Goal: Task Accomplishment & Management: Manage account settings

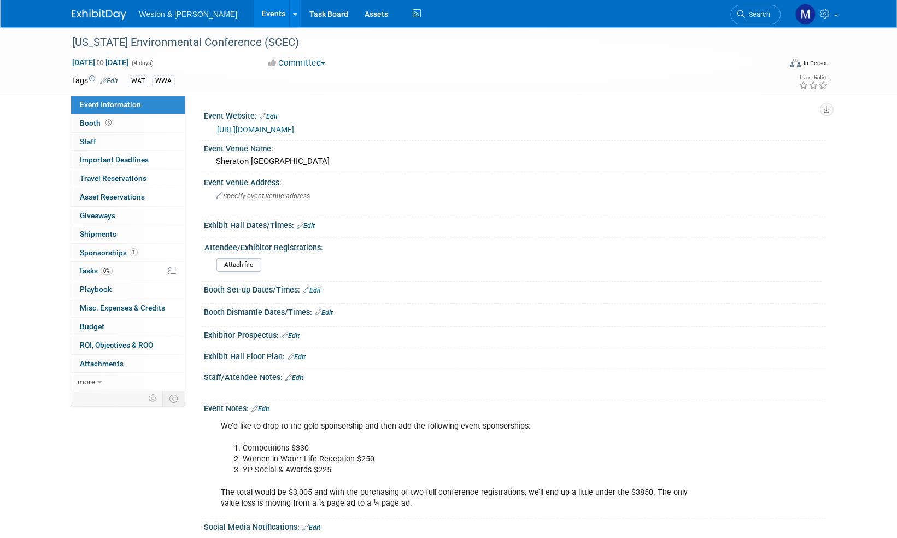
click at [269, 406] on link "Edit" at bounding box center [260, 409] width 18 height 8
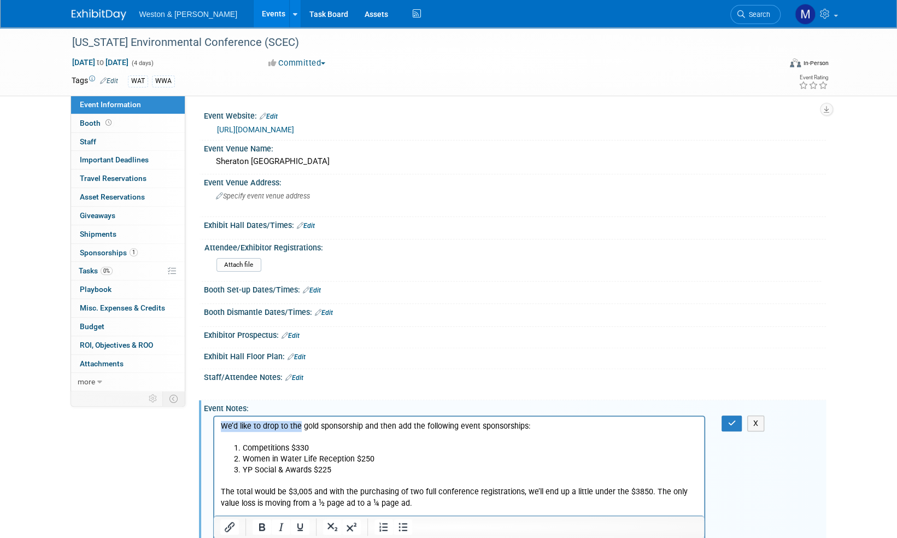
drag, startPoint x: 300, startPoint y: 428, endPoint x: 218, endPoint y: 411, distance: 83.7
click at [218, 417] on html "We’d like to drop to the gold sponsorship and then add the following event spon…" at bounding box center [459, 463] width 490 height 92
click at [737, 423] on button "button" at bounding box center [732, 423] width 20 height 16
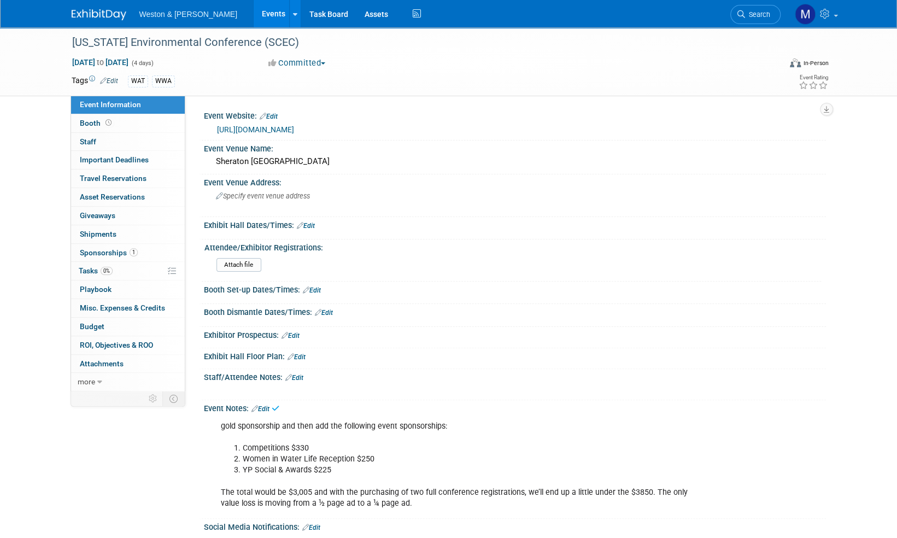
click at [87, 15] on img at bounding box center [99, 14] width 55 height 11
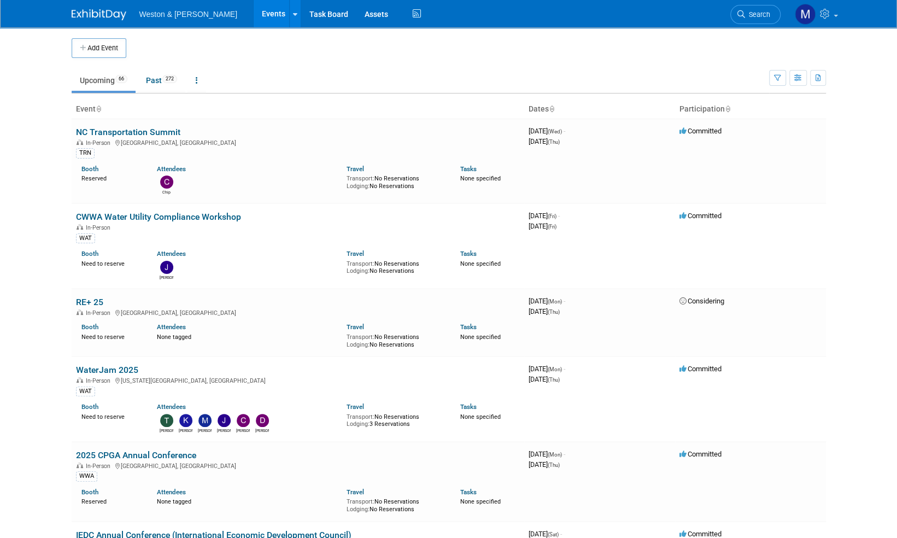
click at [760, 17] on link "Search" at bounding box center [755, 14] width 50 height 19
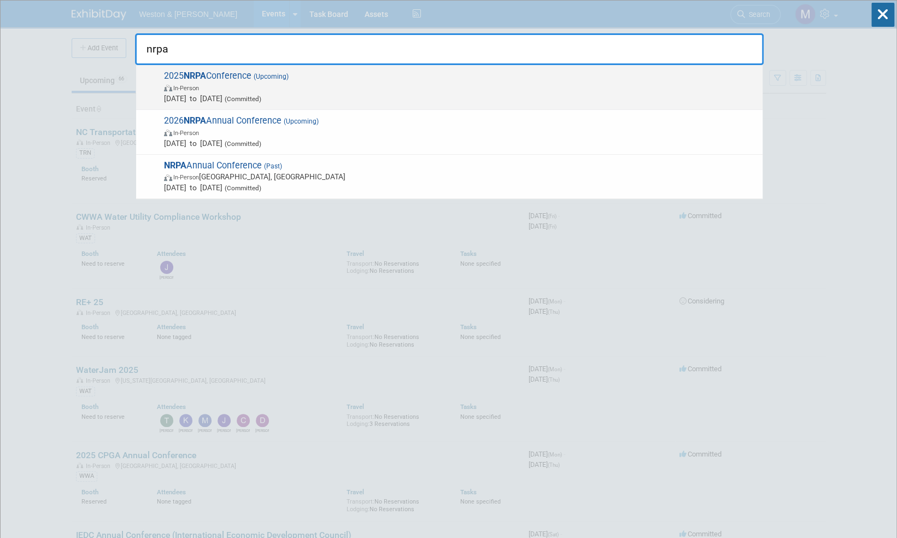
type input "nrpa"
click at [243, 75] on span "2025 NRPA Conference (Upcoming) In-Person Sep 16, 2025 to Sep 18, 2025 (Committ…" at bounding box center [459, 87] width 596 height 33
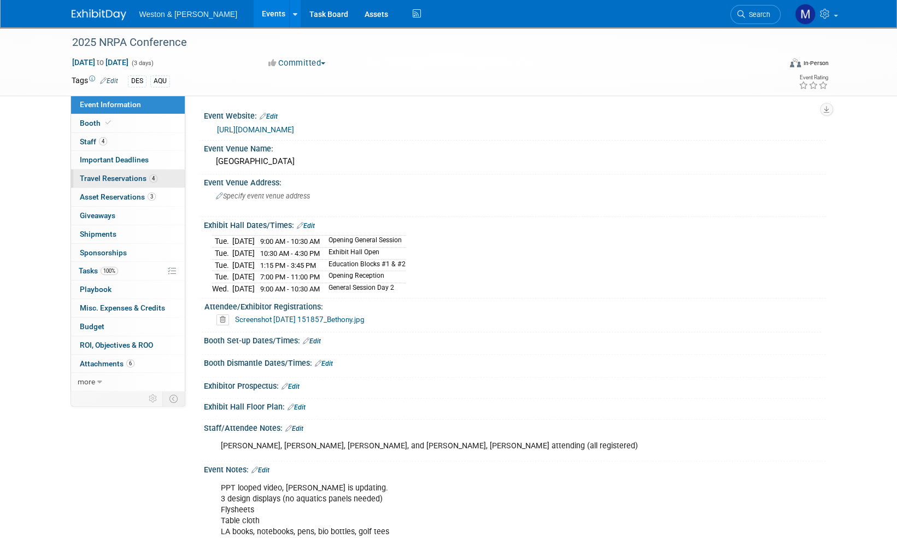
click at [111, 176] on span "Travel Reservations 4" at bounding box center [119, 178] width 78 height 9
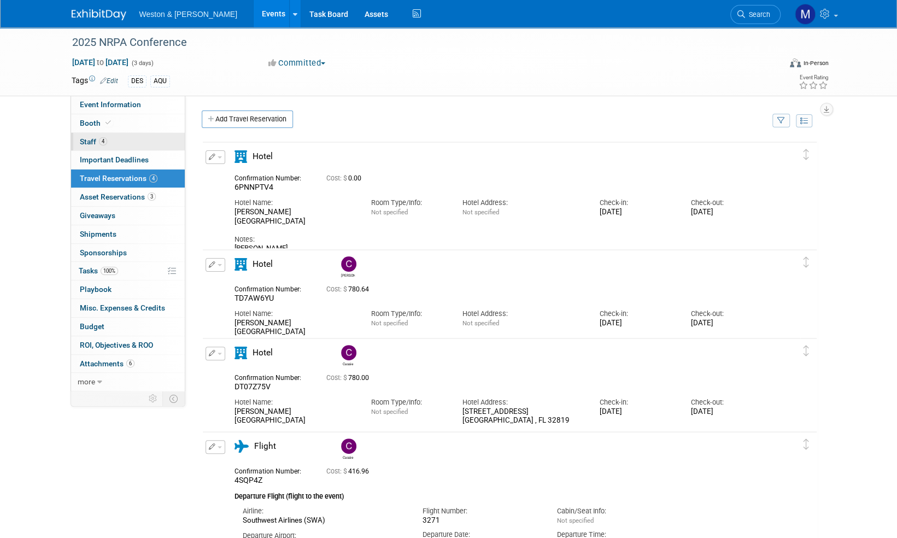
click at [87, 142] on span "Staff 4" at bounding box center [93, 141] width 27 height 9
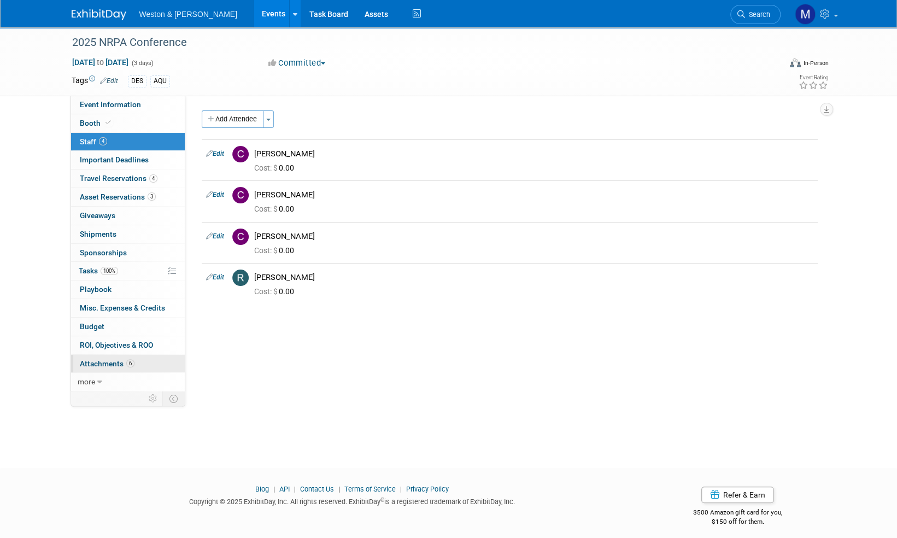
click at [98, 361] on span "Attachments 6" at bounding box center [107, 363] width 55 height 9
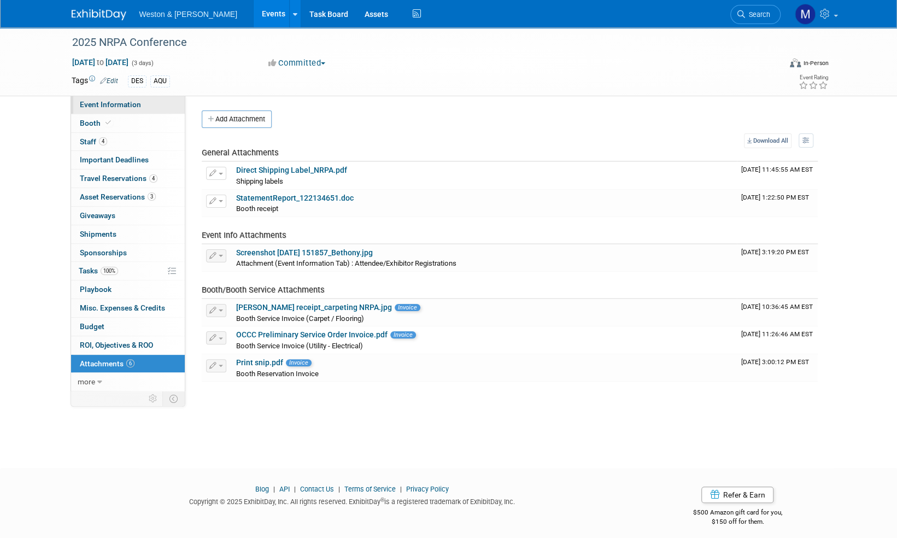
click at [115, 105] on span "Event Information" at bounding box center [110, 104] width 61 height 9
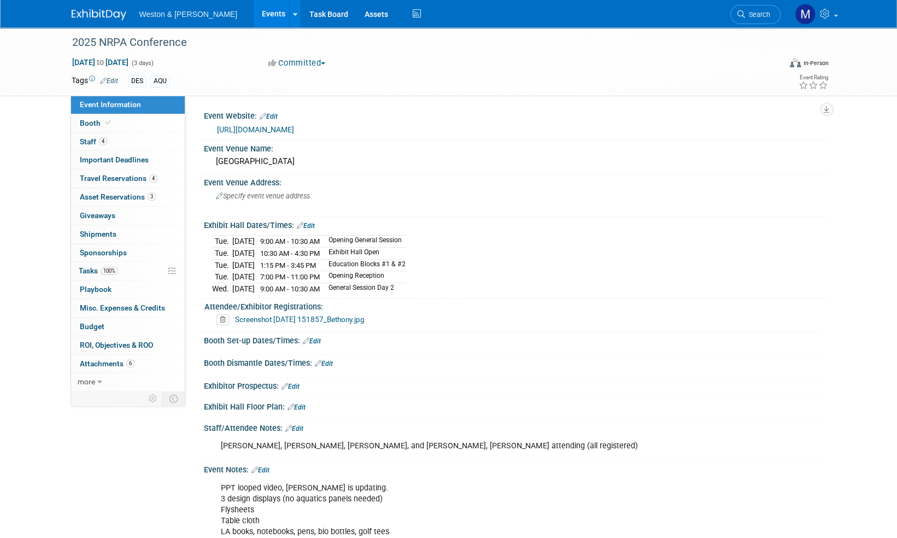
click at [103, 16] on img at bounding box center [99, 14] width 55 height 11
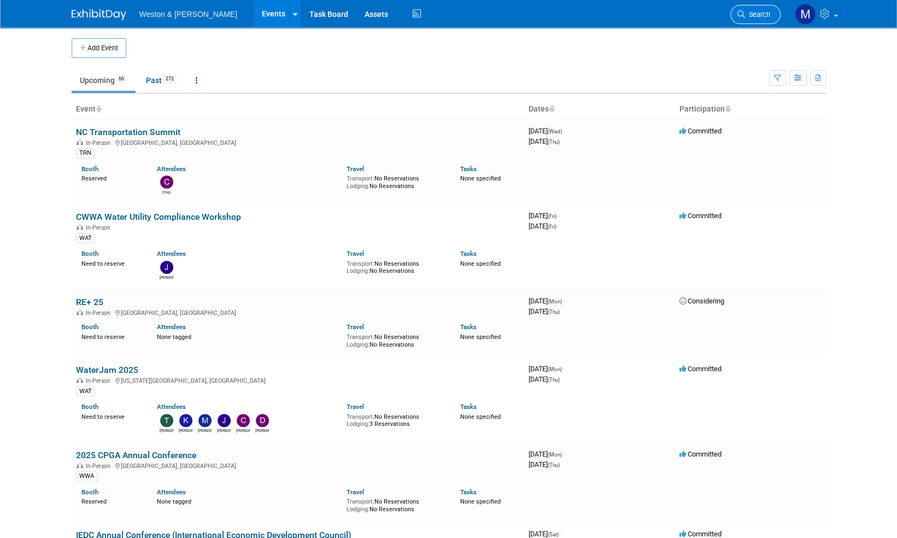
click at [763, 14] on span "Search" at bounding box center [757, 14] width 25 height 8
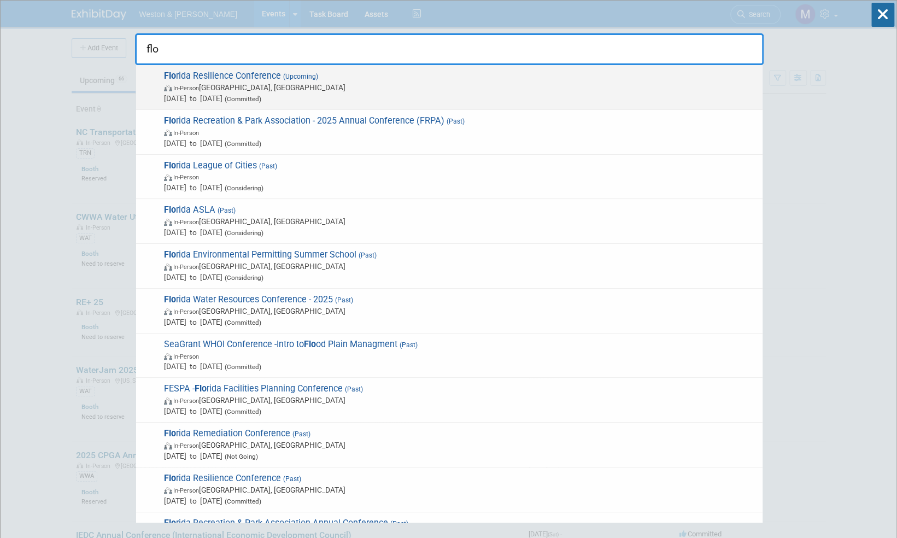
type input "flo"
click at [238, 74] on span "Flo rida Resilience Conference (Upcoming) In-Person Charlotte Harbor, FL Sep 17…" at bounding box center [459, 87] width 596 height 33
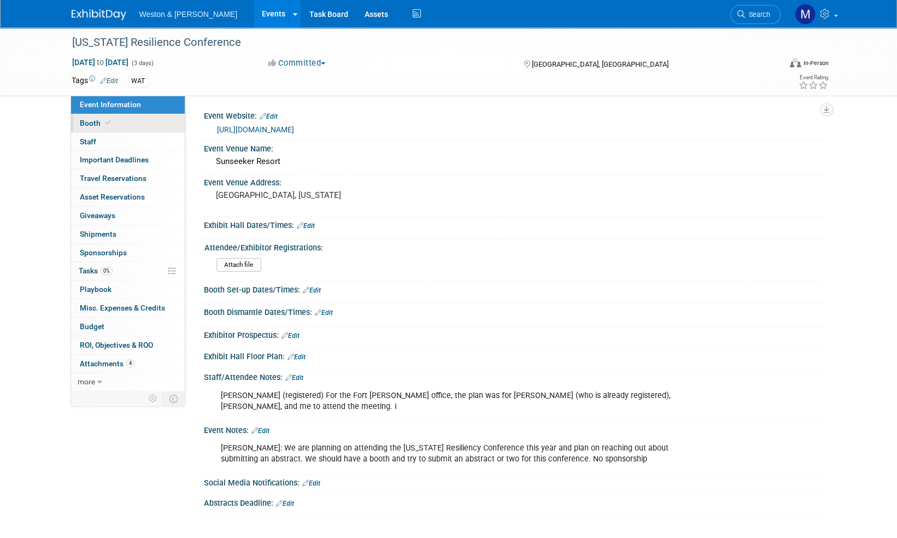
click at [89, 121] on span "Booth" at bounding box center [96, 123] width 33 height 9
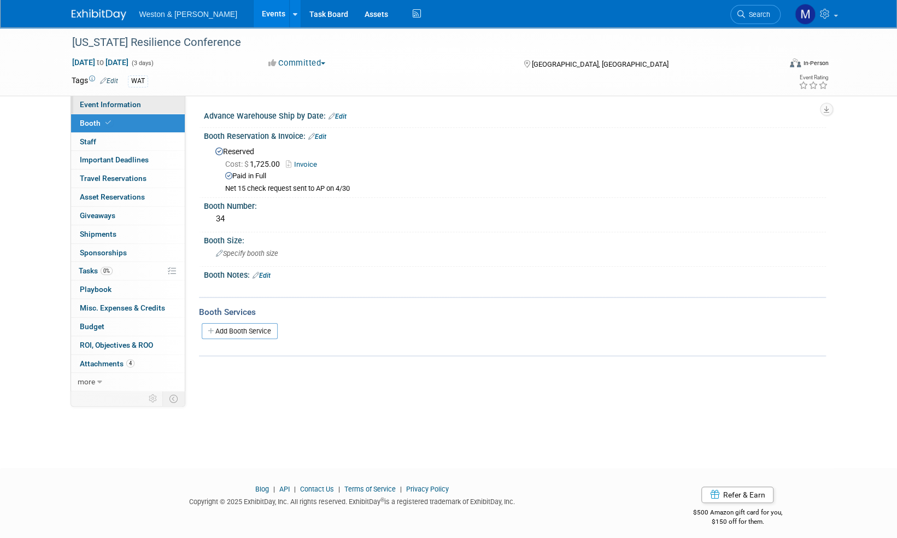
click at [113, 100] on span "Event Information" at bounding box center [110, 104] width 61 height 9
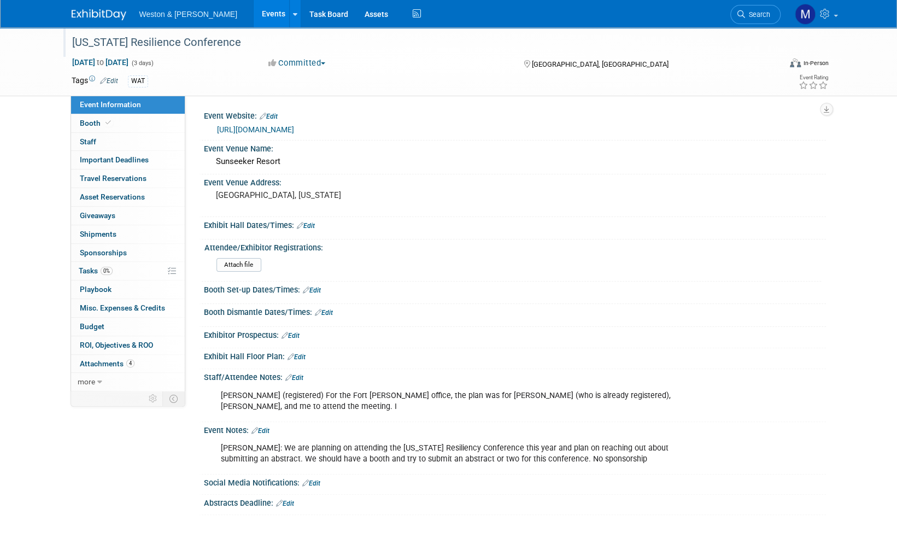
click at [220, 44] on div "[US_STATE] Resilience Conference" at bounding box center [416, 43] width 696 height 20
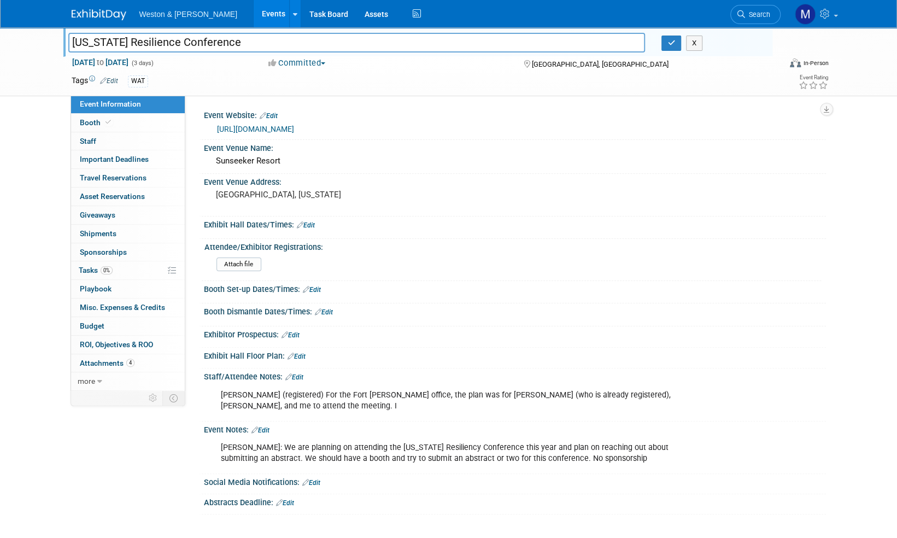
drag, startPoint x: 231, startPoint y: 44, endPoint x: 60, endPoint y: 28, distance: 171.8
click at [59, 28] on div "Florida Resilience Conference Florida Resilience Conference X Sep 17, 2025 to S…" at bounding box center [448, 61] width 897 height 69
click at [675, 46] on button "button" at bounding box center [671, 43] width 20 height 15
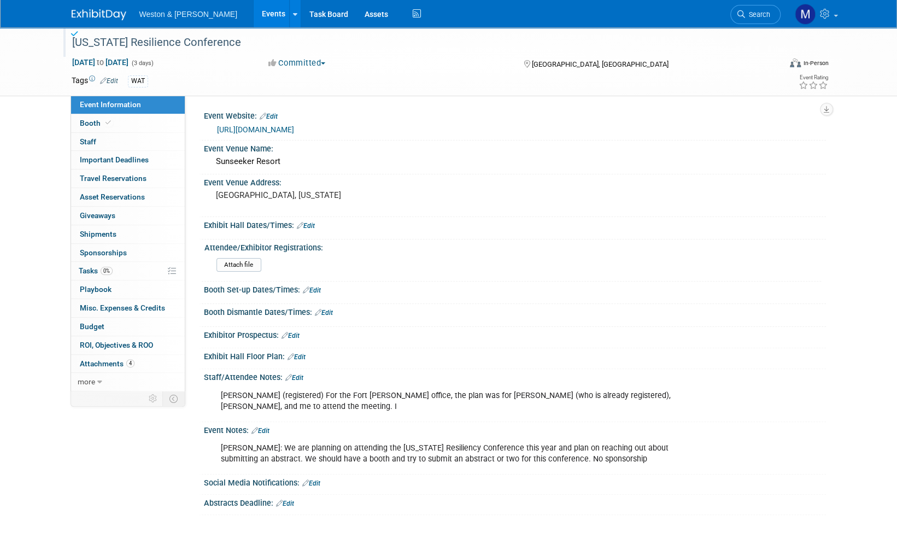
click at [90, 9] on img at bounding box center [99, 14] width 55 height 11
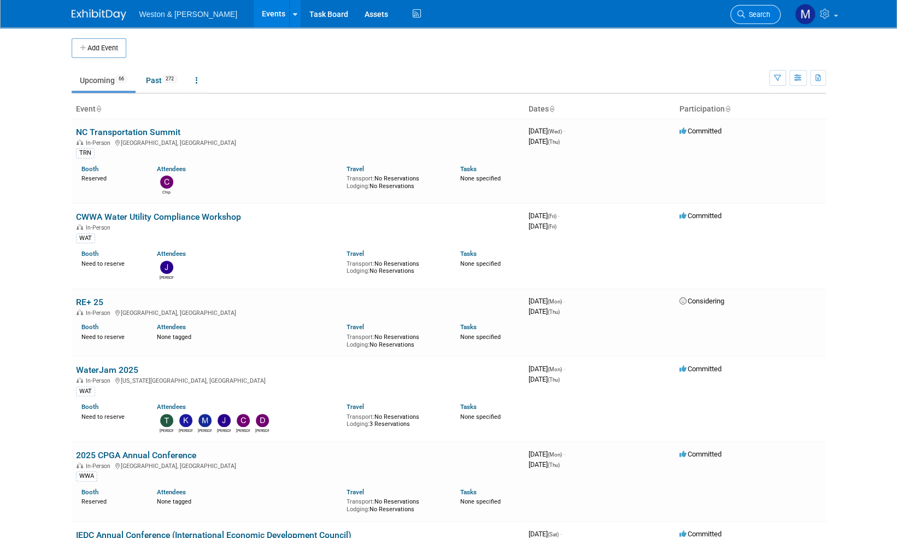
click at [764, 12] on span "Search" at bounding box center [757, 14] width 25 height 8
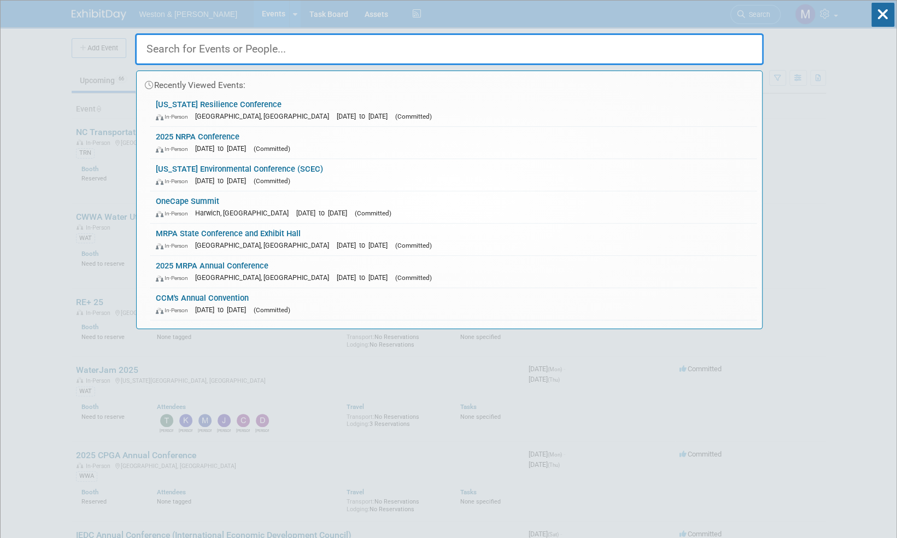
paste input "Massachusetts Association of School Committees"
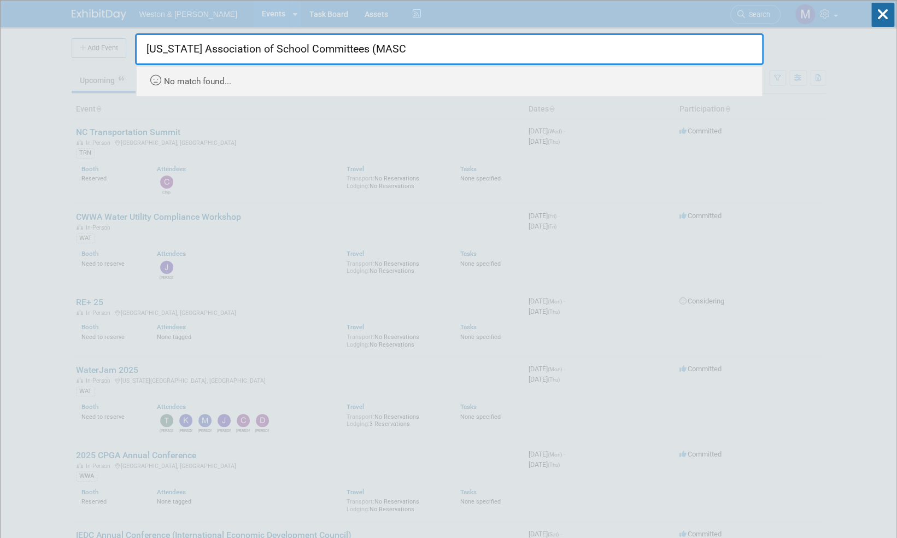
type input "Massachusetts Association of School Committees (MASC)"
drag, startPoint x: 441, startPoint y: 50, endPoint x: 126, endPoint y: 54, distance: 314.3
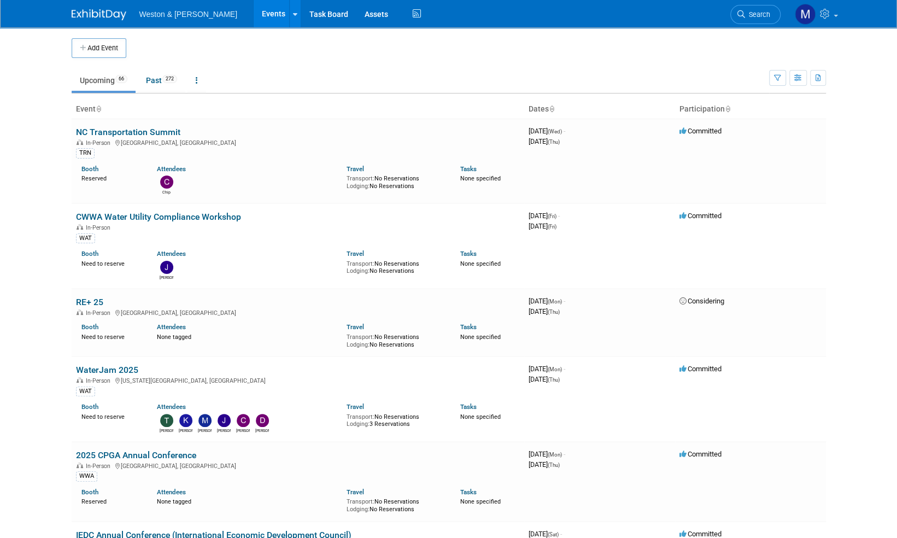
click at [106, 47] on button "Add Event" at bounding box center [99, 48] width 55 height 20
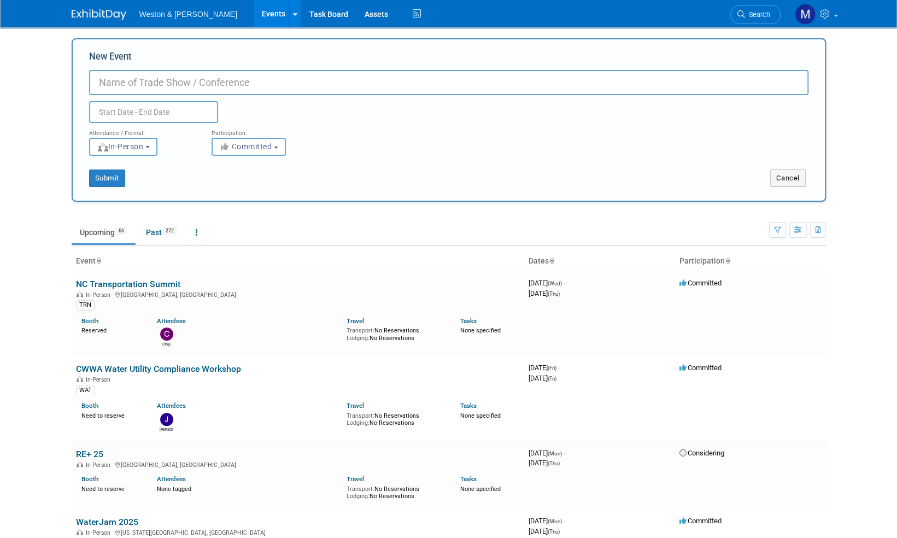
paste input "Massachusetts Association of School Committees"
type input "[US_STATE] Association of School Committees (MASC) Conference"
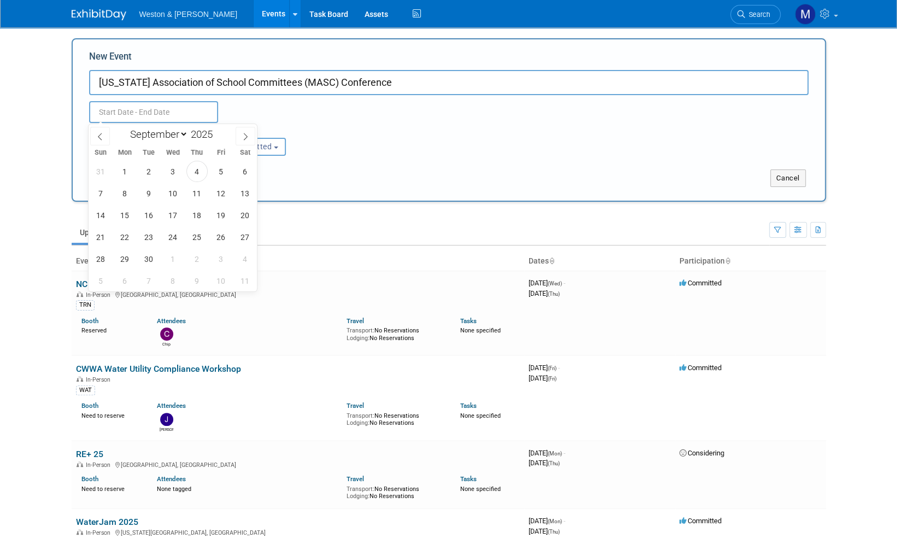
click at [119, 111] on input "text" at bounding box center [153, 112] width 129 height 22
click at [247, 137] on icon at bounding box center [246, 137] width 8 height 8
select select "10"
click at [150, 214] on span "11" at bounding box center [148, 214] width 21 height 21
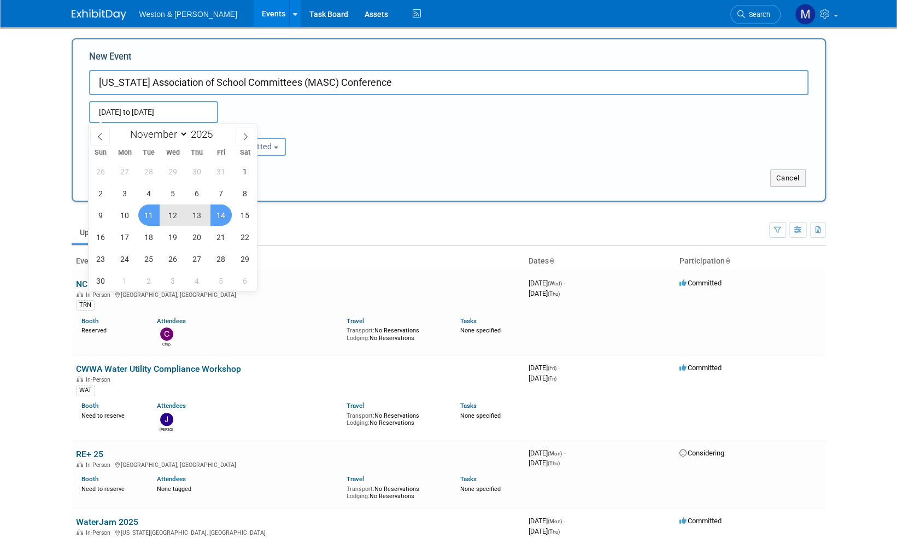
click at [221, 216] on span "14" at bounding box center [220, 214] width 21 height 21
click at [177, 216] on span "12" at bounding box center [172, 214] width 21 height 21
click at [221, 212] on span "14" at bounding box center [220, 214] width 21 height 21
type input "Nov 12, 2025 to Nov 14, 2025"
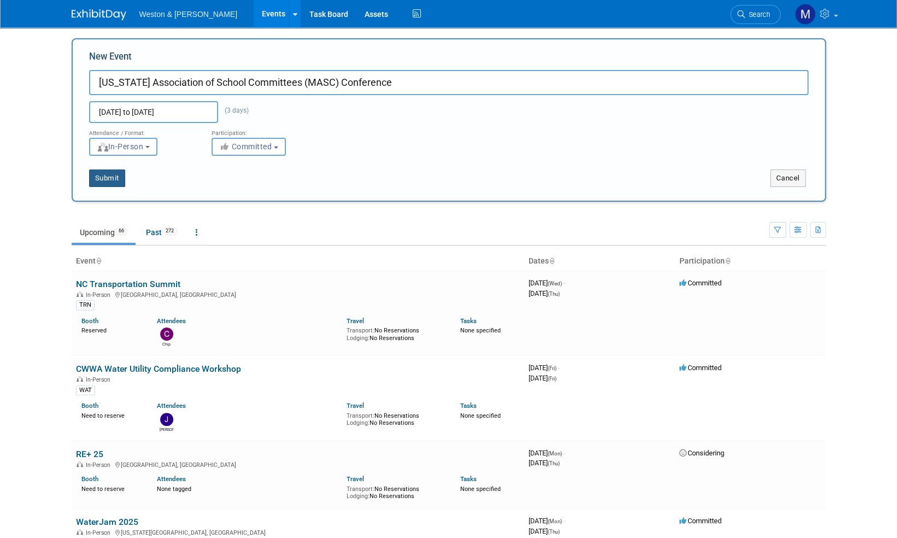
click at [102, 177] on button "Submit" at bounding box center [107, 177] width 36 height 17
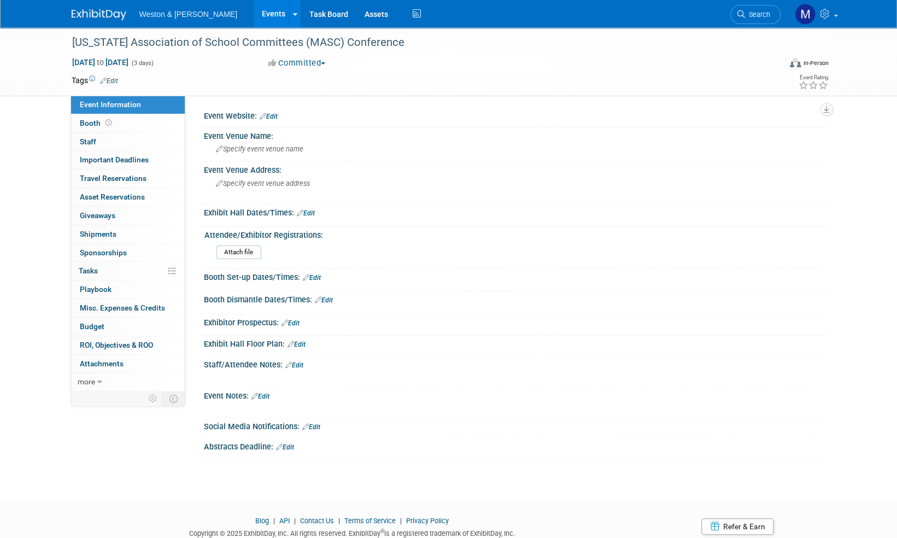
click at [274, 117] on link "Edit" at bounding box center [269, 117] width 18 height 8
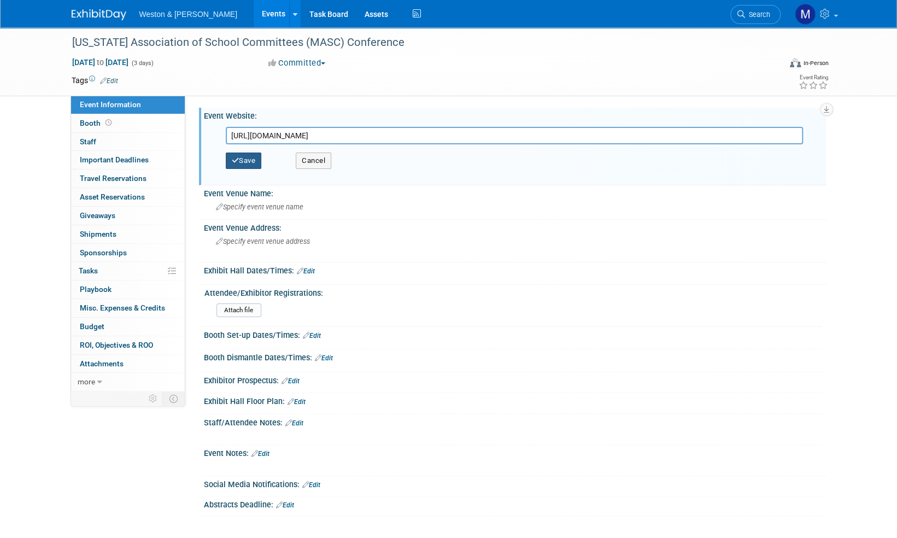
type input "https://www.masc.org/conference/"
click at [244, 155] on button "Save" at bounding box center [244, 161] width 36 height 16
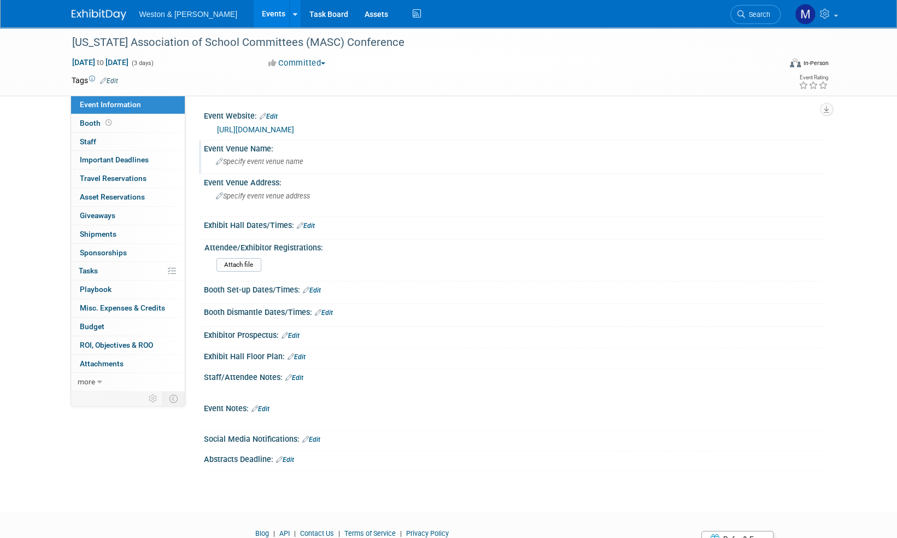
click at [262, 161] on span "Specify event venue name" at bounding box center [259, 161] width 87 height 8
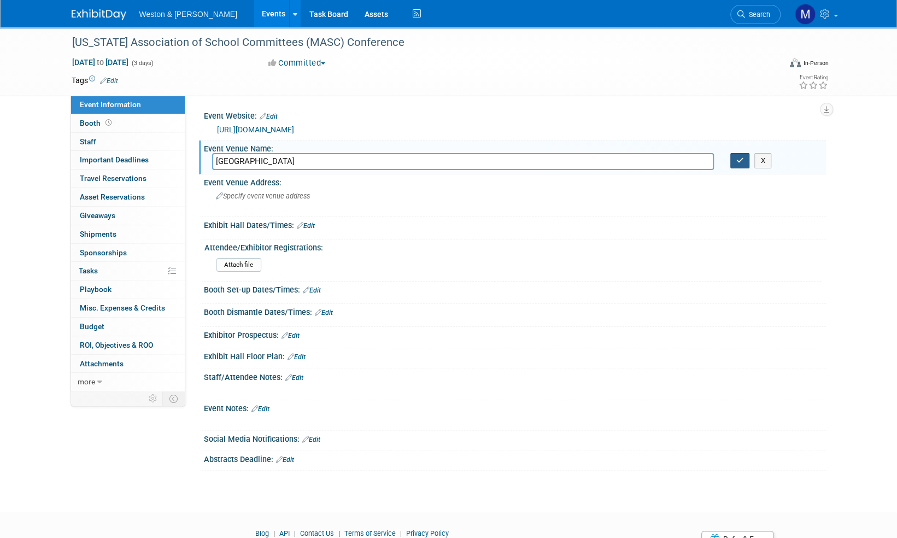
type input "The Emerald Resort"
click at [737, 165] on button "button" at bounding box center [740, 160] width 20 height 15
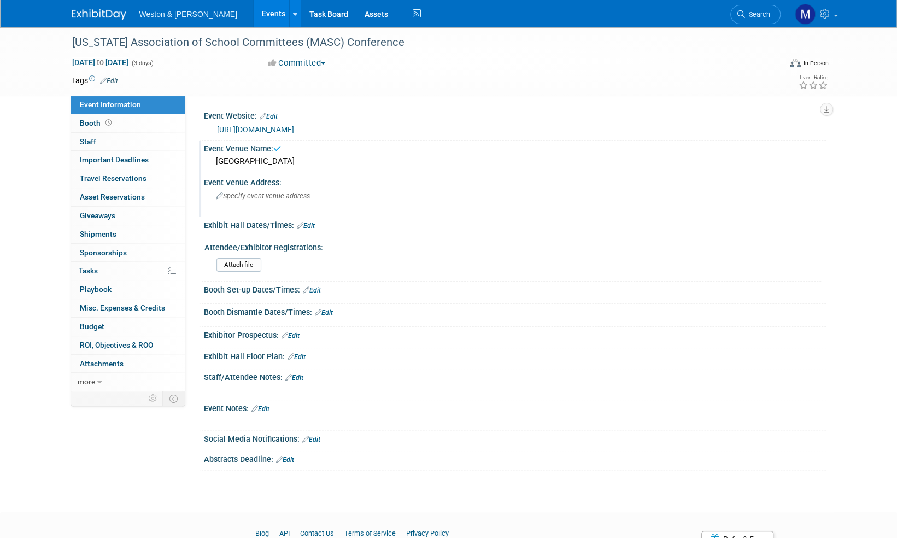
click at [242, 196] on span "Specify event venue address" at bounding box center [263, 196] width 94 height 8
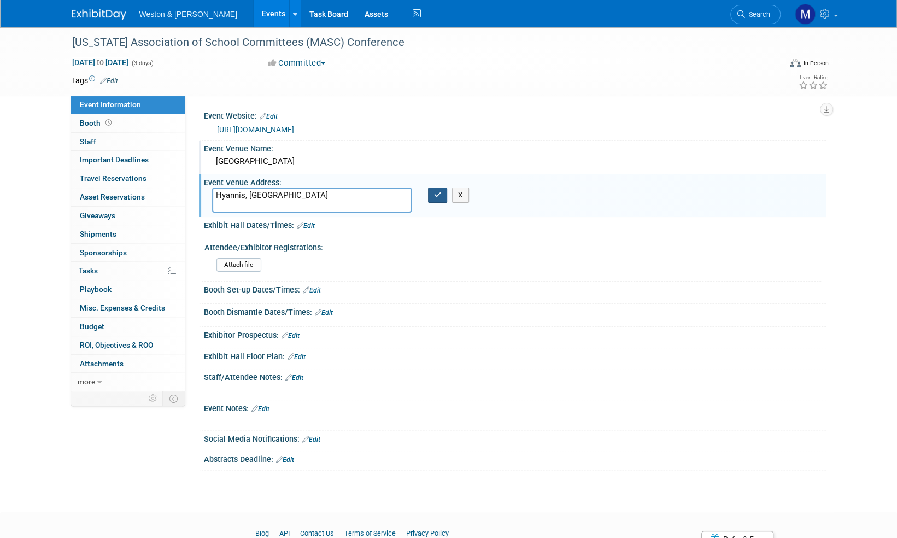
type textarea "Hyannis, MA"
click at [435, 198] on button "button" at bounding box center [438, 194] width 20 height 15
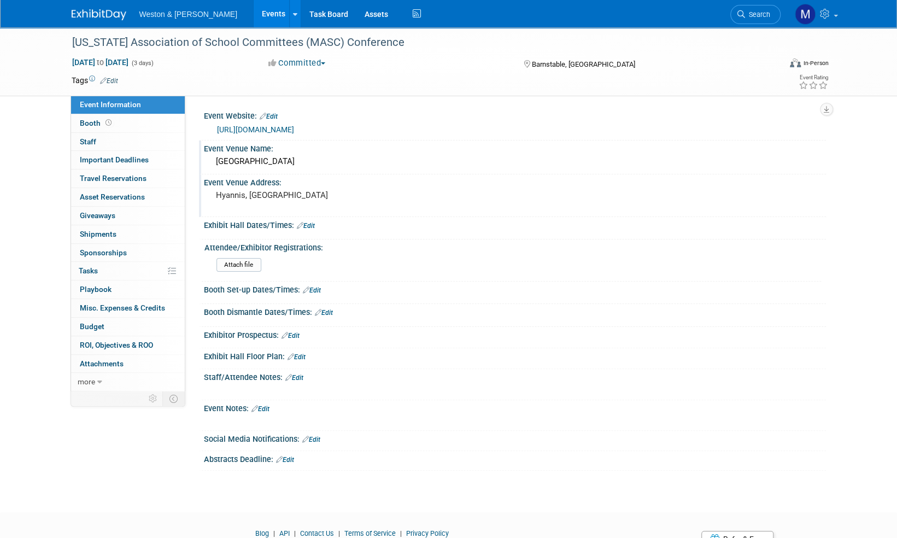
click at [107, 15] on img at bounding box center [99, 14] width 55 height 11
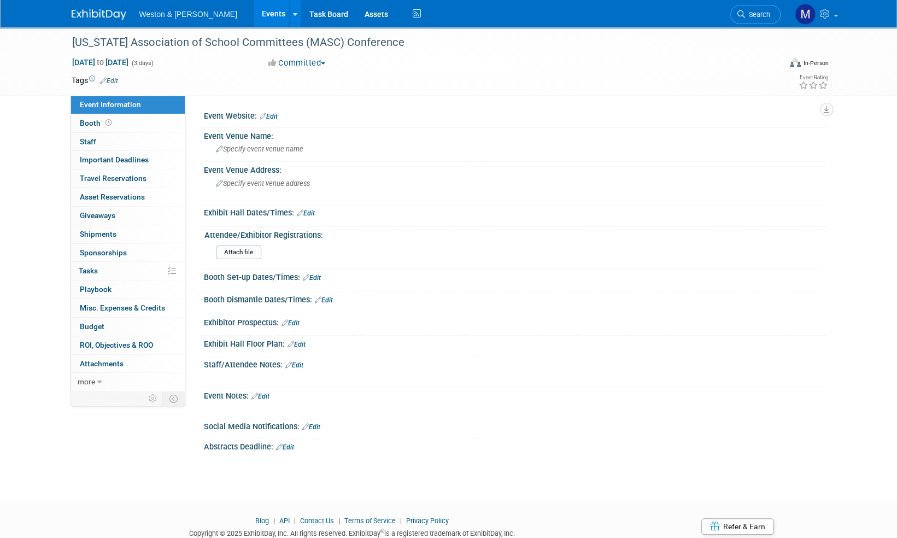
click at [269, 395] on link "Edit" at bounding box center [260, 396] width 18 height 8
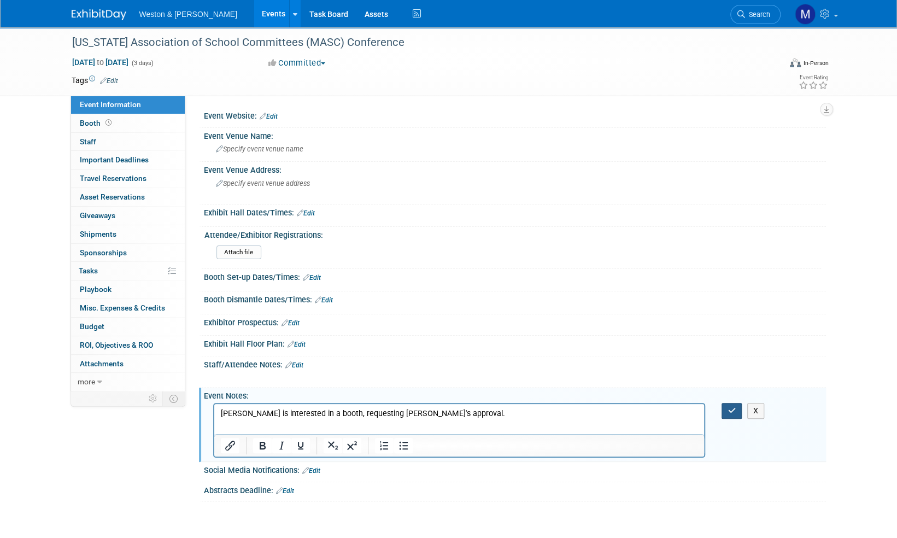
click at [730, 409] on icon "button" at bounding box center [732, 411] width 8 height 8
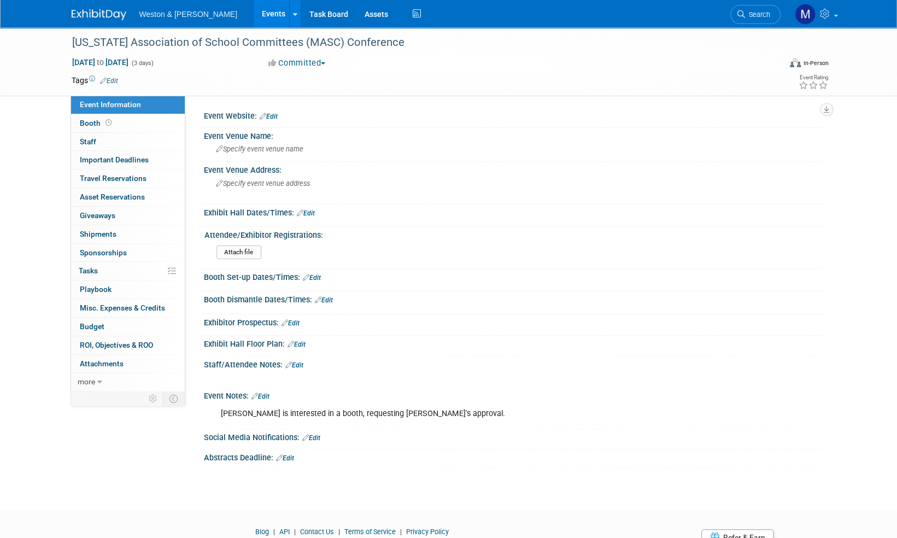
click at [94, 10] on img at bounding box center [99, 14] width 55 height 11
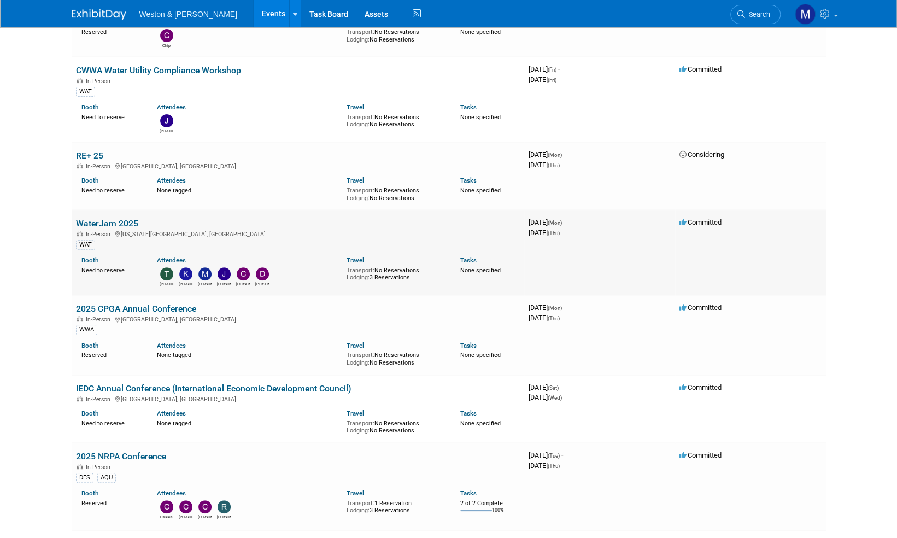
scroll to position [164, 0]
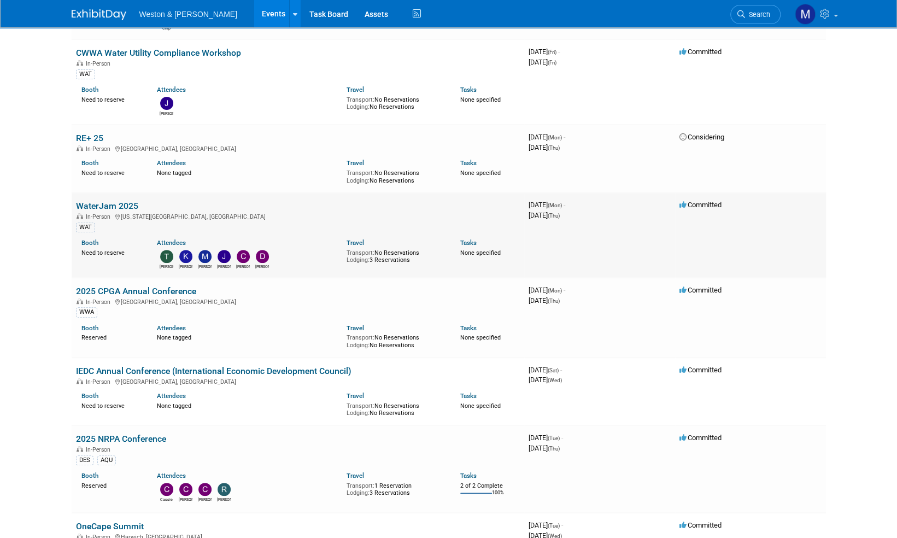
click at [129, 208] on link "WaterJam 2025" at bounding box center [107, 206] width 62 height 10
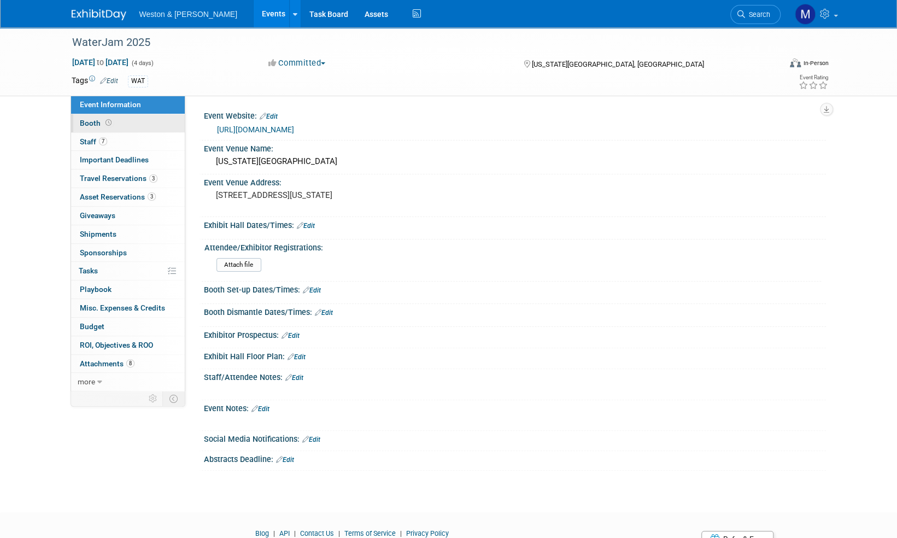
click at [91, 124] on span "Booth" at bounding box center [97, 123] width 34 height 9
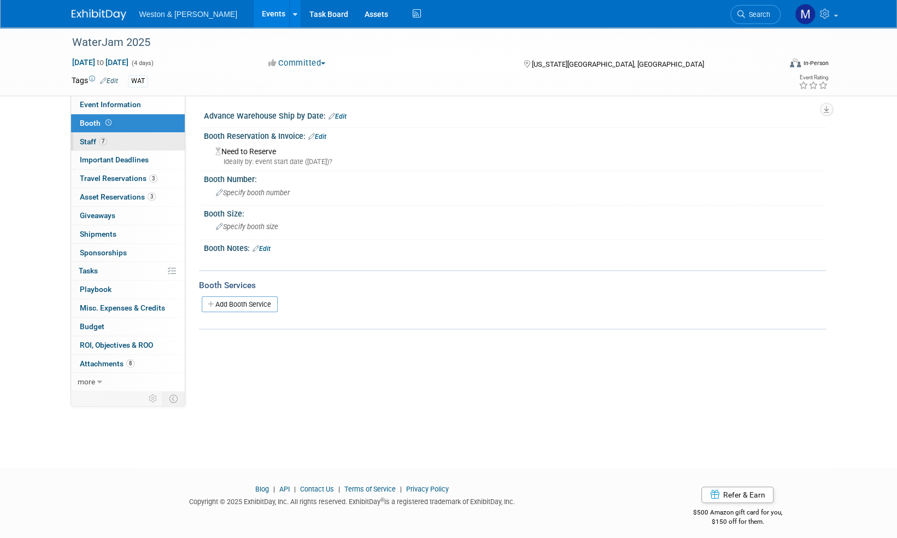
click at [85, 140] on span "Staff 7" at bounding box center [93, 141] width 27 height 9
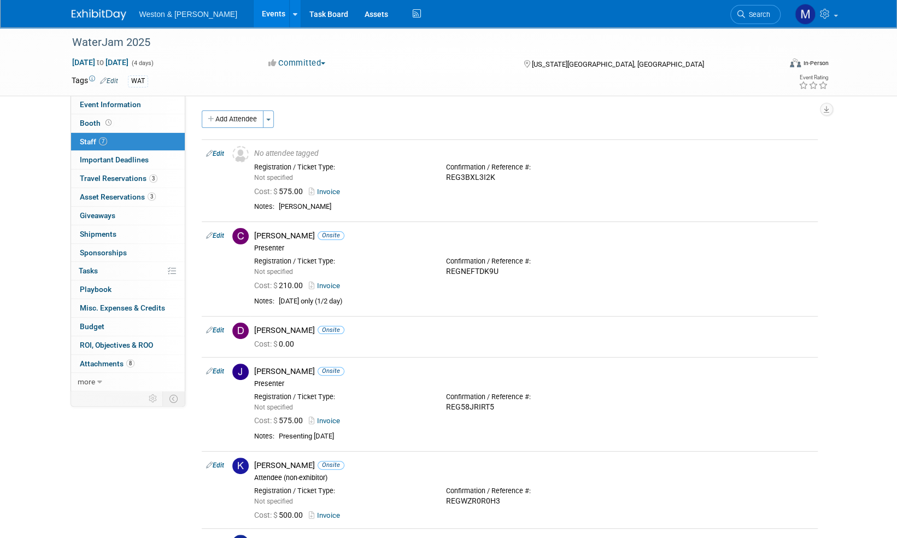
click at [98, 16] on img at bounding box center [99, 14] width 55 height 11
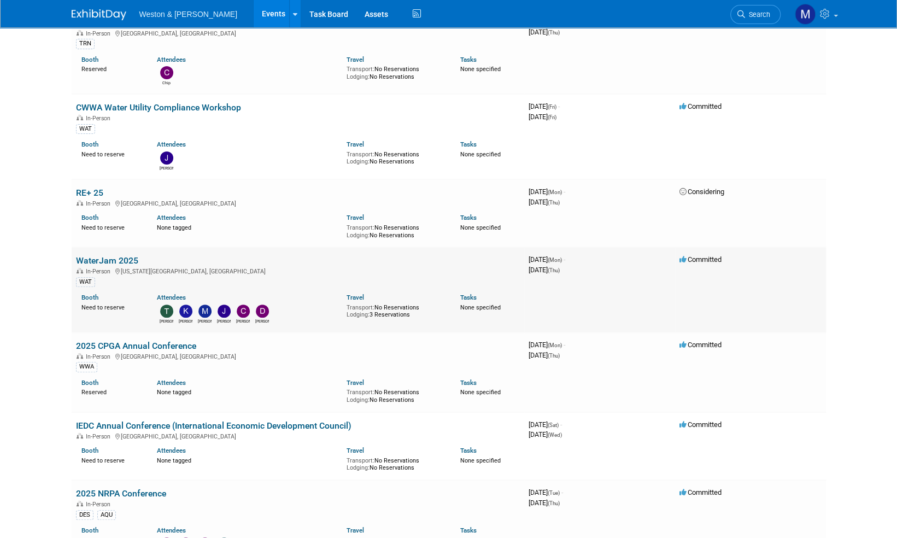
scroll to position [164, 0]
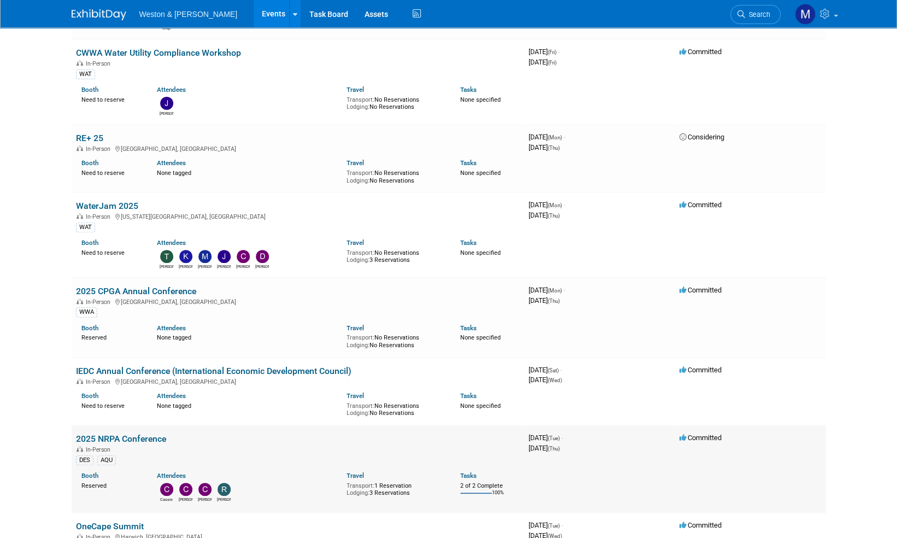
click at [148, 435] on link "2025 NRPA Conference" at bounding box center [121, 438] width 90 height 10
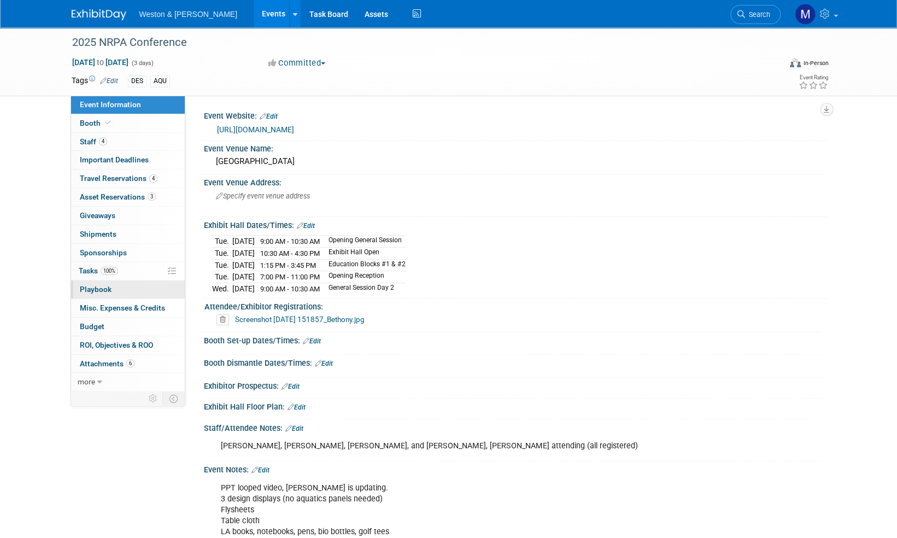
click at [99, 288] on span "Playbook 0" at bounding box center [96, 289] width 32 height 9
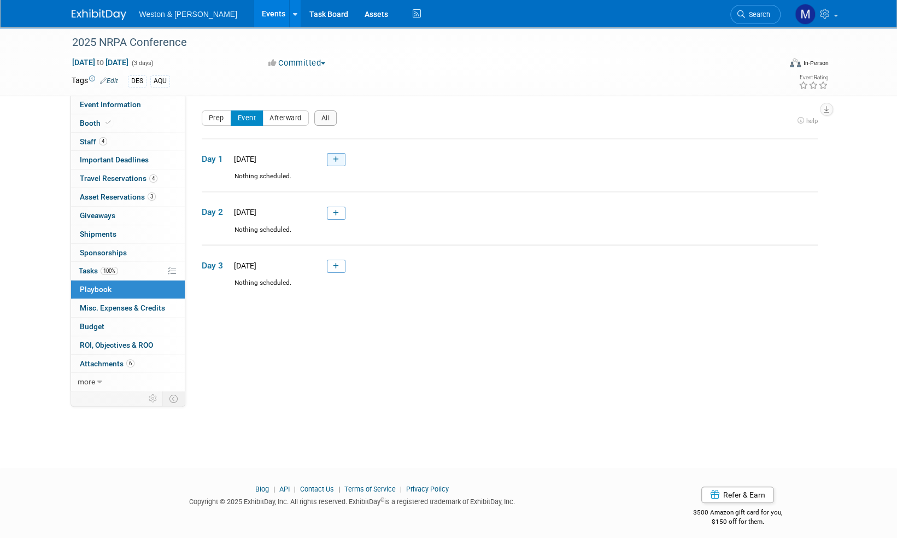
click at [340, 157] on link at bounding box center [336, 159] width 19 height 13
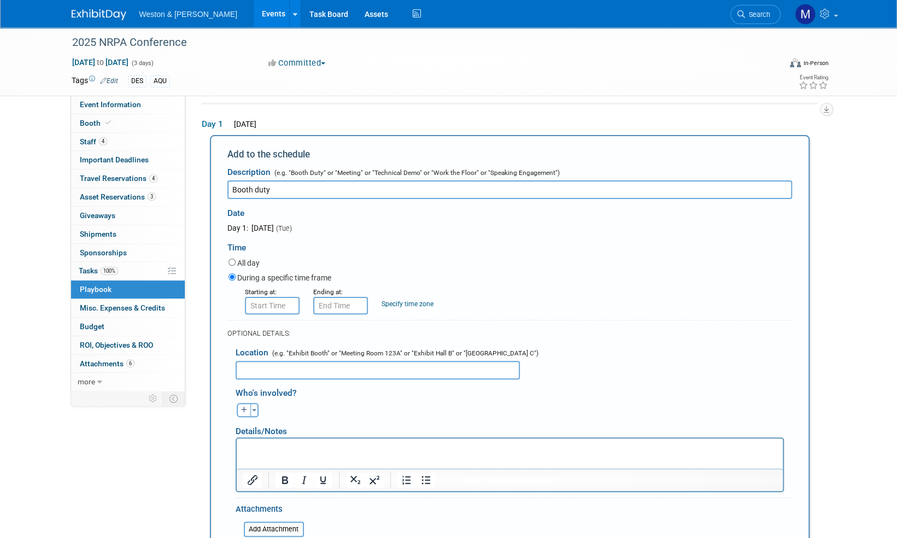
type input "Booth duty"
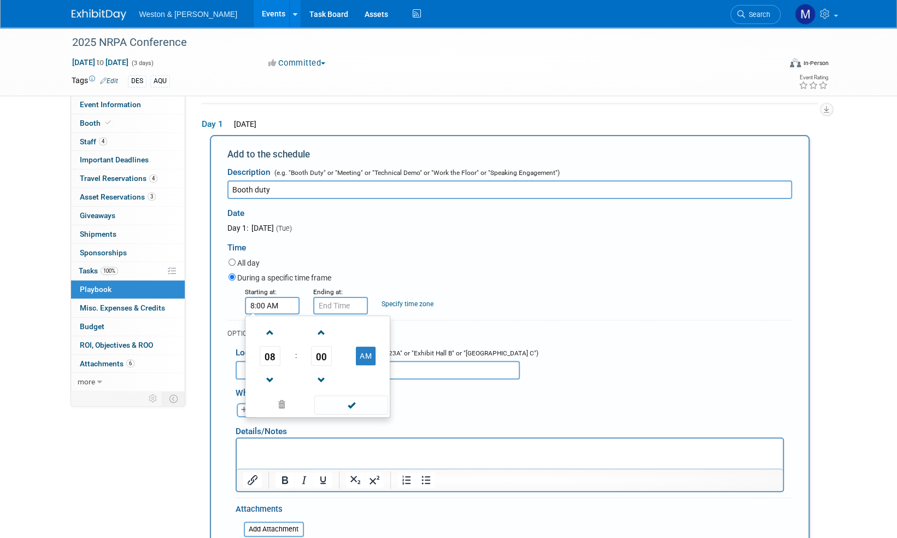
click at [257, 304] on input "8:00 AM" at bounding box center [272, 305] width 55 height 17
click at [285, 305] on input "8:00 AM" at bounding box center [272, 305] width 55 height 17
click at [271, 331] on span at bounding box center [270, 332] width 19 height 19
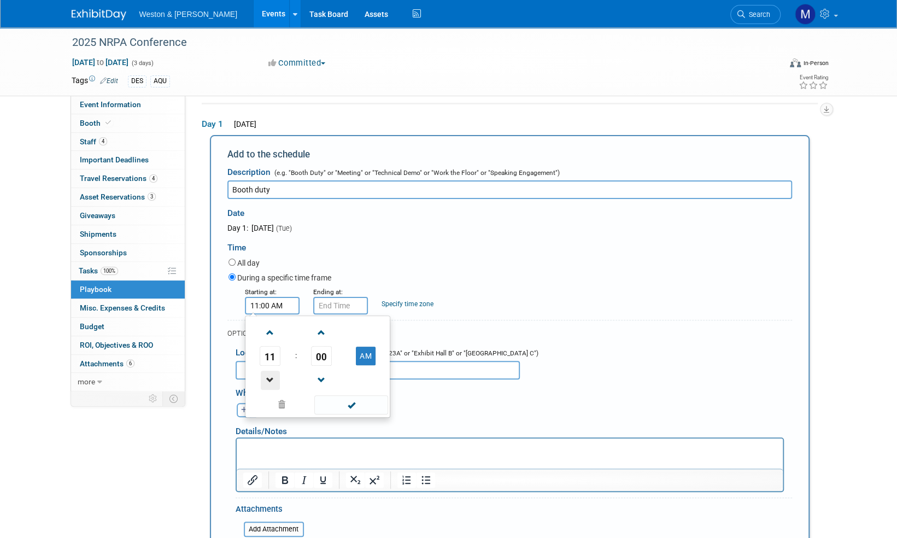
click at [269, 376] on span at bounding box center [270, 380] width 19 height 19
click at [320, 333] on span at bounding box center [321, 332] width 19 height 19
click at [321, 332] on span at bounding box center [321, 332] width 19 height 19
click at [322, 332] on span at bounding box center [321, 332] width 19 height 19
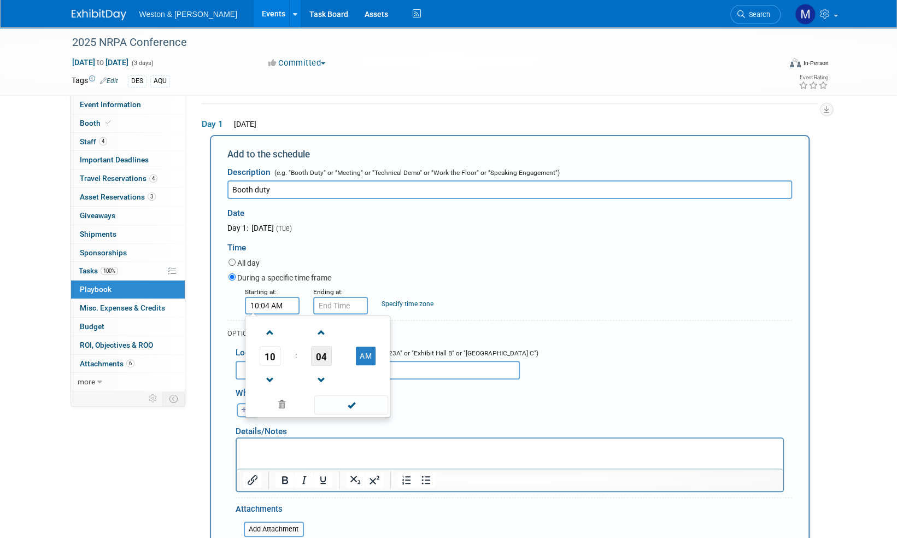
click at [322, 354] on span "04" at bounding box center [321, 356] width 21 height 20
click at [333, 360] on td "30" at bounding box center [335, 363] width 35 height 30
type input "10:30 AM"
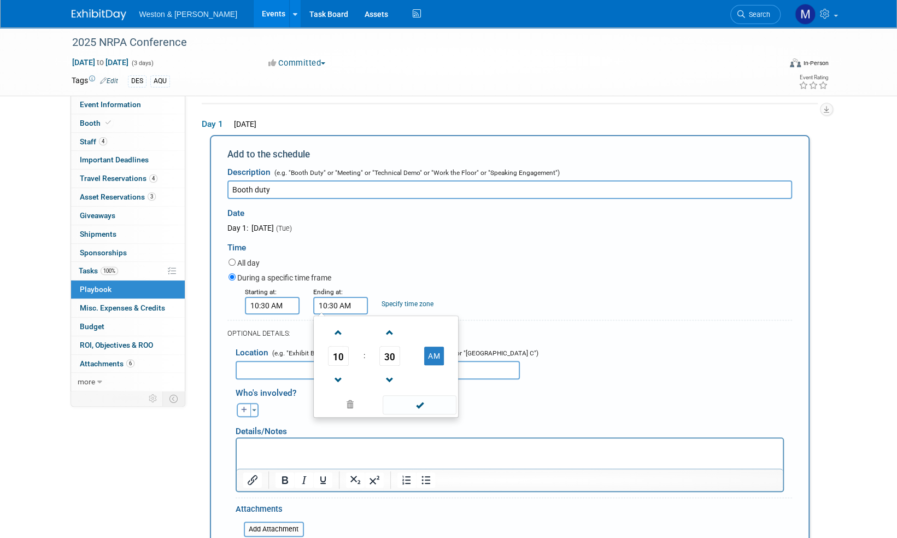
click at [333, 307] on input "10:30 AM" at bounding box center [340, 305] width 55 height 17
click at [337, 331] on span at bounding box center [338, 332] width 19 height 19
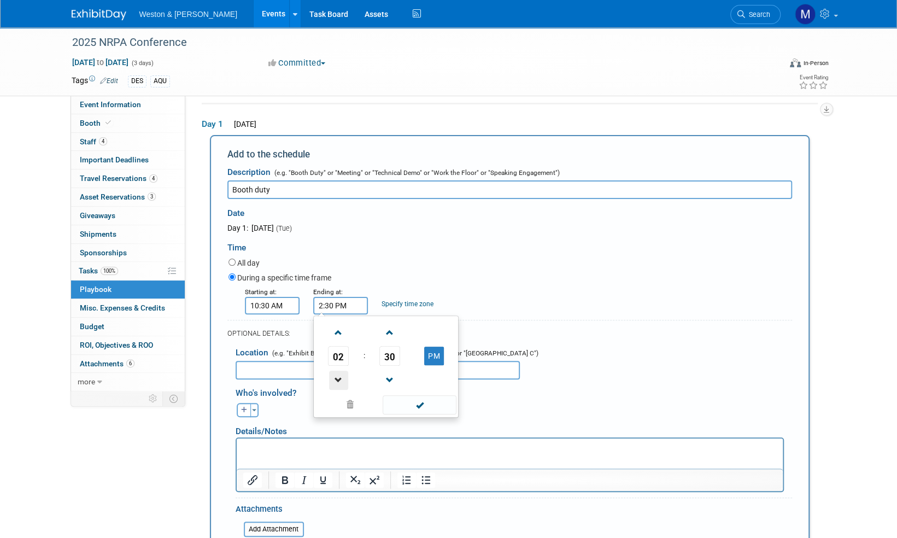
click at [337, 379] on span at bounding box center [338, 380] width 19 height 19
click at [392, 351] on span "30" at bounding box center [389, 356] width 21 height 20
click at [337, 333] on td "00" at bounding box center [333, 333] width 35 height 30
click at [486, 268] on div "All day" at bounding box center [510, 263] width 564 height 15
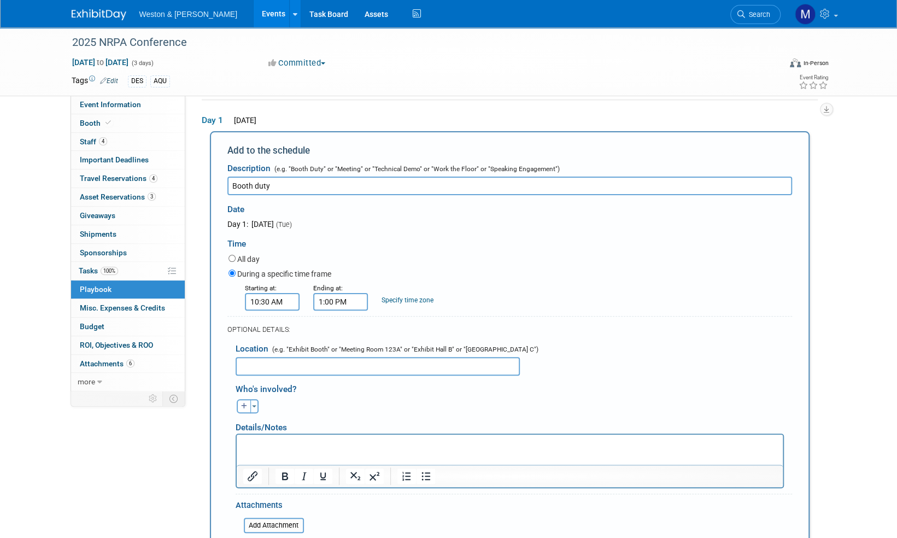
scroll to position [90, 0]
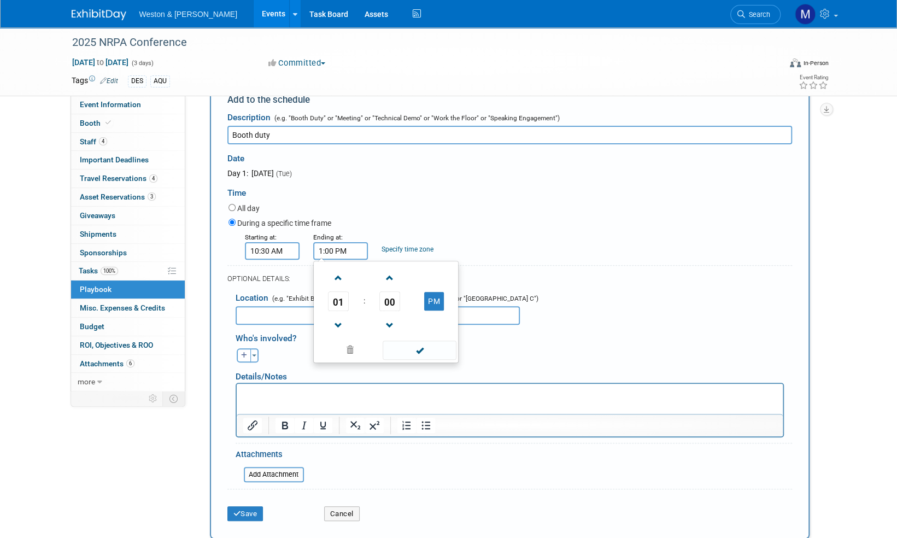
click at [348, 250] on input "1:00 PM" at bounding box center [340, 250] width 55 height 17
click at [339, 277] on span at bounding box center [338, 277] width 19 height 19
click at [340, 277] on span at bounding box center [338, 277] width 19 height 19
click at [341, 277] on span at bounding box center [338, 277] width 19 height 19
click at [394, 275] on span at bounding box center [389, 277] width 19 height 19
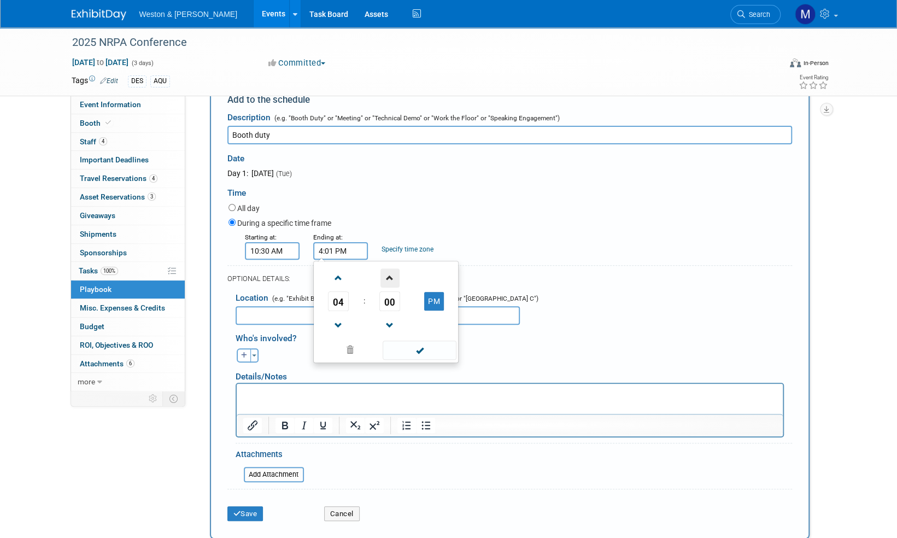
click at [394, 275] on span at bounding box center [389, 277] width 19 height 19
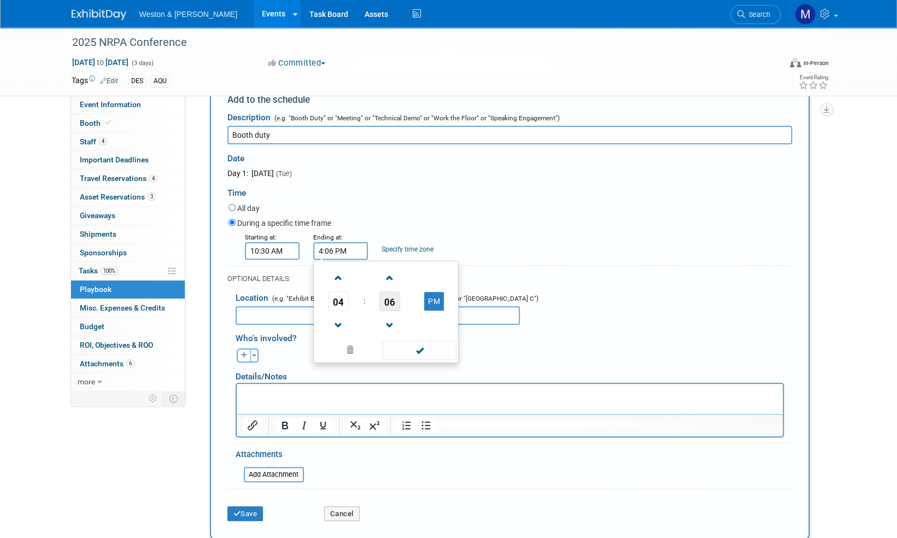
click at [398, 300] on span "06" at bounding box center [389, 301] width 21 height 20
click at [406, 309] on td "30" at bounding box center [403, 308] width 35 height 30
type input "4:30 PM"
click at [511, 224] on div "During a specific time frame" at bounding box center [510, 223] width 564 height 15
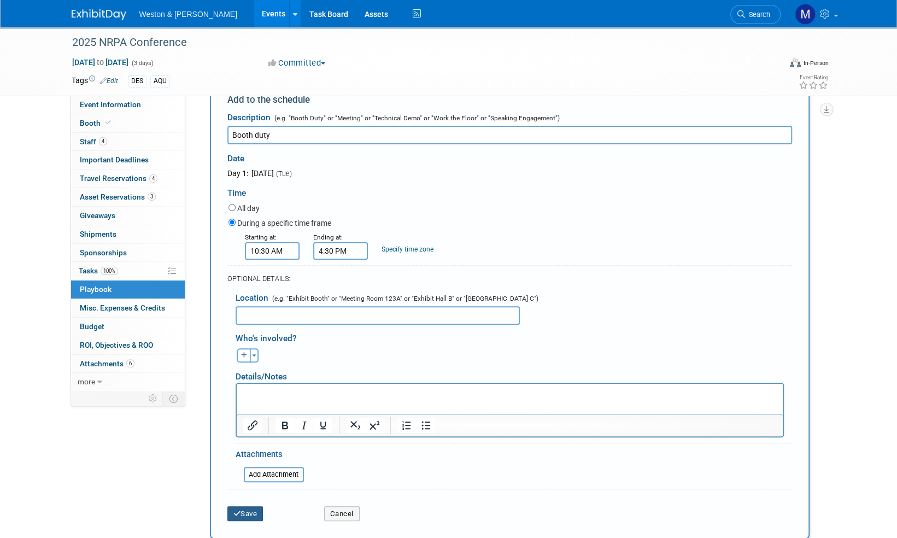
click at [250, 514] on button "Save" at bounding box center [245, 513] width 36 height 15
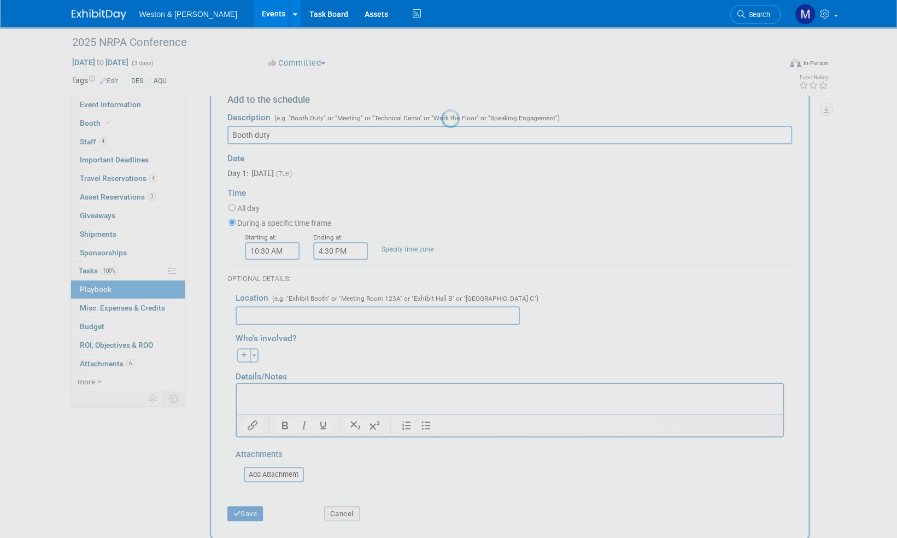
scroll to position [7, 0]
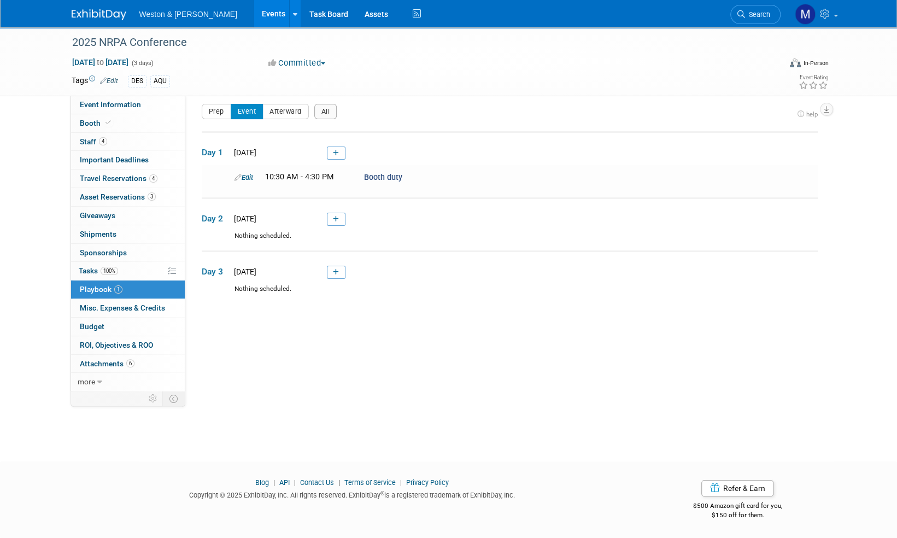
click at [337, 220] on icon at bounding box center [336, 219] width 6 height 7
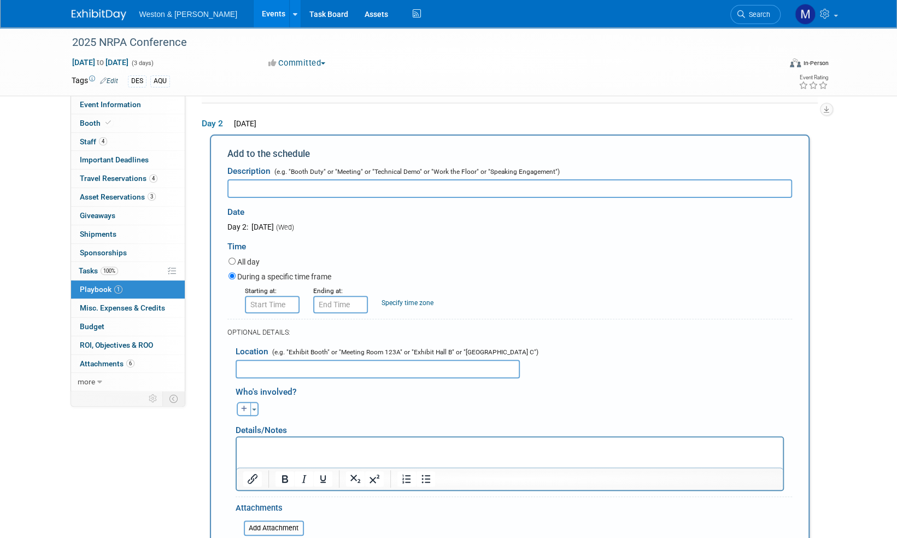
scroll to position [0, 0]
type input "Booth duty"
click at [283, 301] on input "8:00 AM" at bounding box center [272, 304] width 55 height 17
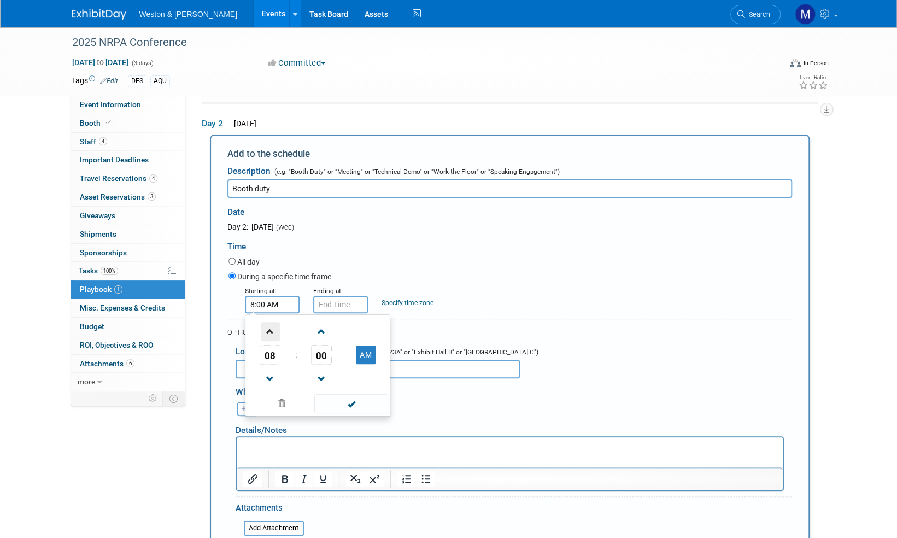
click at [273, 331] on span at bounding box center [270, 331] width 19 height 19
click at [322, 355] on span "00" at bounding box center [321, 355] width 21 height 20
click at [335, 362] on td "30" at bounding box center [335, 362] width 35 height 30
type input "10:30 AM"
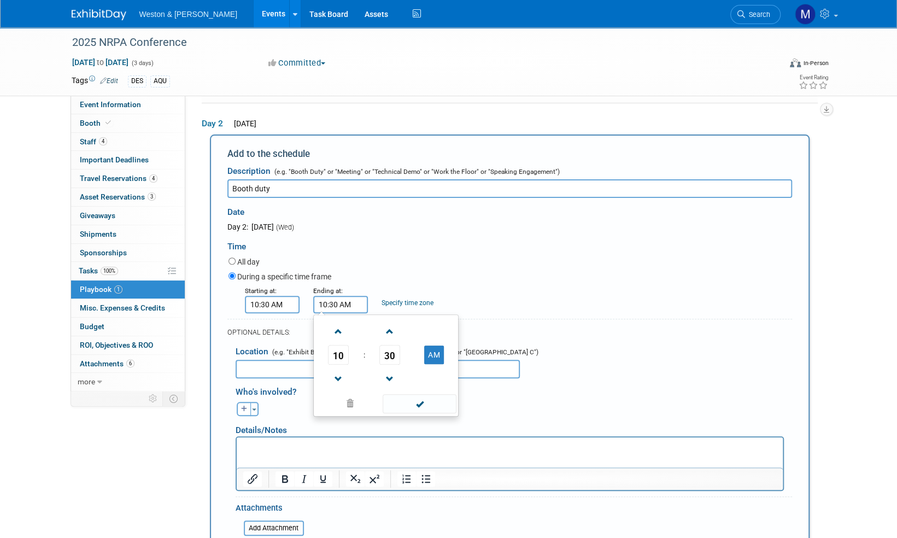
click at [353, 299] on input "10:30 AM" at bounding box center [340, 304] width 55 height 17
click at [335, 330] on span at bounding box center [338, 331] width 19 height 19
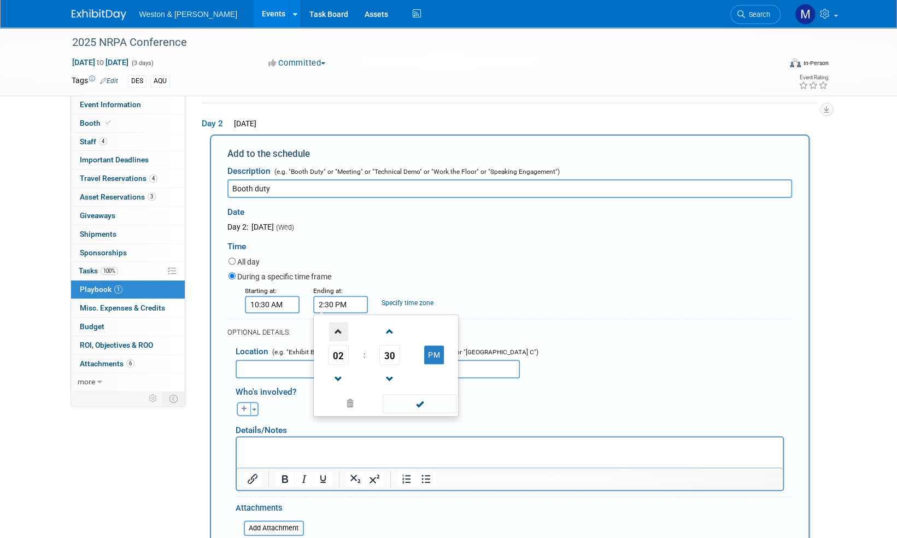
click at [335, 330] on span at bounding box center [338, 331] width 19 height 19
click at [340, 379] on span at bounding box center [338, 378] width 19 height 19
click at [336, 326] on span at bounding box center [338, 331] width 19 height 19
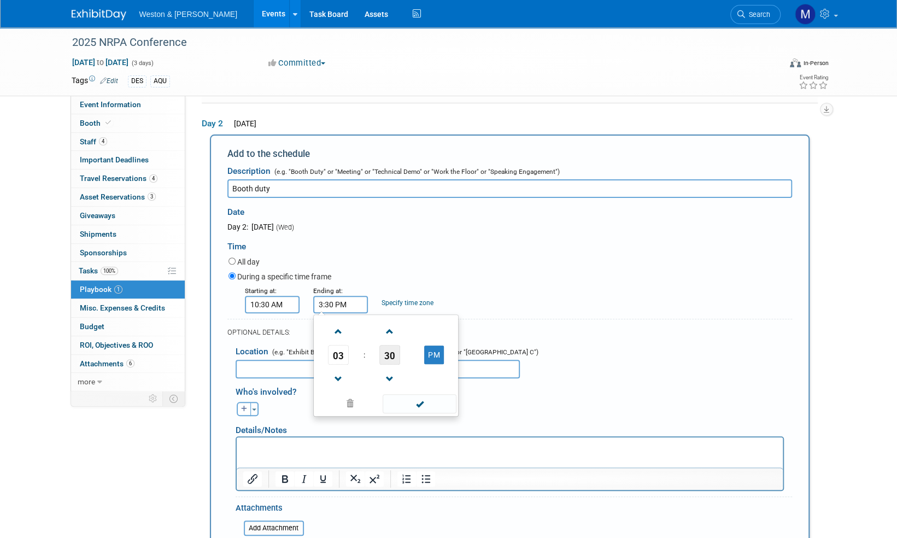
click at [392, 354] on span "30" at bounding box center [389, 355] width 21 height 20
click at [330, 324] on td "00" at bounding box center [333, 332] width 35 height 30
type input "3:00 PM"
click at [544, 247] on div "Time" at bounding box center [509, 243] width 565 height 23
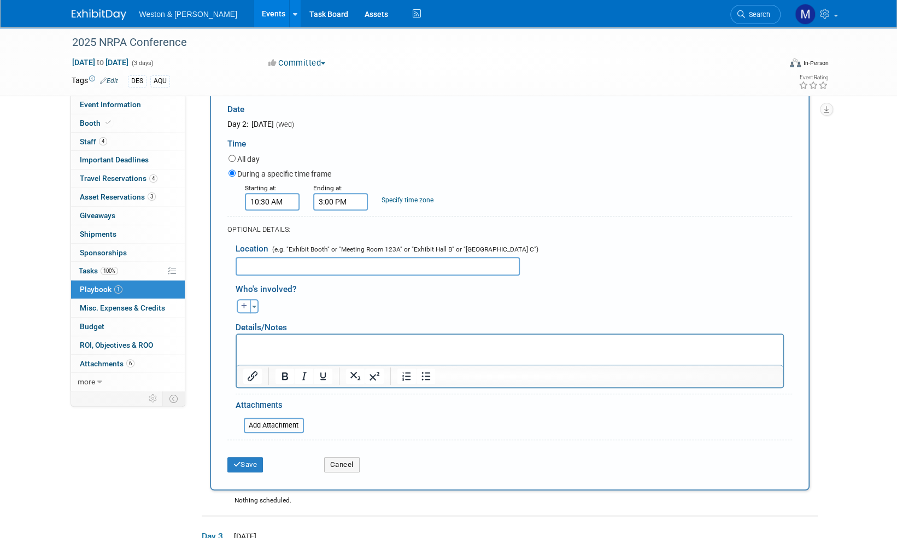
scroll to position [210, 0]
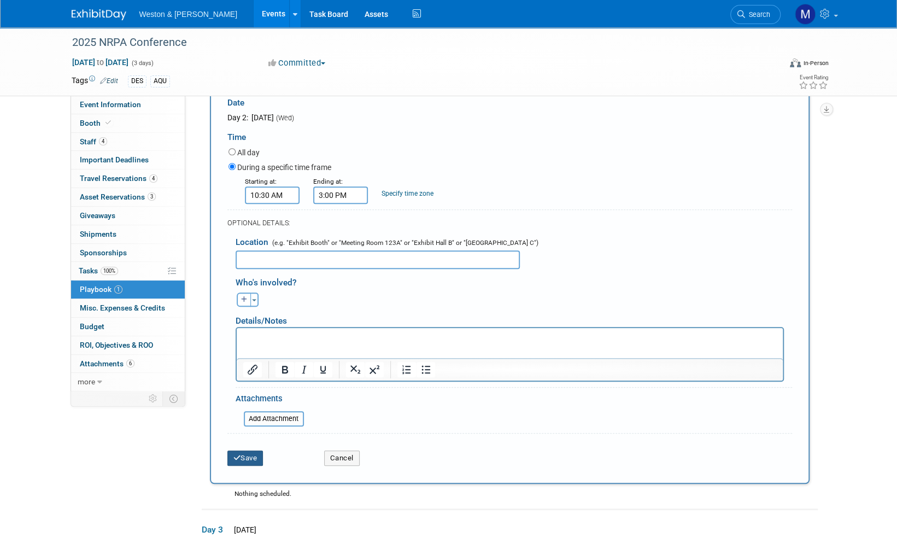
click at [251, 456] on button "Save" at bounding box center [245, 457] width 36 height 15
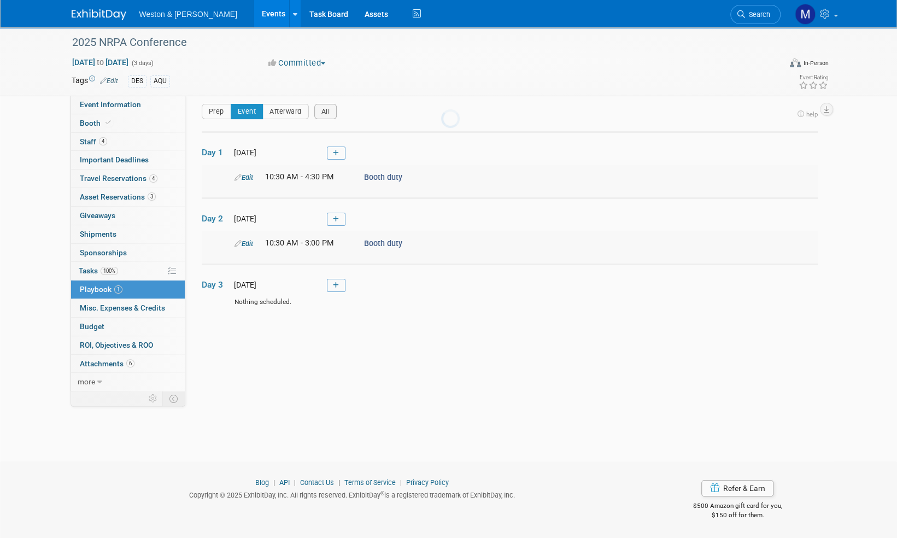
scroll to position [7, 0]
click at [94, 11] on img at bounding box center [99, 14] width 55 height 11
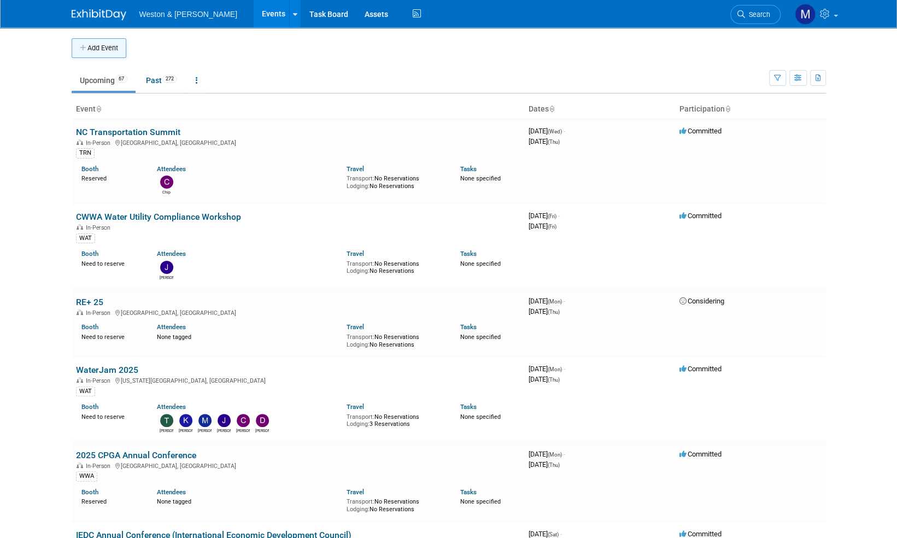
click at [94, 47] on button "Add Event" at bounding box center [99, 48] width 55 height 20
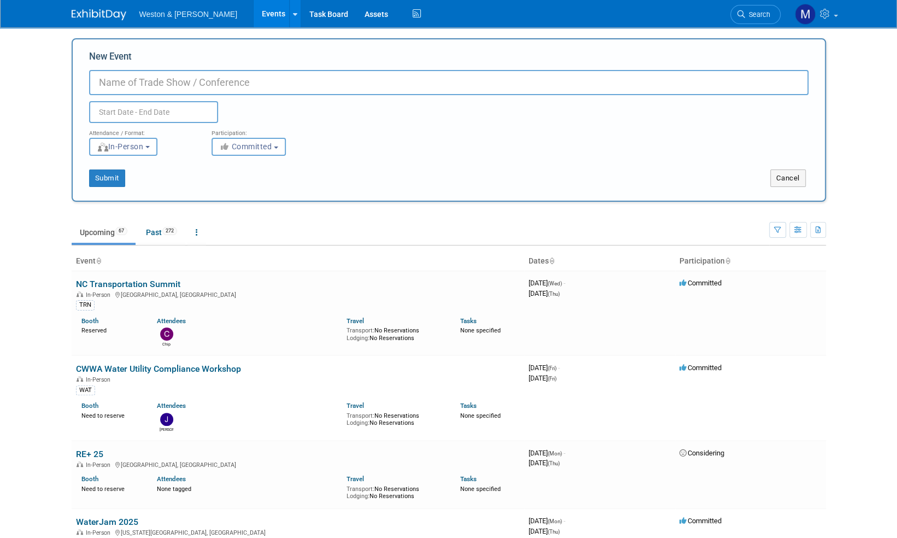
click at [120, 83] on input "New Event" at bounding box center [448, 82] width 719 height 25
paste input "RICWA Annual Trade Show & Luncheon is"
type input "RICWA Annual Trade Show & Luncheon"
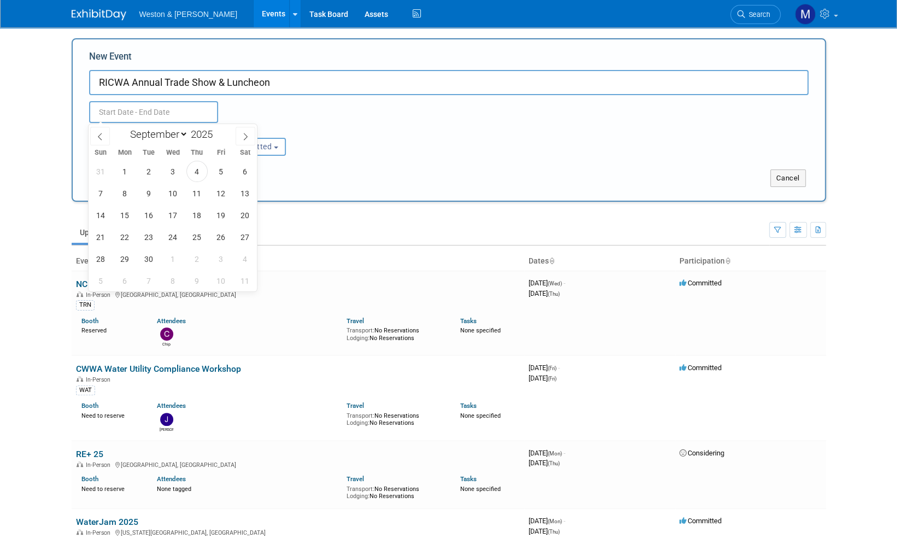
click at [132, 112] on input "text" at bounding box center [153, 112] width 129 height 22
click at [226, 192] on span "12" at bounding box center [220, 193] width 21 height 21
type input "Sep 12, 2025 to Sep 12, 2025"
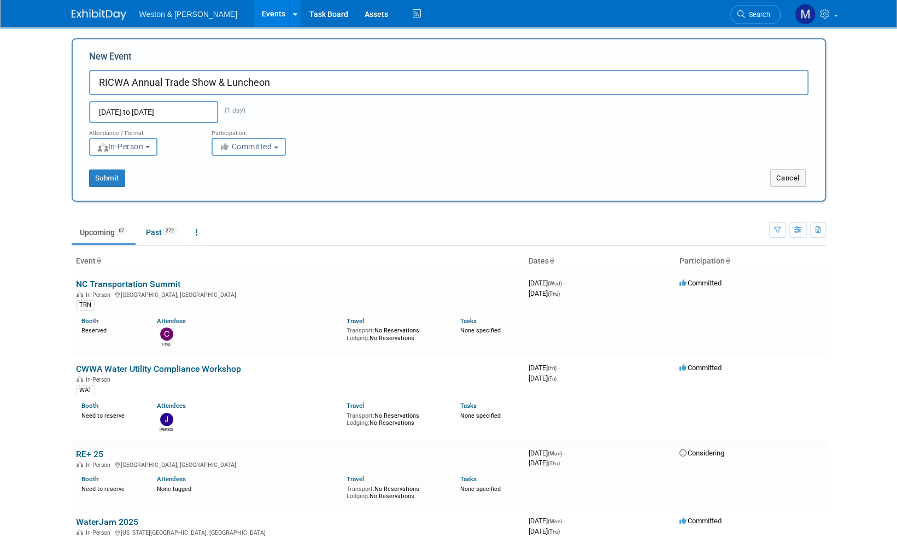
click at [280, 145] on button "Committed" at bounding box center [249, 147] width 74 height 18
click at [250, 186] on label "Considering" at bounding box center [254, 188] width 72 height 14
click at [222, 186] on input "Considering" at bounding box center [218, 188] width 7 height 7
select select "2"
click at [108, 178] on button "Submit" at bounding box center [107, 177] width 36 height 17
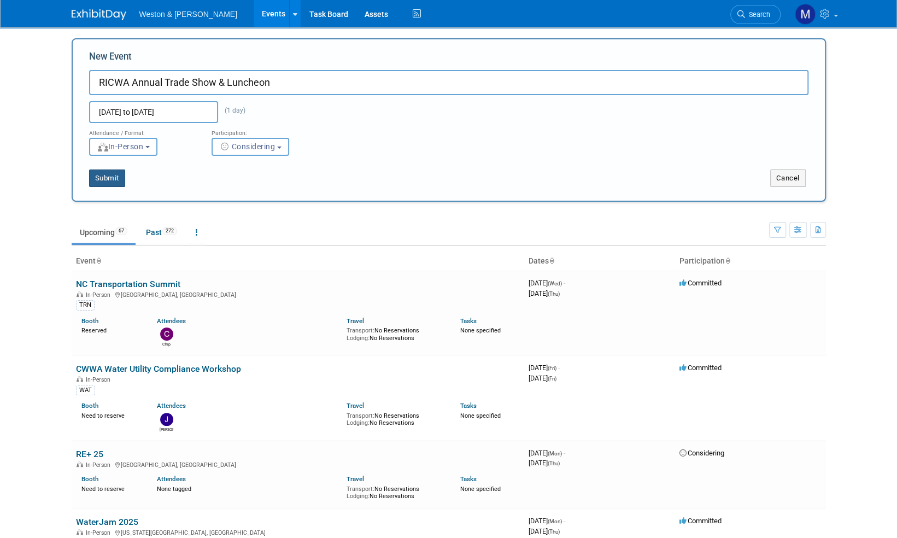
type input "RICWA Annual Trade Show & Luncheon"
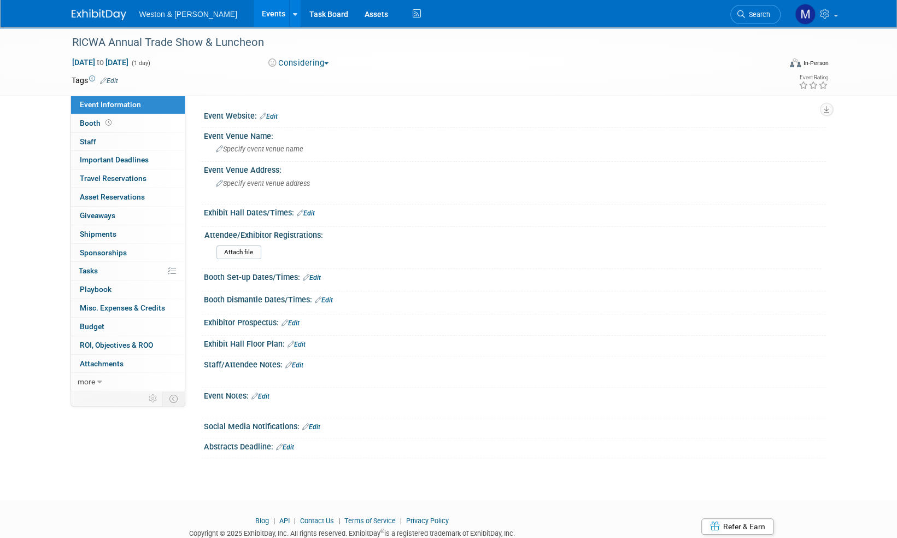
click at [112, 80] on link "Edit" at bounding box center [109, 81] width 18 height 8
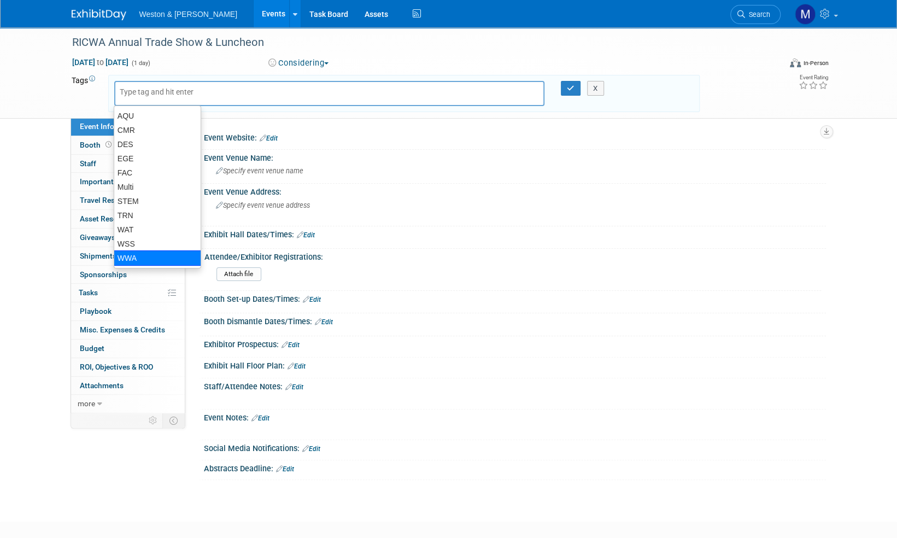
click at [133, 256] on div "WWA" at bounding box center [157, 257] width 87 height 15
type input "WWA"
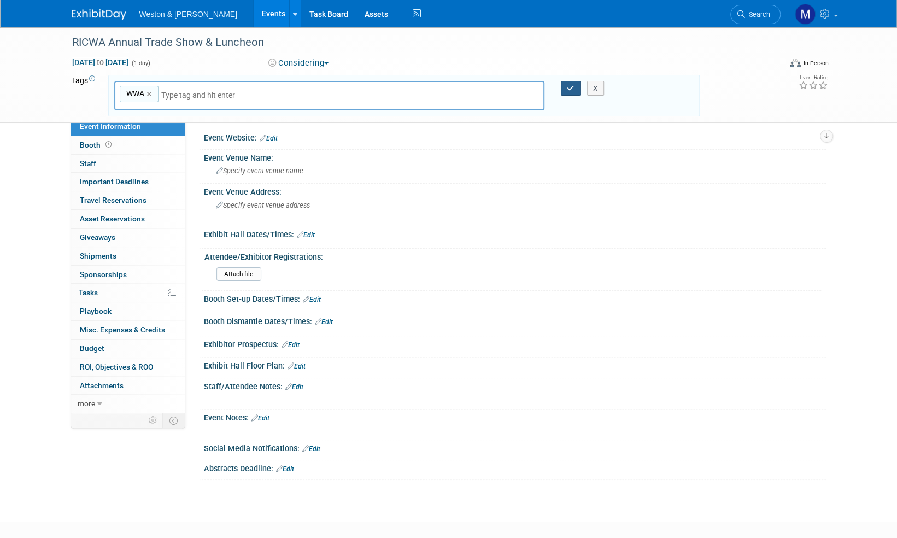
click at [570, 89] on icon "button" at bounding box center [571, 88] width 8 height 7
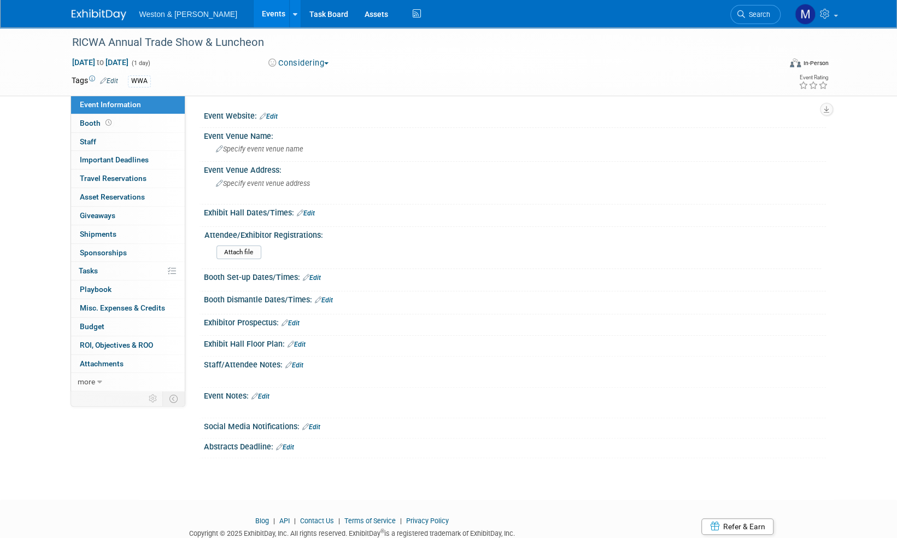
click at [92, 13] on img at bounding box center [99, 14] width 55 height 11
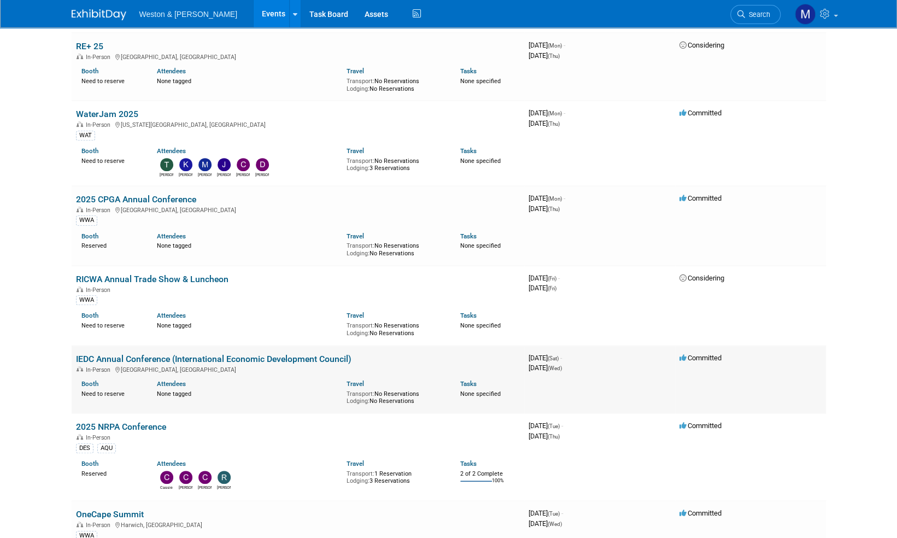
scroll to position [273, 0]
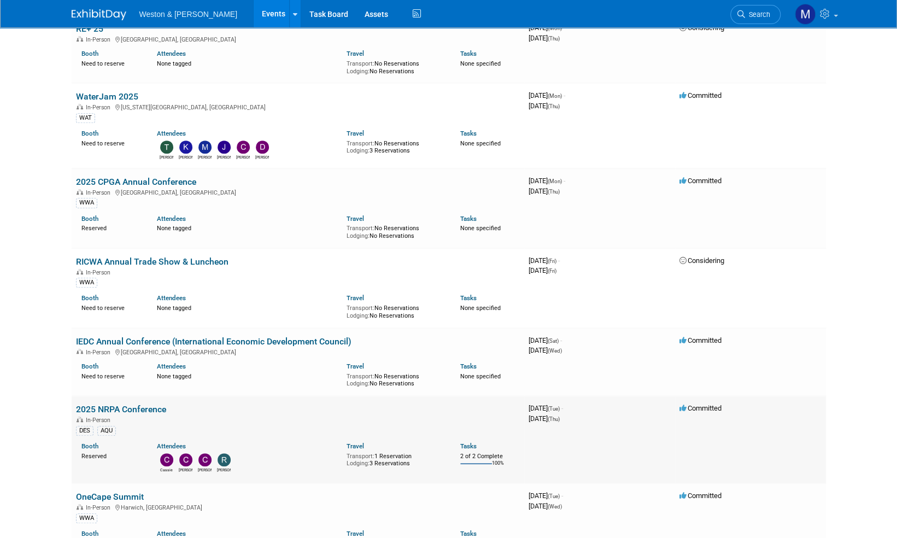
click at [131, 408] on link "2025 NRPA Conference" at bounding box center [121, 409] width 90 height 10
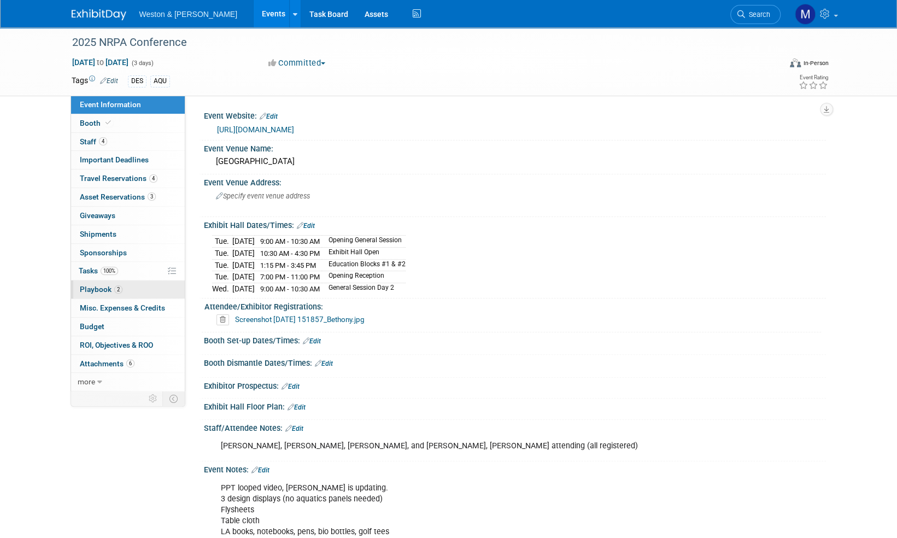
click at [103, 288] on span "Playbook 2" at bounding box center [101, 289] width 43 height 9
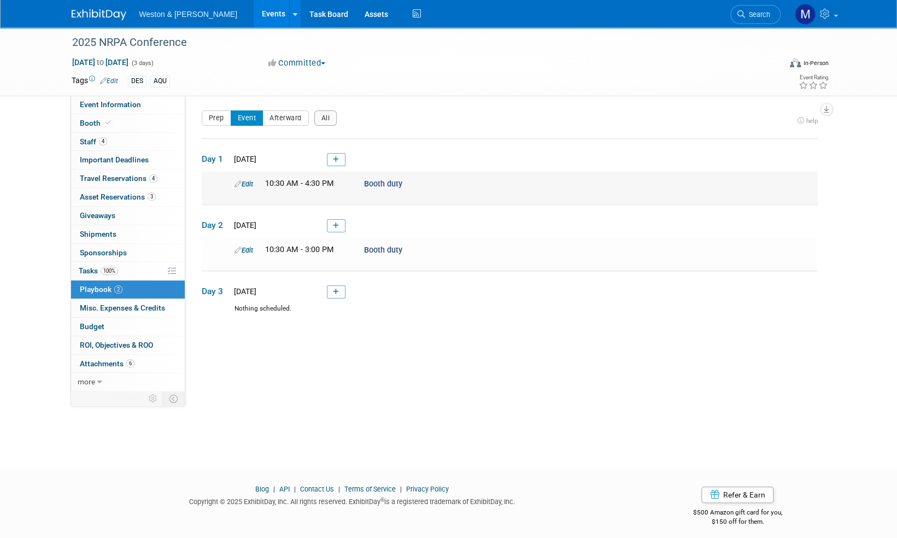
click at [248, 183] on link "Edit" at bounding box center [243, 184] width 19 height 8
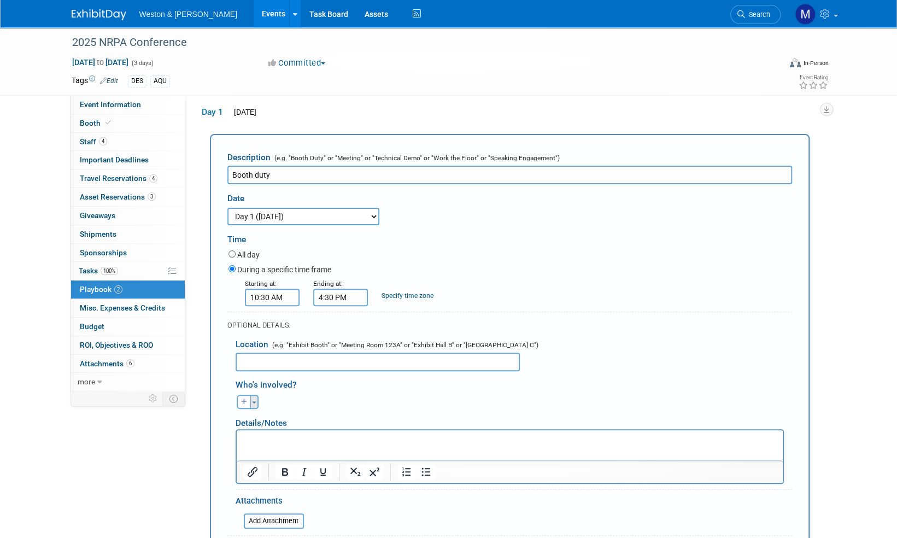
click at [254, 404] on button "Toggle Dropdown" at bounding box center [254, 402] width 8 height 14
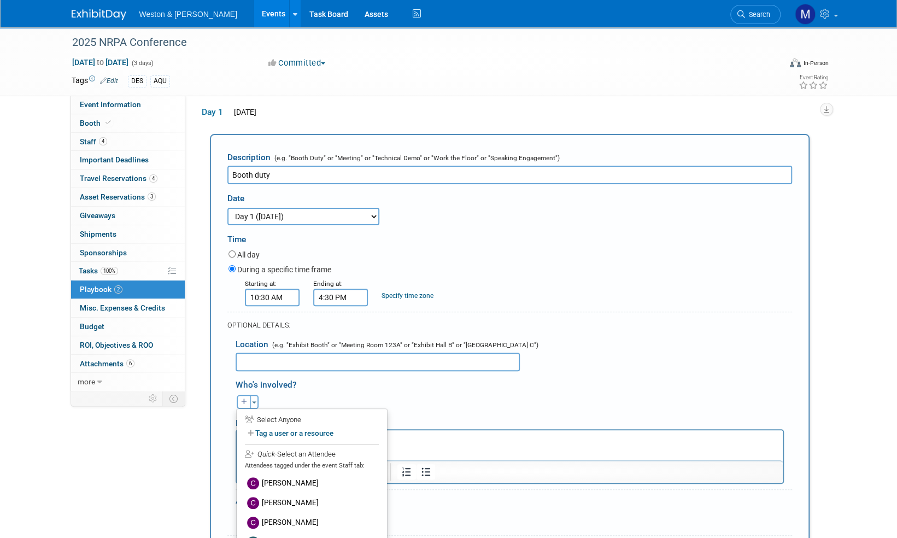
scroll to position [102, 0]
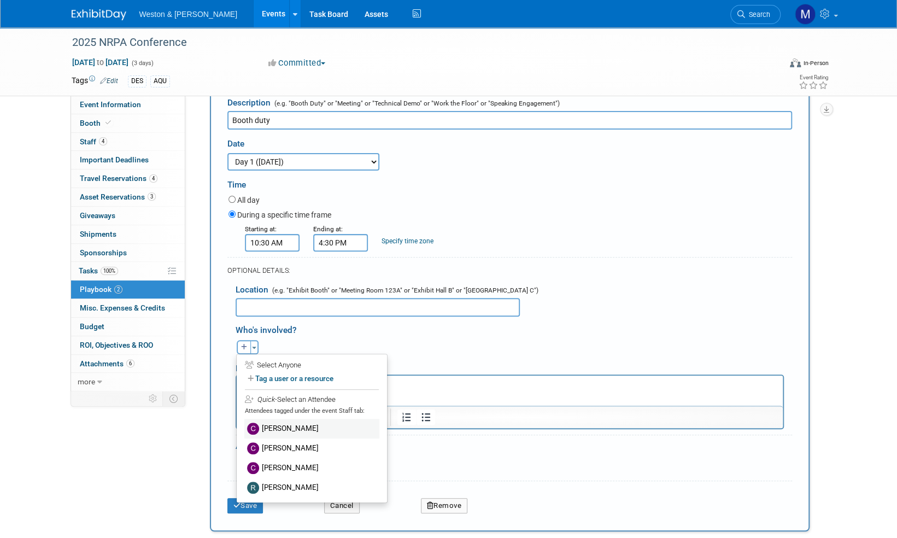
click at [292, 429] on label "Cassie Bethoney" at bounding box center [311, 429] width 135 height 20
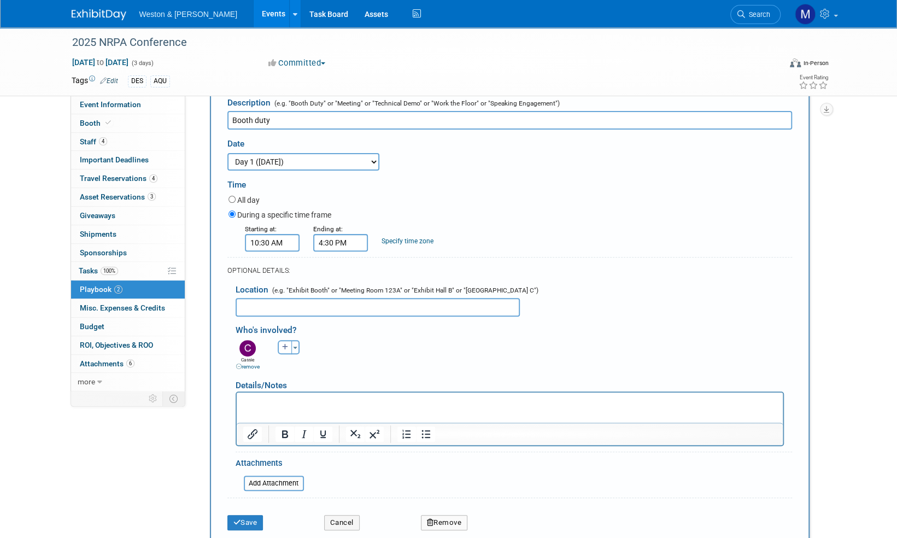
click at [253, 367] on link "remove" at bounding box center [248, 366] width 24 height 6
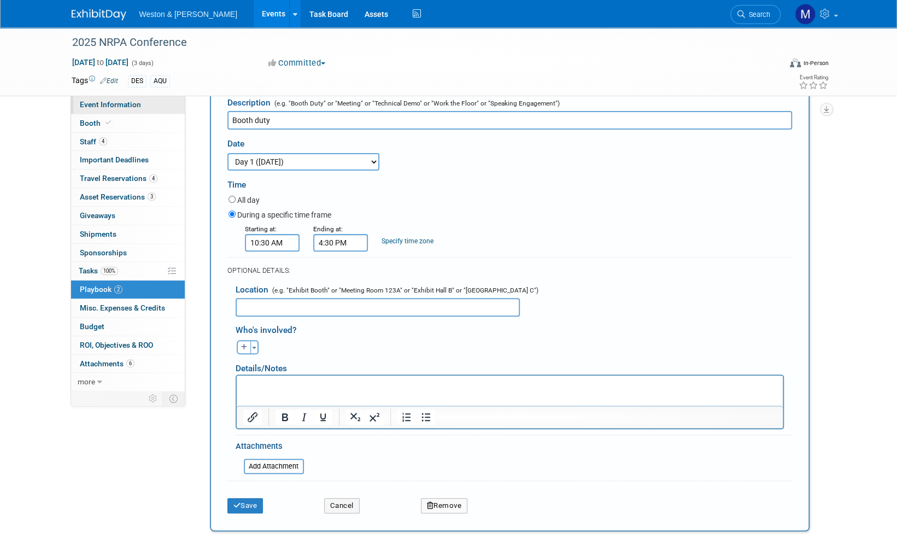
click at [110, 105] on span "Event Information" at bounding box center [110, 104] width 61 height 9
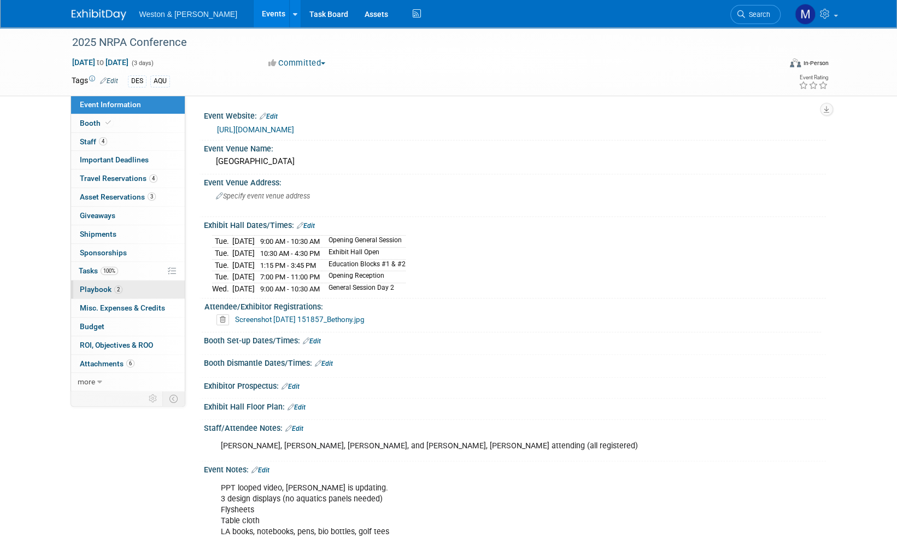
click at [103, 289] on span "Playbook 2" at bounding box center [101, 289] width 43 height 9
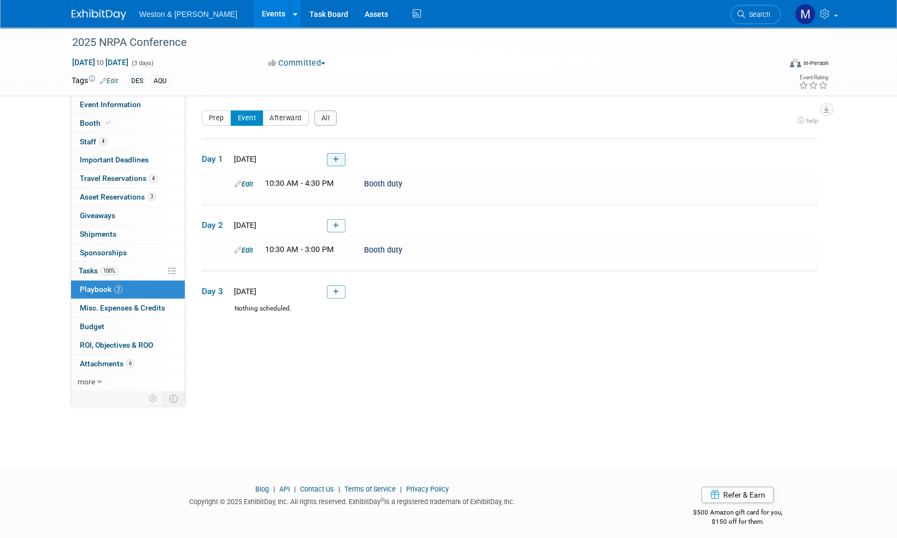
click at [340, 157] on link at bounding box center [336, 159] width 19 height 13
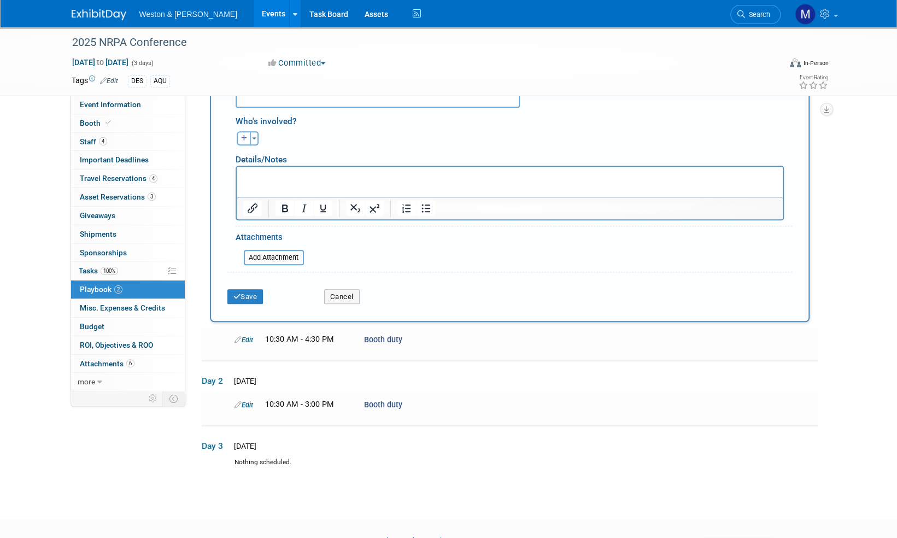
scroll to position [308, 0]
click at [349, 296] on button "Cancel" at bounding box center [342, 295] width 36 height 15
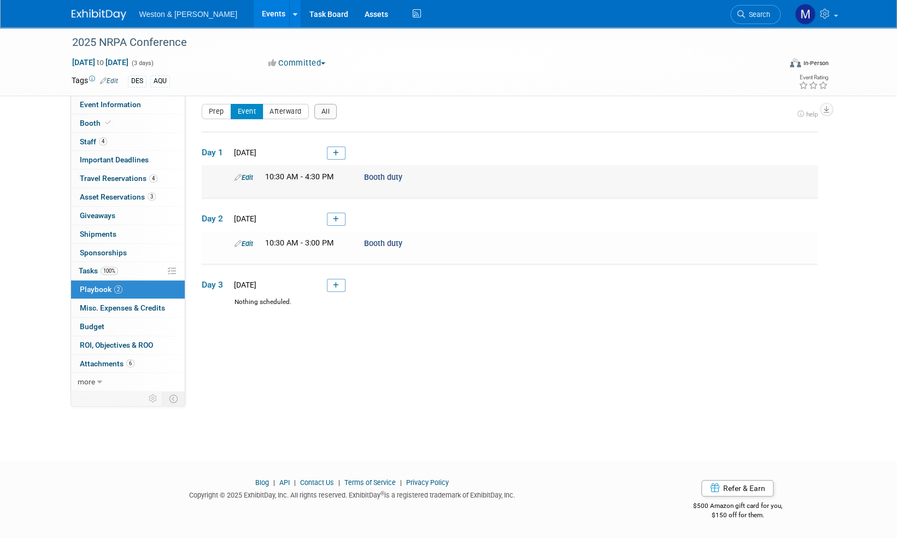
click at [249, 177] on link "Edit" at bounding box center [243, 177] width 19 height 8
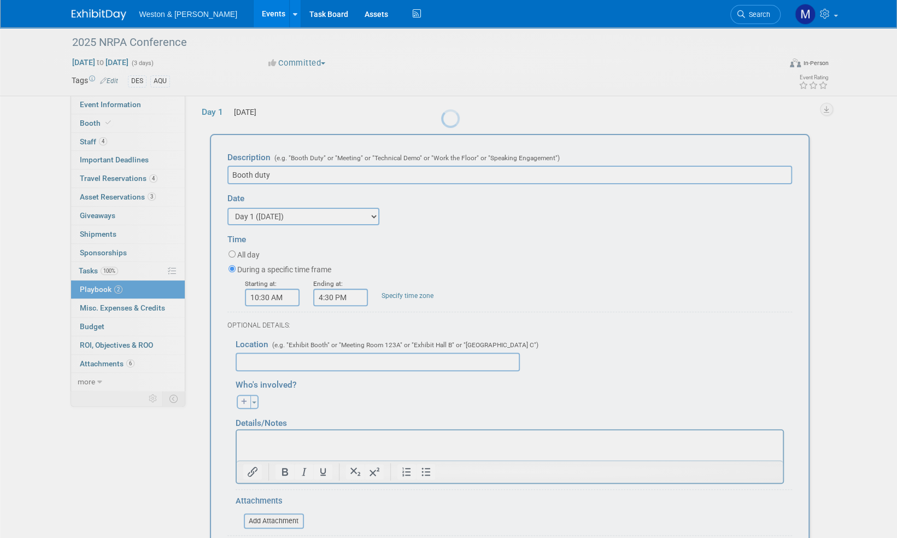
scroll to position [0, 0]
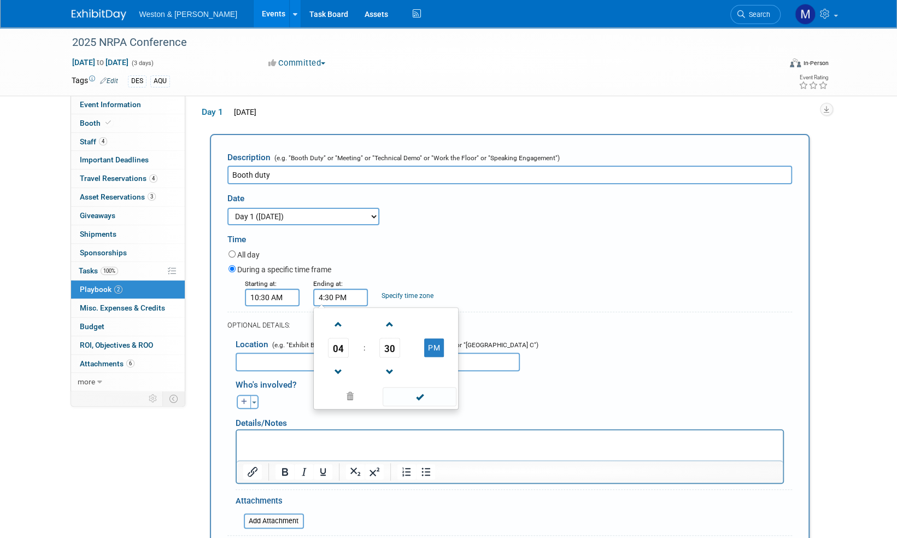
click at [331, 297] on input "4:30 PM" at bounding box center [340, 297] width 55 height 17
click at [340, 371] on span at bounding box center [338, 371] width 19 height 19
click at [341, 371] on span at bounding box center [338, 371] width 19 height 19
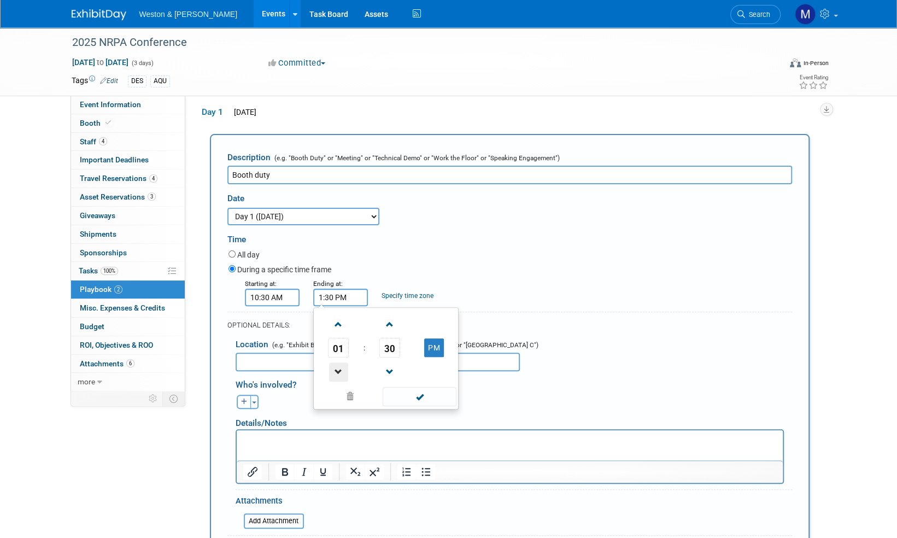
type input "12:30 PM"
click at [419, 400] on span at bounding box center [420, 396] width 74 height 19
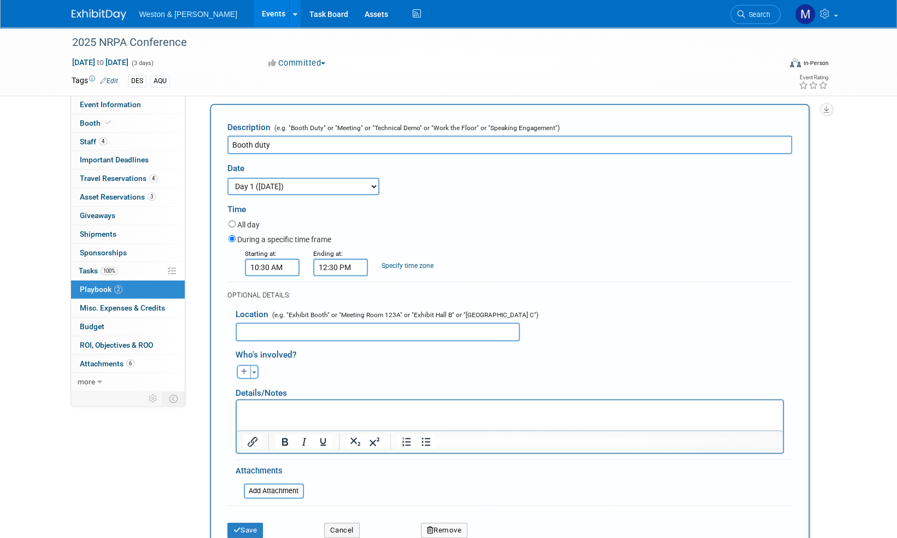
scroll to position [102, 0]
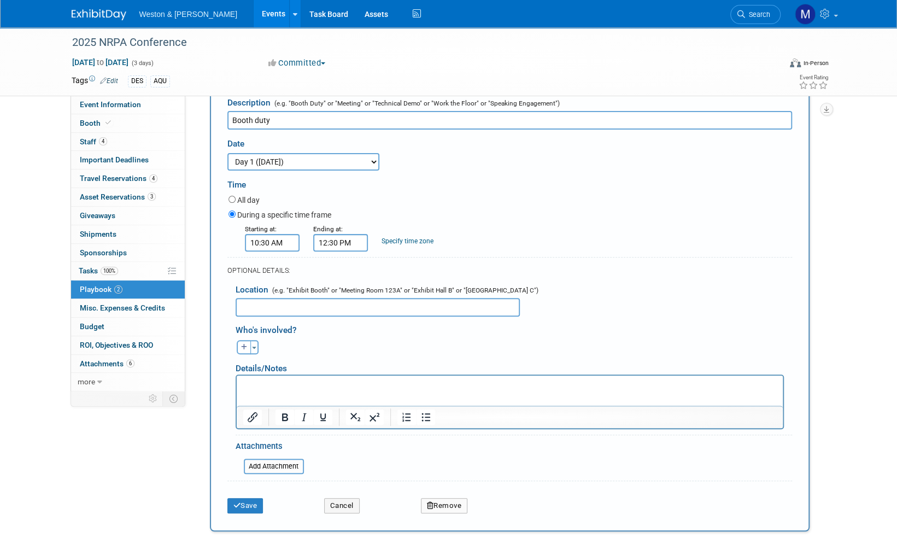
click at [263, 307] on input "text" at bounding box center [378, 307] width 284 height 19
type input "#957"
click at [132, 420] on div "Event Information Event Info Booth Booth 4 Staff 4 Staff Important Deadlines Im…" at bounding box center [448, 293] width 771 height 735
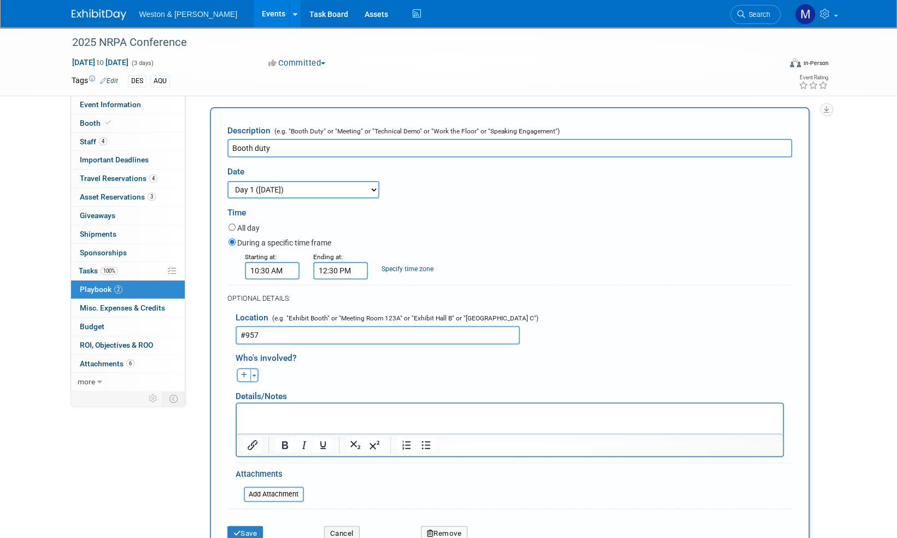
scroll to position [72, 0]
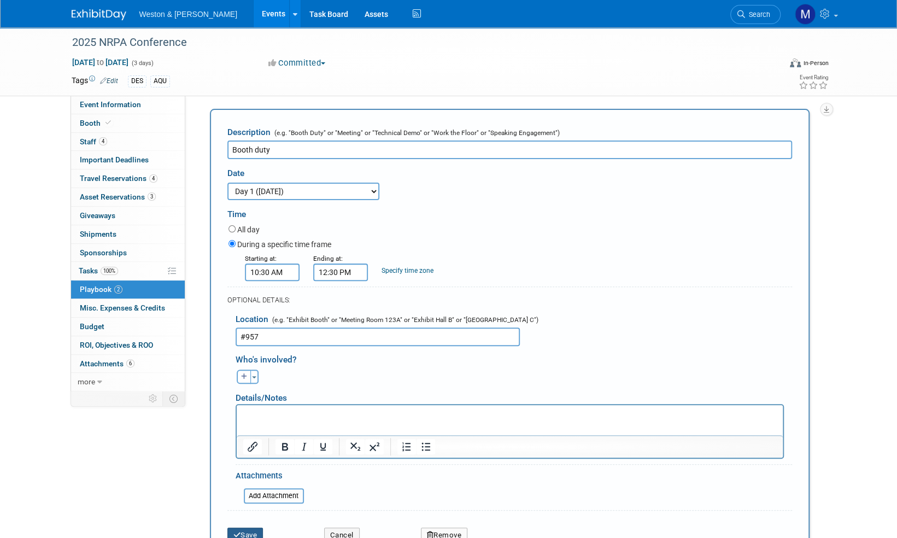
click at [254, 531] on button "Save" at bounding box center [245, 534] width 36 height 15
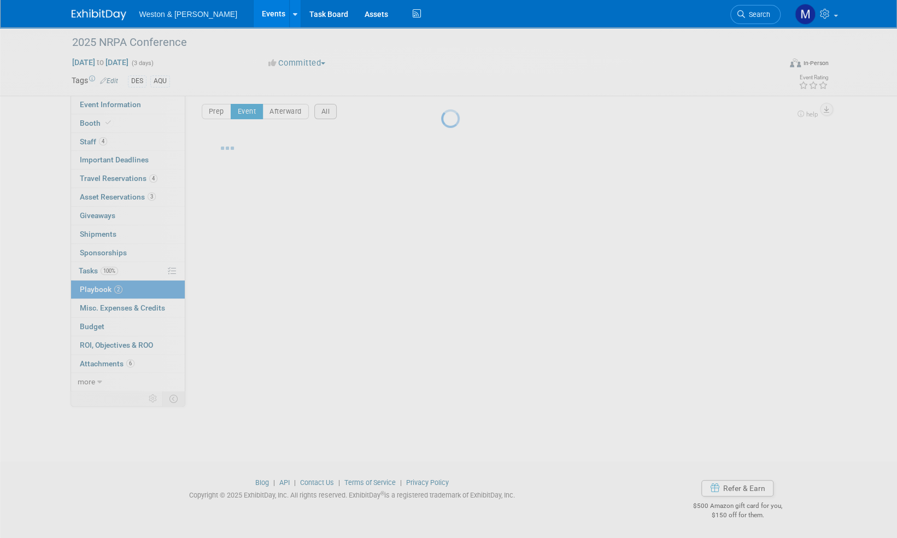
scroll to position [7, 0]
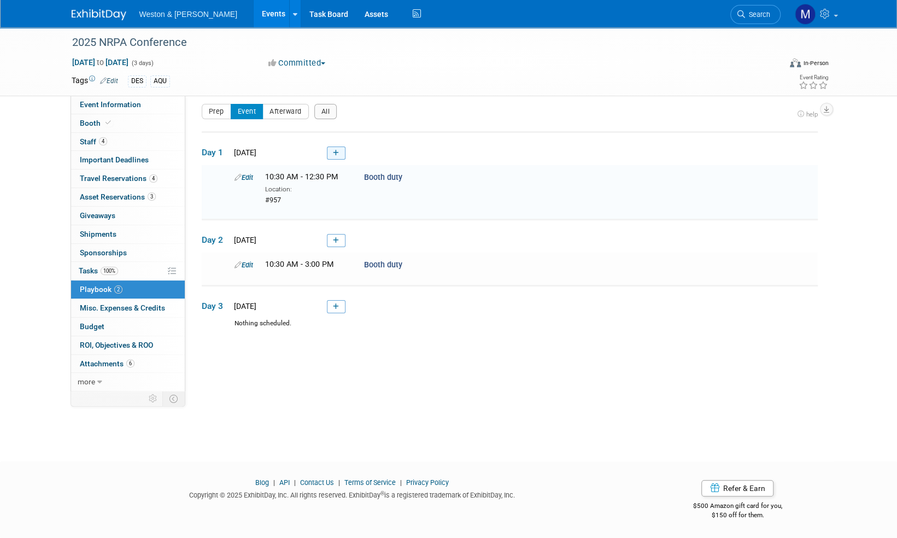
click at [333, 153] on icon at bounding box center [336, 153] width 6 height 7
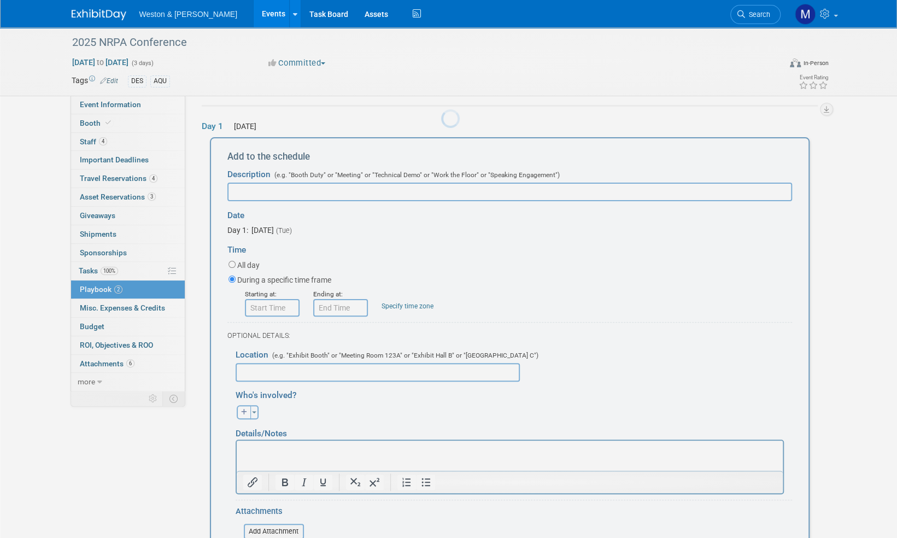
scroll to position [0, 0]
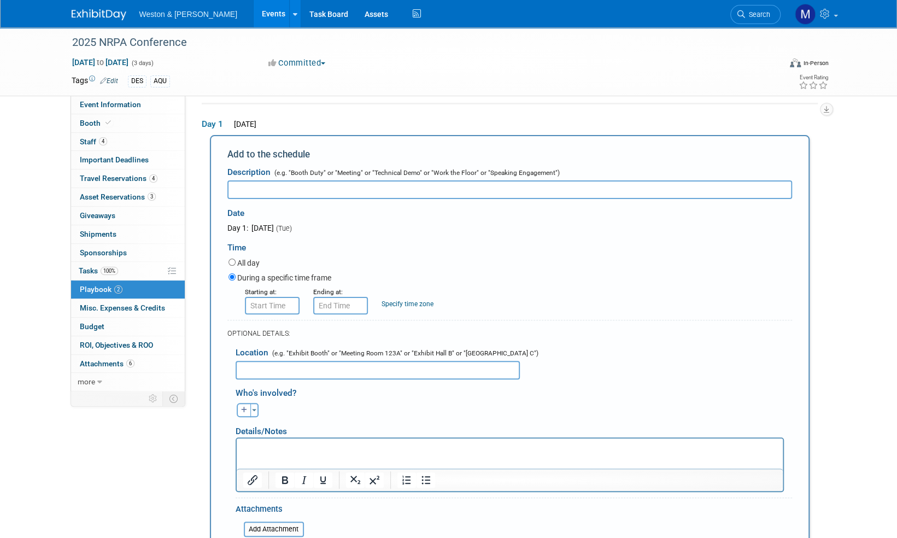
click at [248, 190] on input "text" at bounding box center [509, 189] width 565 height 19
type input "Booth duty"
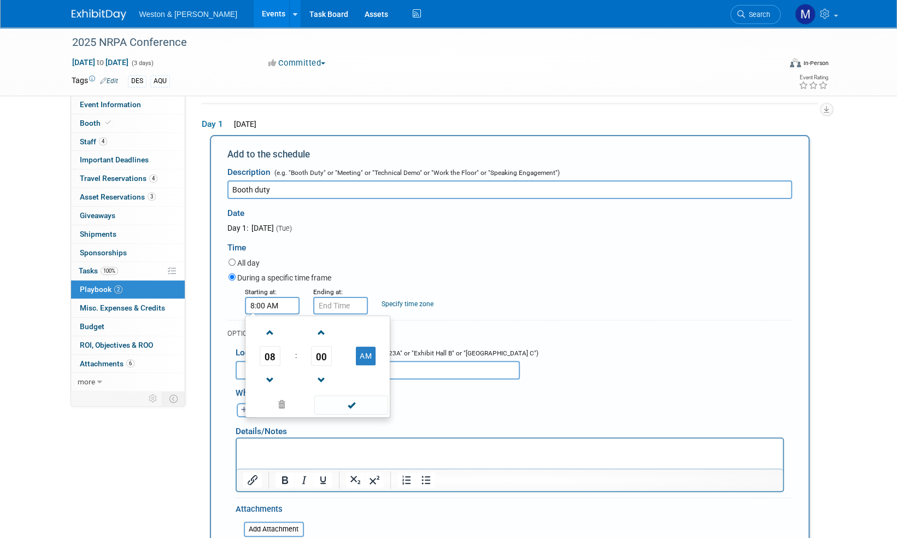
click at [276, 304] on input "8:00 AM" at bounding box center [272, 305] width 55 height 17
click at [274, 331] on span at bounding box center [270, 332] width 19 height 19
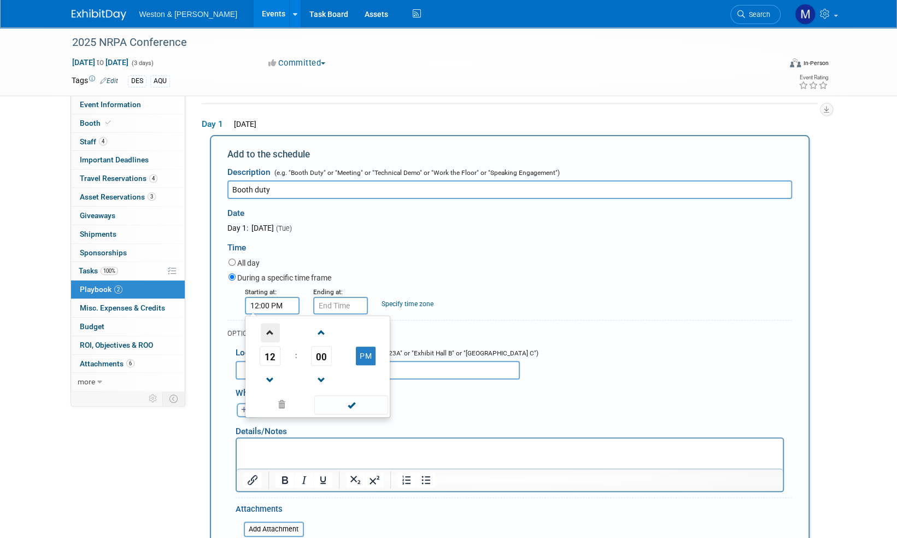
click at [274, 331] on span at bounding box center [270, 332] width 19 height 19
click at [269, 381] on span at bounding box center [270, 380] width 19 height 19
click at [319, 354] on span "00" at bounding box center [321, 356] width 21 height 20
click at [331, 359] on td "30" at bounding box center [335, 363] width 35 height 30
type input "12:30 PM"
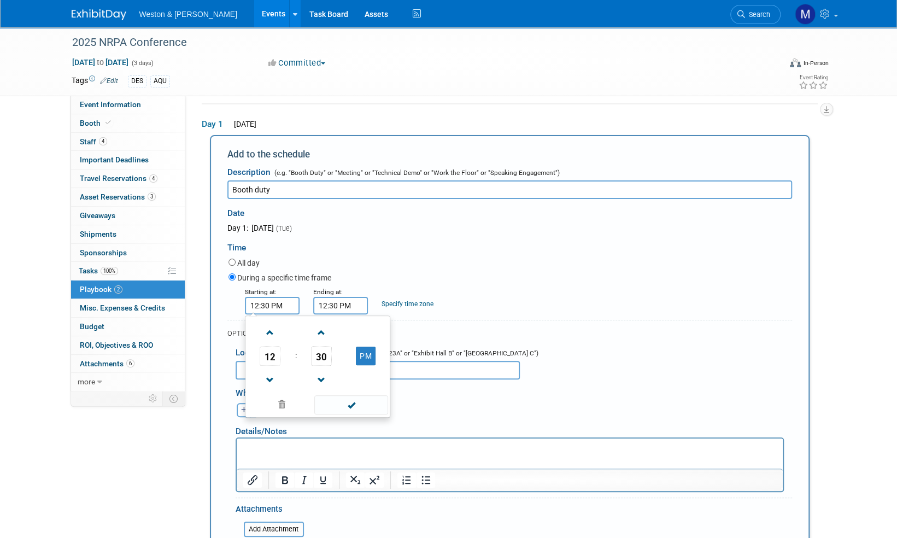
click at [353, 306] on input "12:30 PM" at bounding box center [340, 305] width 55 height 17
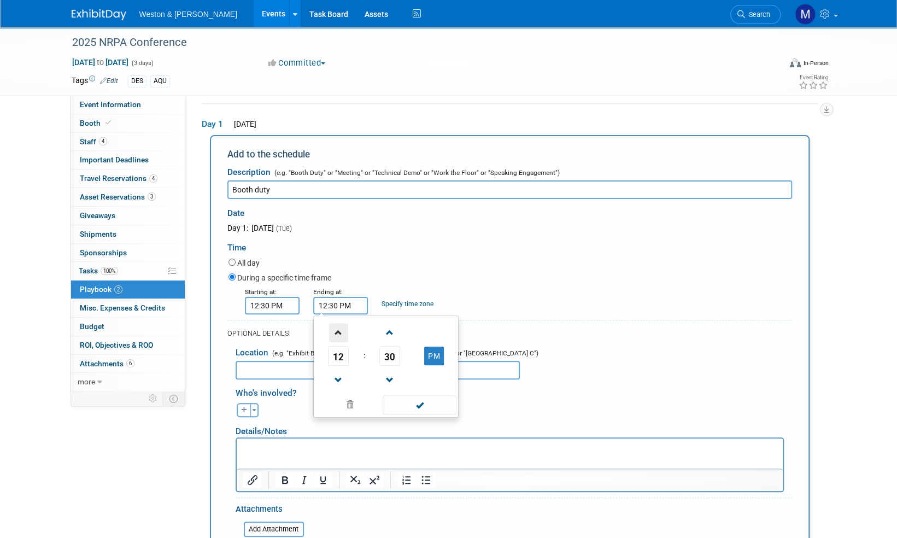
click at [342, 334] on span at bounding box center [338, 332] width 19 height 19
type input "2:30 PM"
click at [424, 403] on span at bounding box center [420, 404] width 74 height 19
click at [262, 369] on input "text" at bounding box center [378, 370] width 284 height 19
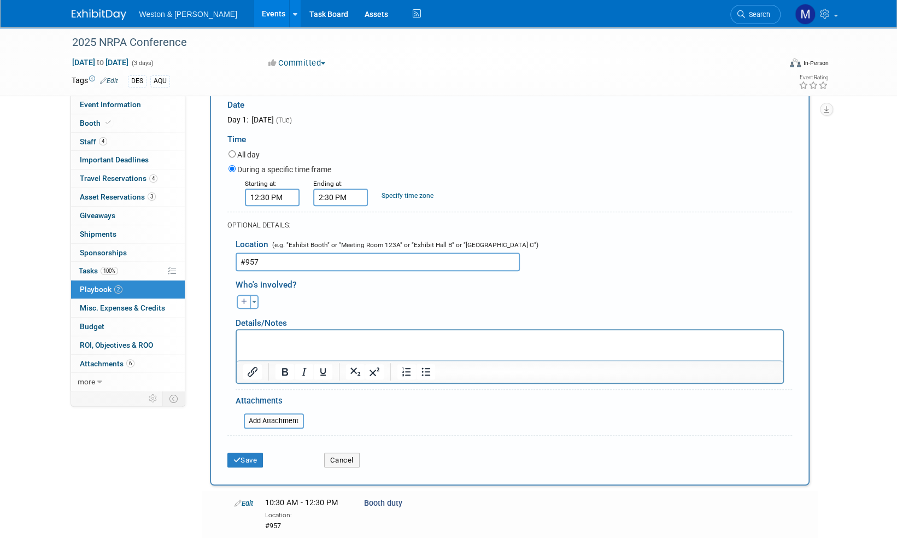
scroll to position [144, 0]
type input "#957"
click at [249, 459] on button "Save" at bounding box center [245, 458] width 36 height 15
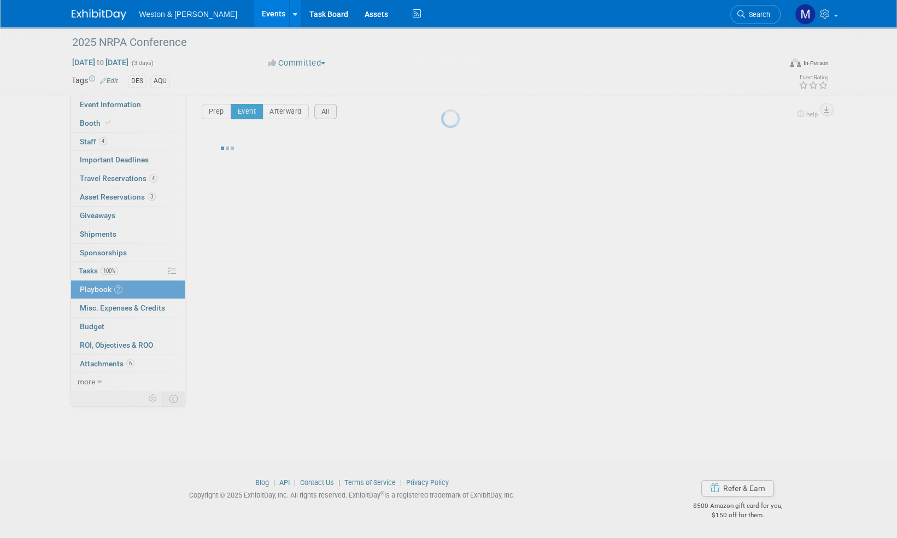
scroll to position [7, 0]
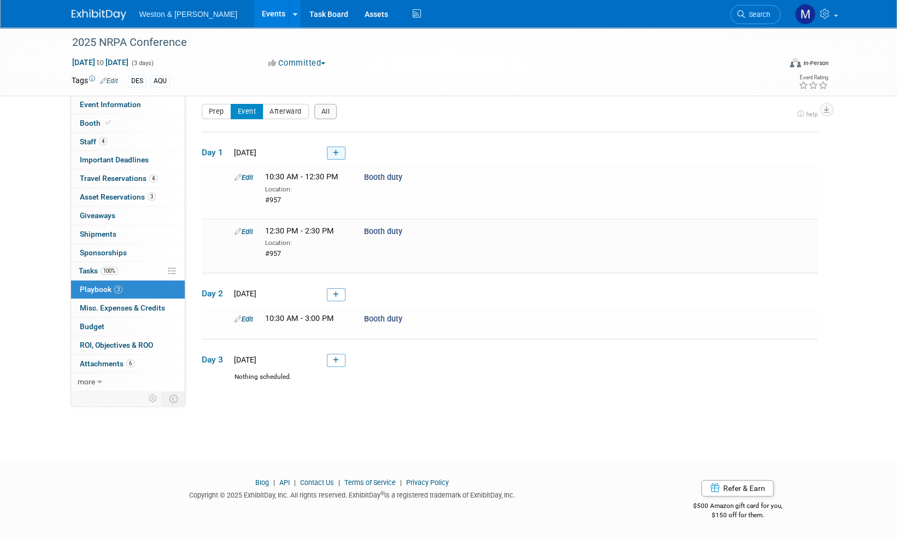
click at [340, 150] on link at bounding box center [336, 152] width 19 height 13
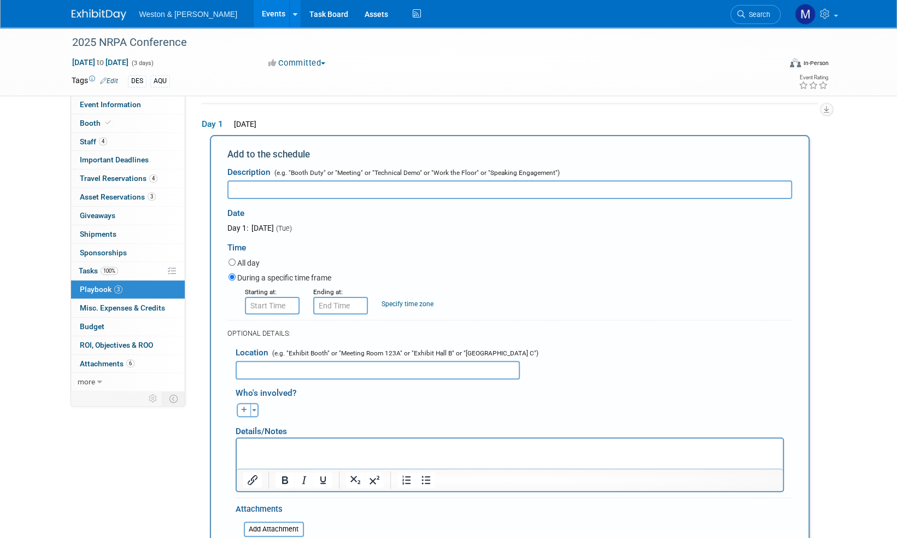
scroll to position [0, 0]
click at [248, 188] on input "text" at bounding box center [509, 189] width 565 height 19
type input "Booth duty"
click at [286, 306] on input "8:00 AM" at bounding box center [272, 305] width 55 height 17
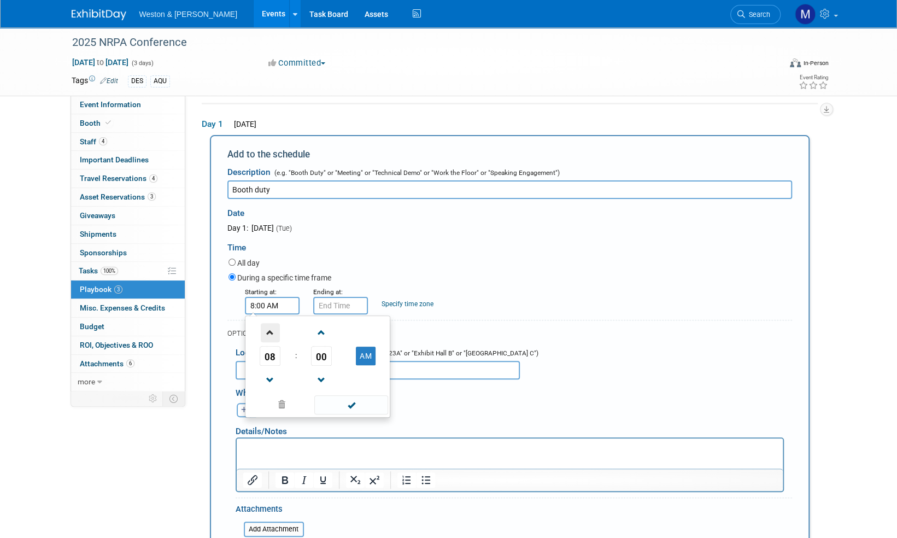
click at [271, 333] on span at bounding box center [270, 332] width 19 height 19
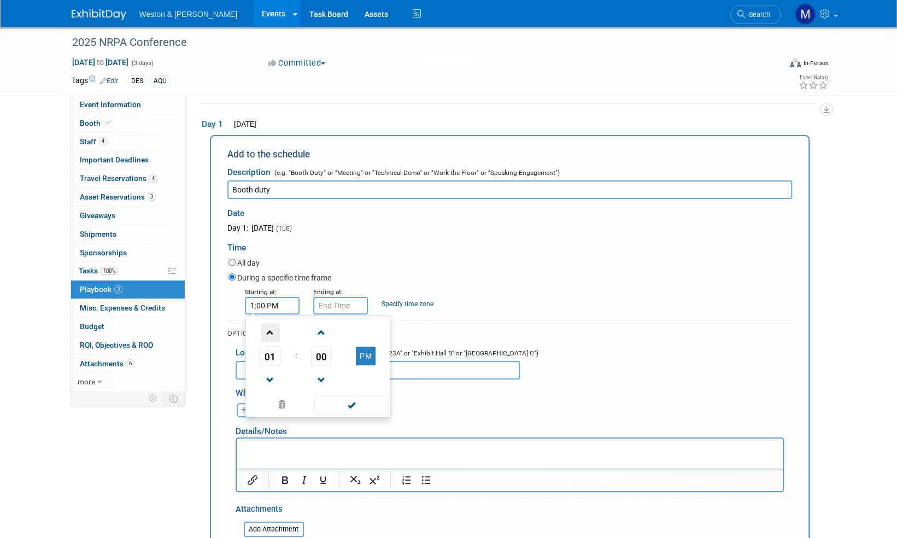
click at [271, 333] on span at bounding box center [270, 332] width 19 height 19
click at [325, 354] on span "00" at bounding box center [321, 356] width 21 height 20
click at [336, 362] on td "30" at bounding box center [335, 363] width 35 height 30
type input "2:30 PM"
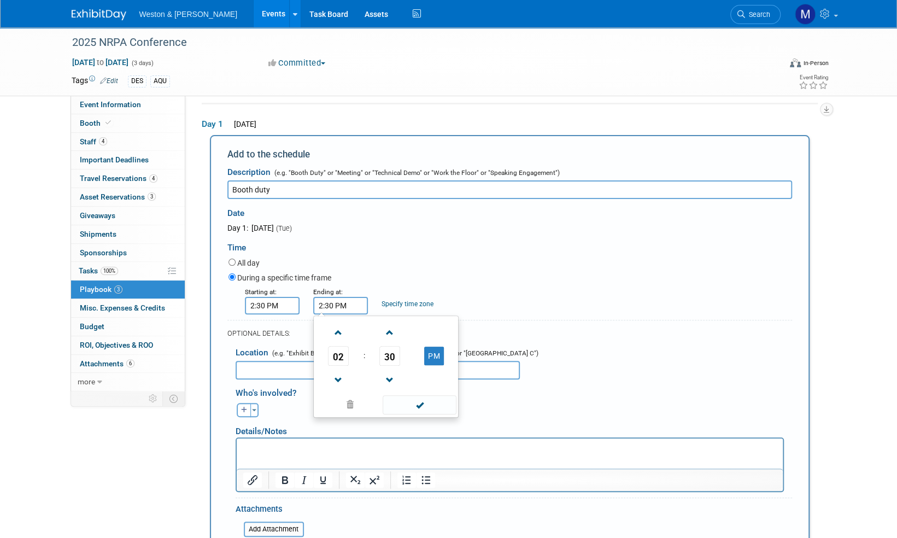
click at [355, 306] on input "2:30 PM" at bounding box center [340, 305] width 55 height 17
click at [338, 335] on span at bounding box center [338, 332] width 19 height 19
type input "4:30 PM"
drag, startPoint x: 423, startPoint y: 403, endPoint x: 427, endPoint y: 394, distance: 10.3
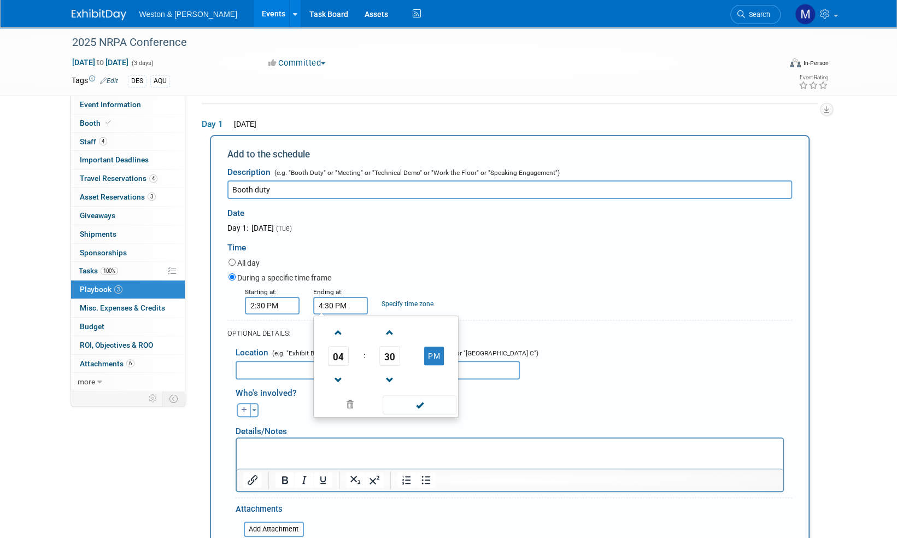
click at [423, 403] on span at bounding box center [420, 404] width 74 height 19
click at [513, 240] on div "Time" at bounding box center [509, 244] width 565 height 23
click at [261, 366] on input "text" at bounding box center [378, 370] width 284 height 19
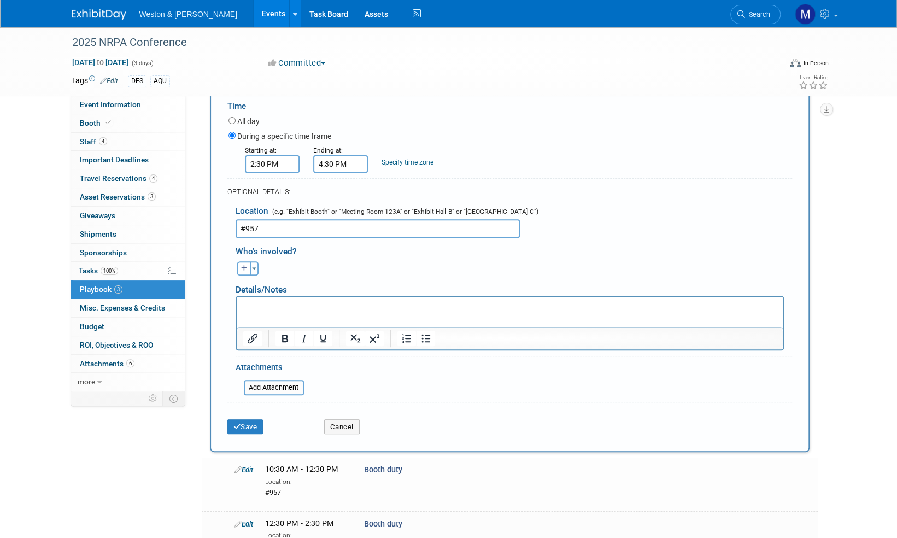
scroll to position [199, 0]
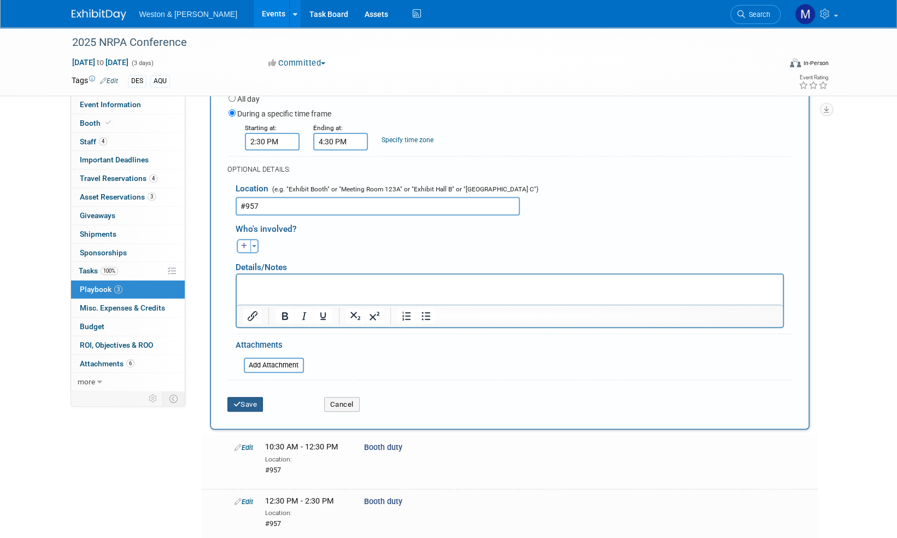
type input "#957"
click at [254, 407] on button "Save" at bounding box center [245, 404] width 36 height 15
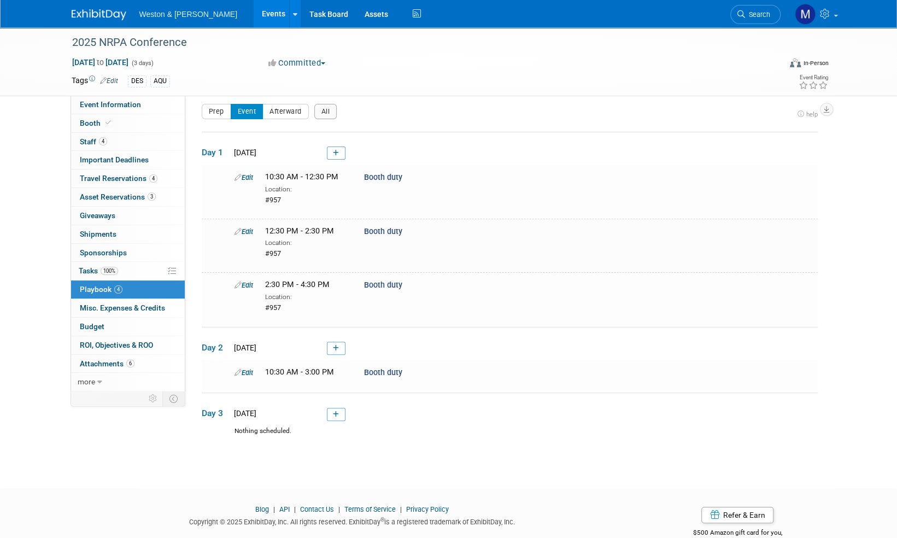
scroll to position [31, 0]
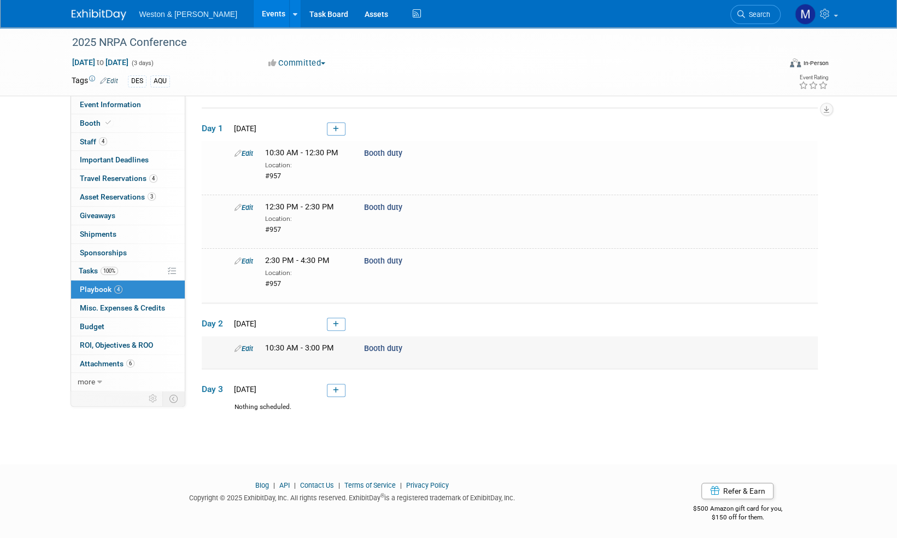
click at [246, 346] on link "Edit" at bounding box center [243, 348] width 19 height 8
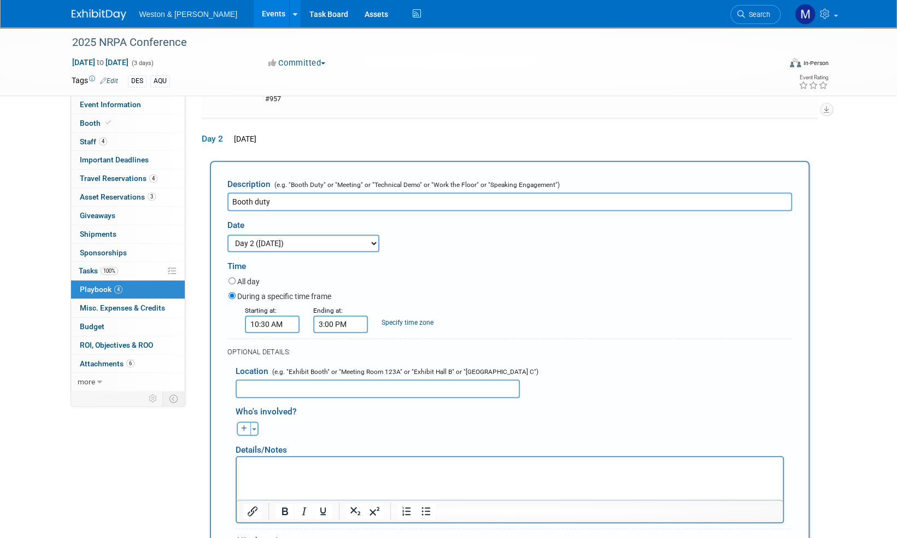
scroll to position [241, 0]
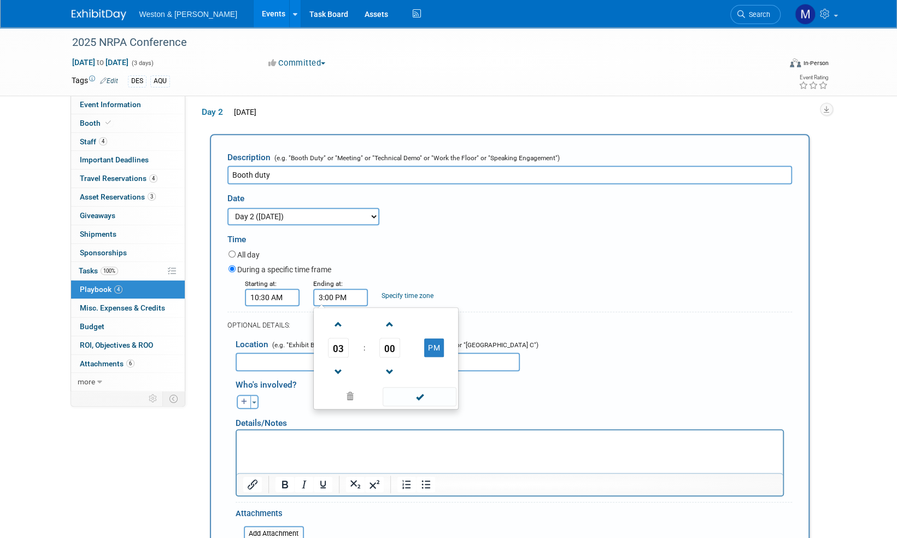
click at [353, 294] on input "3:00 PM" at bounding box center [340, 297] width 55 height 17
click at [336, 368] on span at bounding box center [338, 371] width 19 height 19
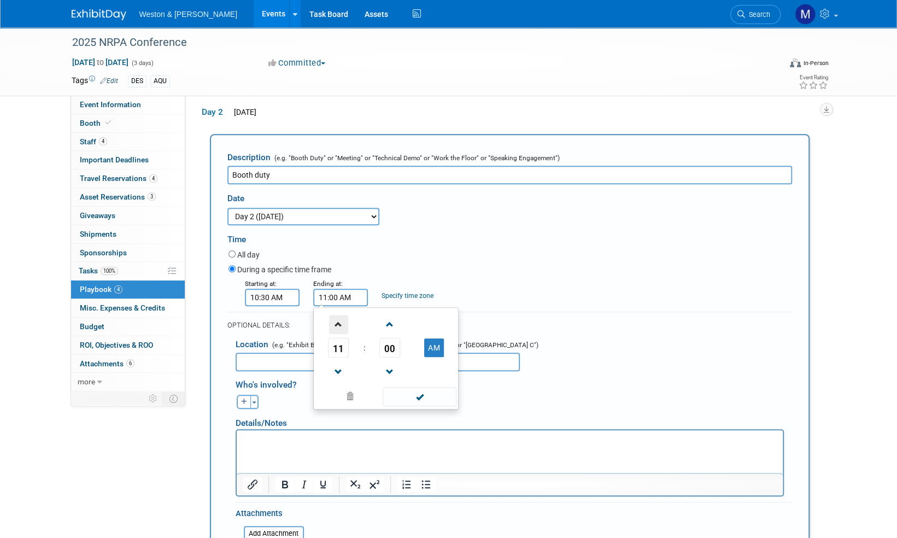
click at [335, 322] on span at bounding box center [338, 324] width 19 height 19
click at [397, 343] on span "00" at bounding box center [389, 348] width 21 height 20
click at [402, 356] on td "30" at bounding box center [403, 354] width 35 height 30
type input "12:30 PM"
click at [482, 278] on div "Starting at: 10:30 AM Ending at: 12:30 PM Specify time zone Time zone:" at bounding box center [510, 292] width 580 height 28
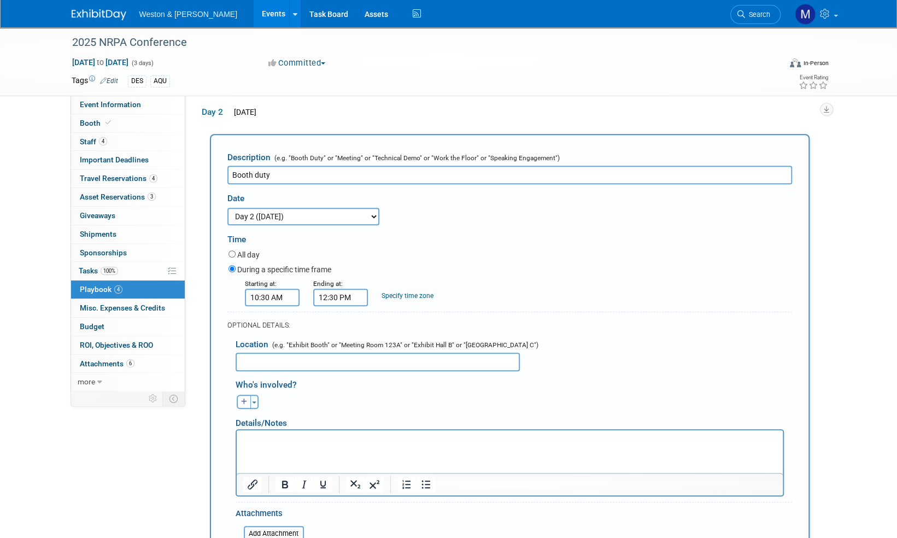
click at [269, 361] on input "text" at bounding box center [378, 362] width 284 height 19
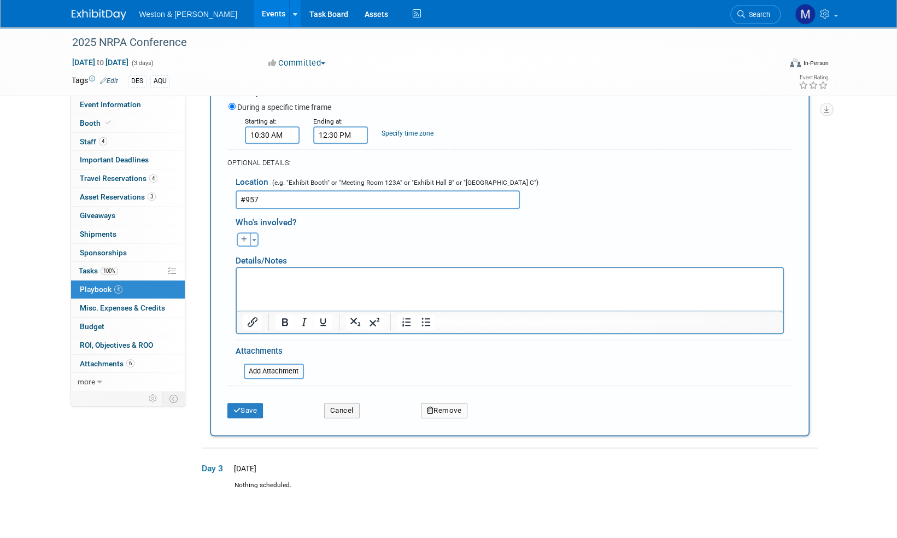
scroll to position [405, 0]
type input "#957"
click at [255, 408] on button "Save" at bounding box center [245, 408] width 36 height 15
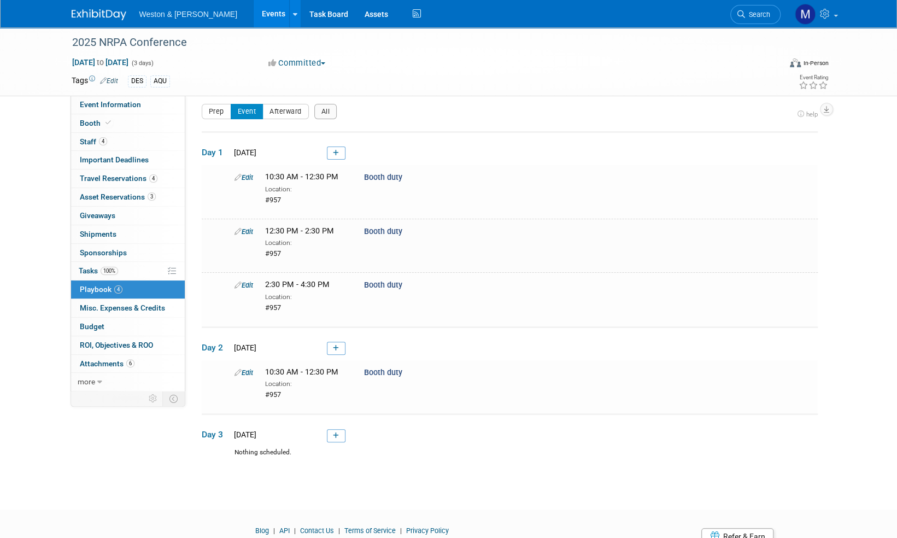
scroll to position [52, 0]
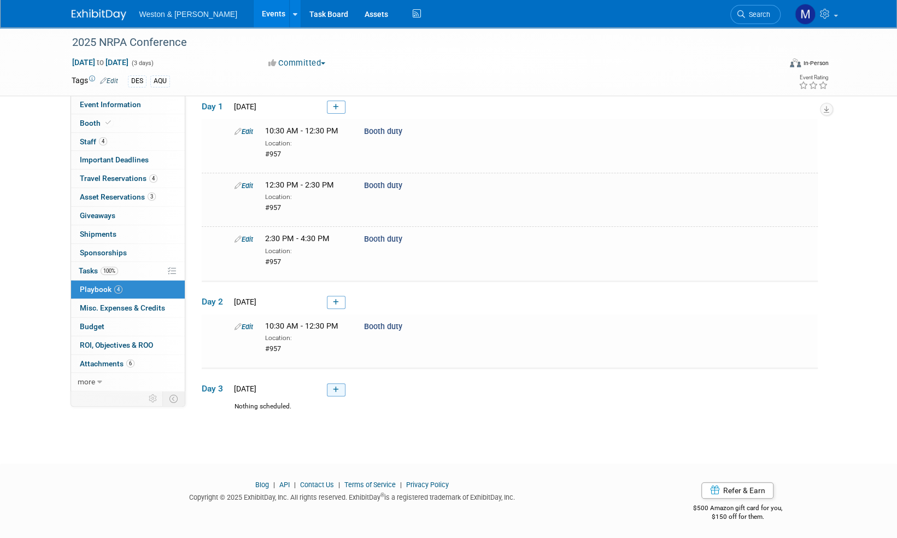
click at [338, 386] on icon at bounding box center [336, 389] width 6 height 7
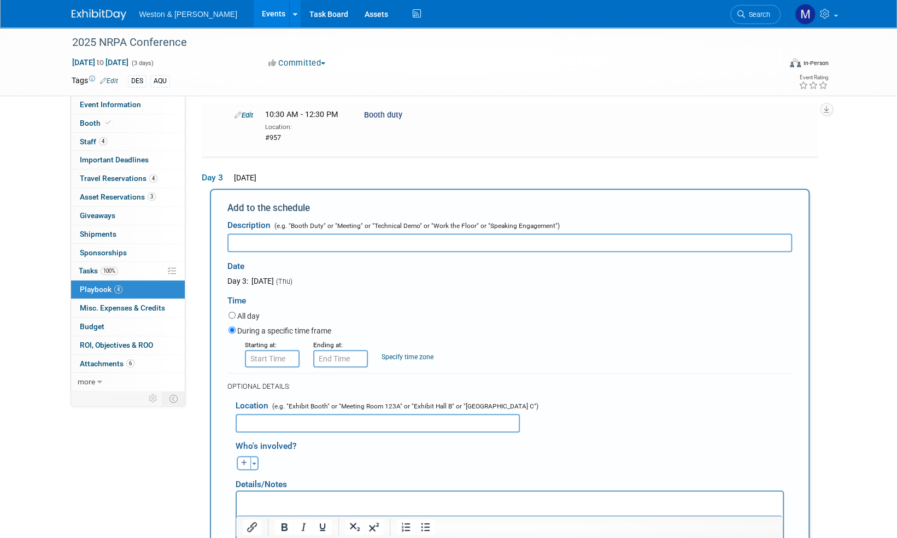
scroll to position [207, 0]
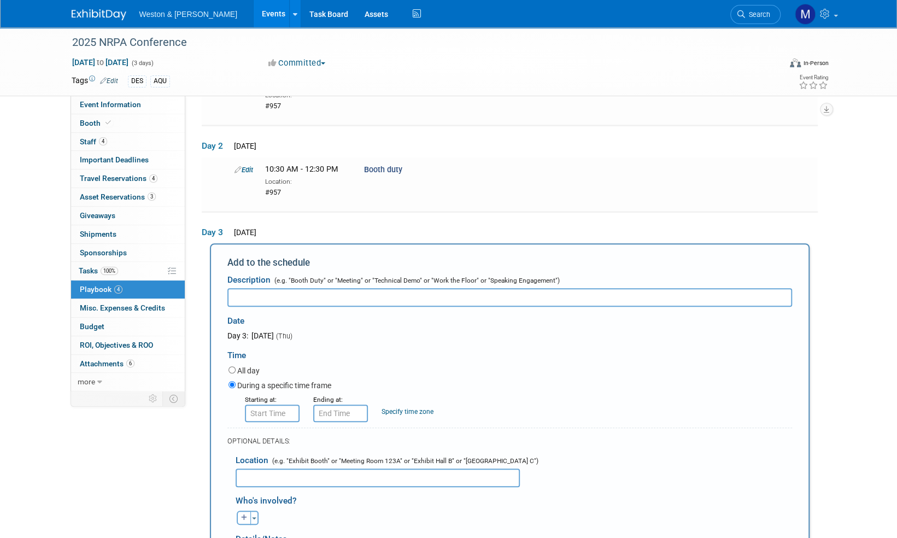
click at [251, 294] on input "text" at bounding box center [509, 297] width 565 height 19
type input "Booth duty"
click at [273, 412] on input "8:00 AM" at bounding box center [272, 412] width 55 height 17
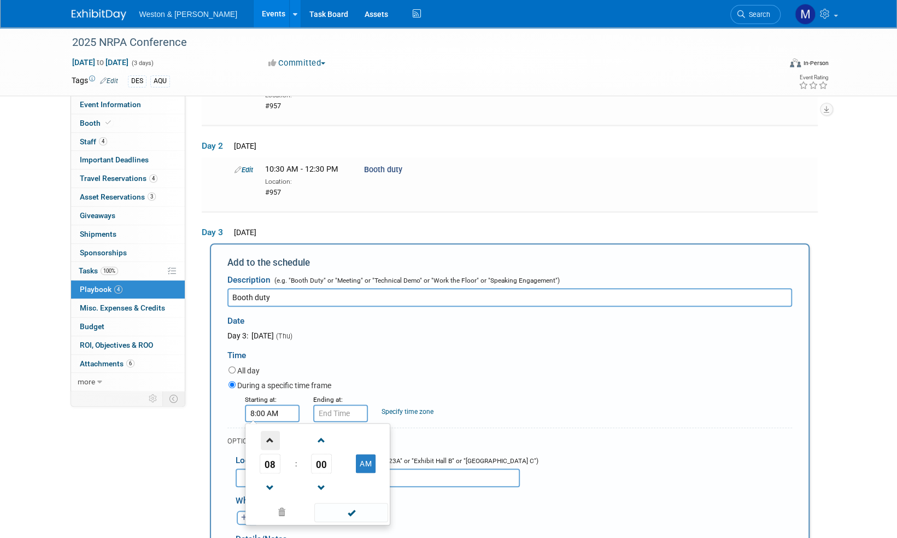
click at [273, 439] on span at bounding box center [270, 440] width 19 height 19
click at [324, 462] on span "00" at bounding box center [321, 464] width 21 height 20
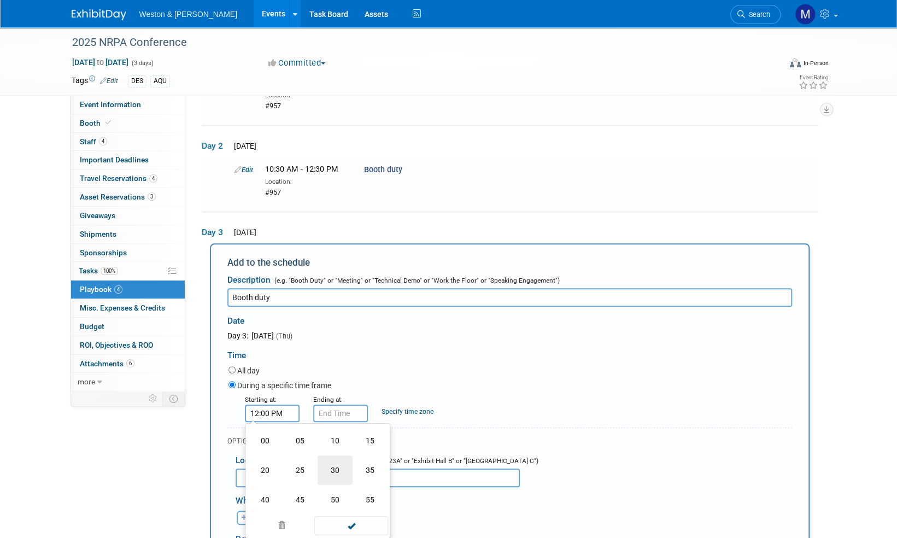
click at [336, 467] on td "30" at bounding box center [335, 470] width 35 height 30
type input "12:30 PM"
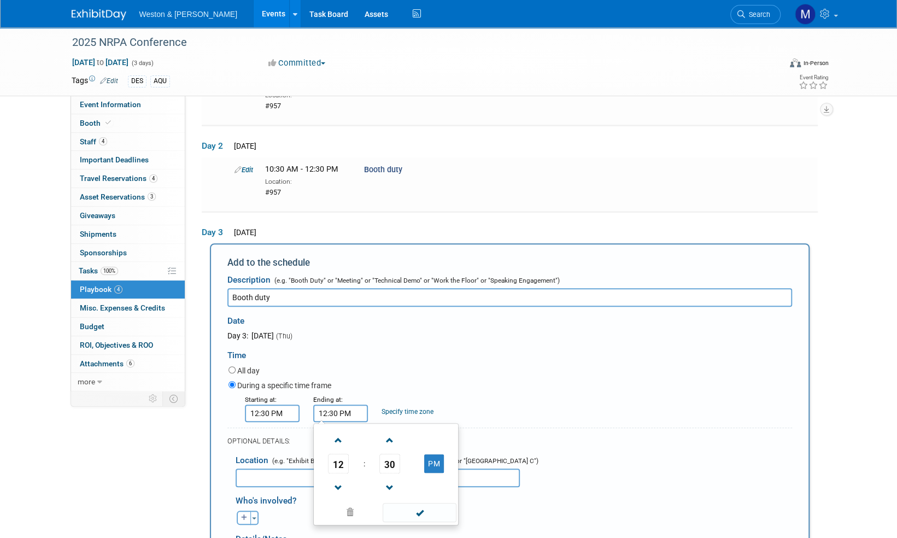
click at [336, 409] on input "12:30 PM" at bounding box center [340, 412] width 55 height 17
click at [336, 439] on span at bounding box center [338, 440] width 19 height 19
click at [391, 461] on span "30" at bounding box center [389, 464] width 21 height 20
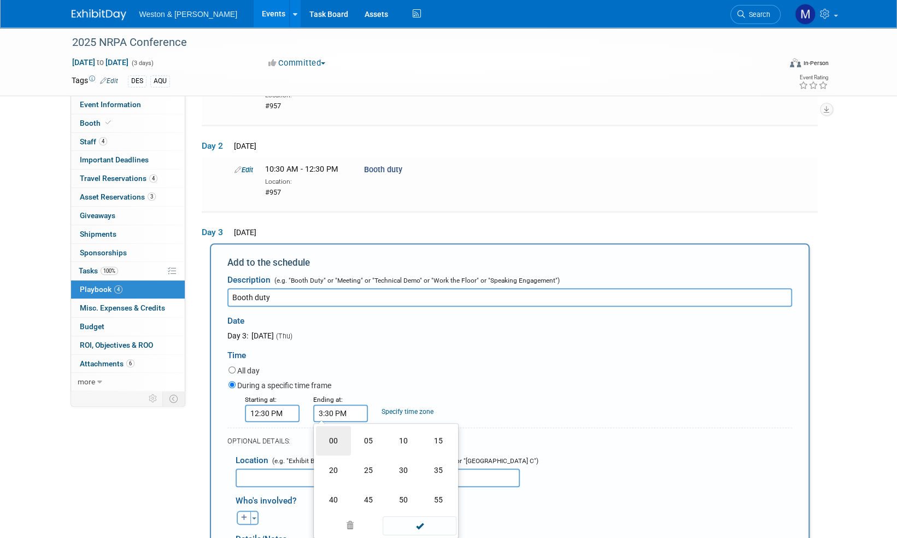
click at [333, 439] on td "00" at bounding box center [333, 441] width 35 height 30
type input "3:00 PM"
click at [521, 382] on div "During a specific time frame" at bounding box center [510, 386] width 564 height 15
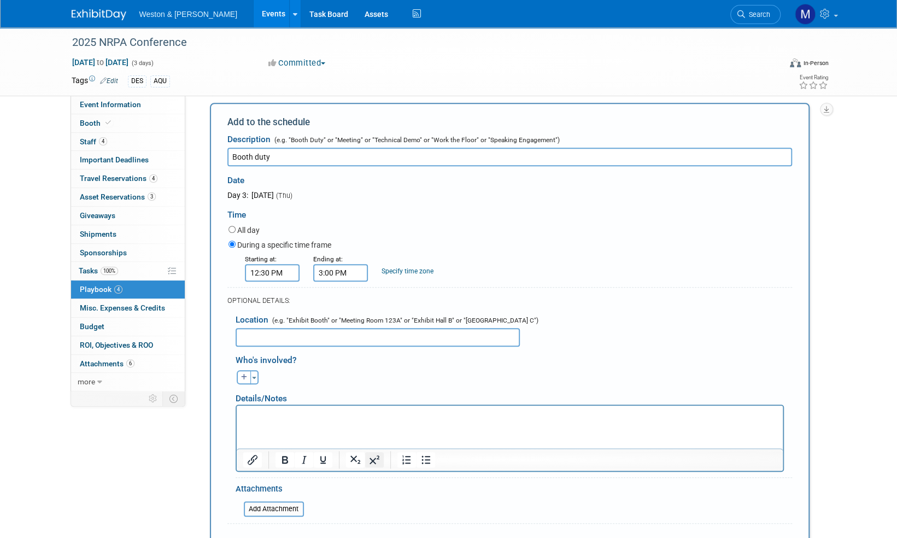
scroll to position [371, 0]
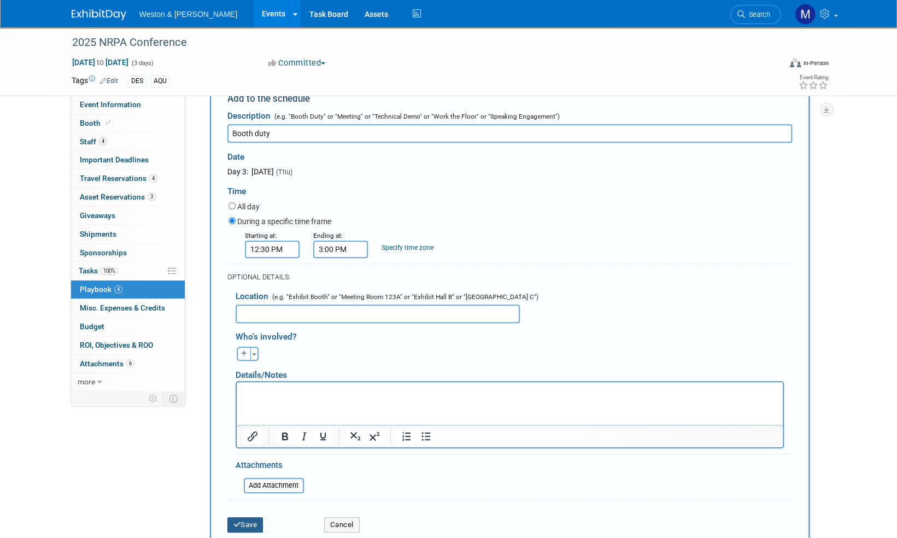
click at [251, 524] on button "Save" at bounding box center [245, 524] width 36 height 15
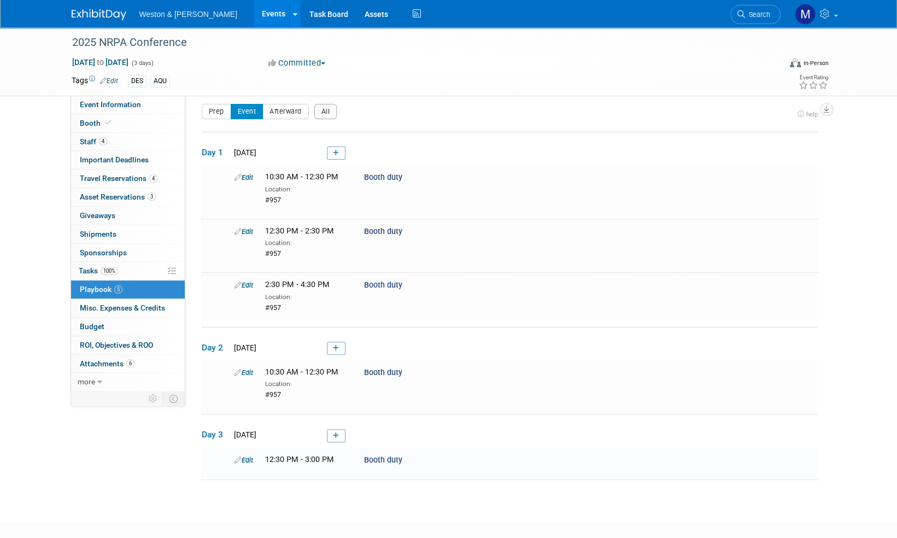
scroll to position [66, 0]
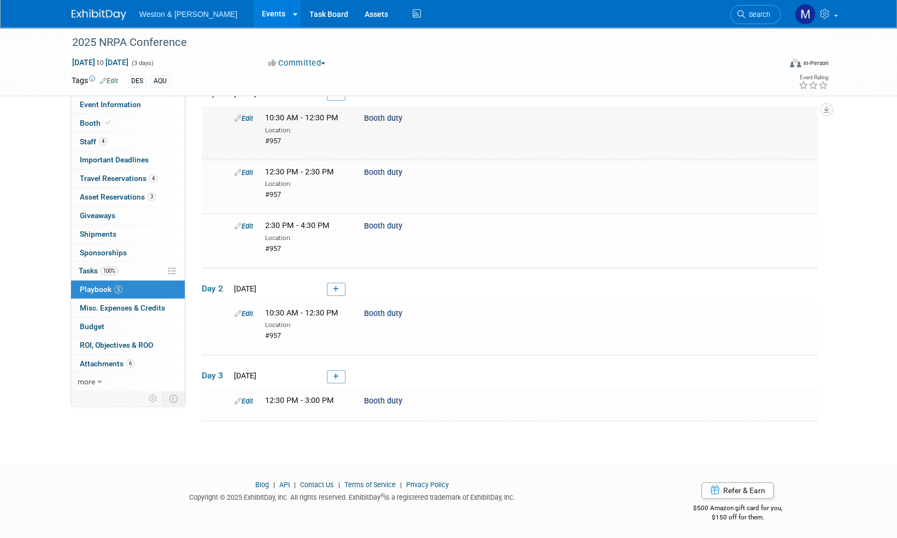
click at [249, 116] on link "Edit" at bounding box center [243, 118] width 19 height 8
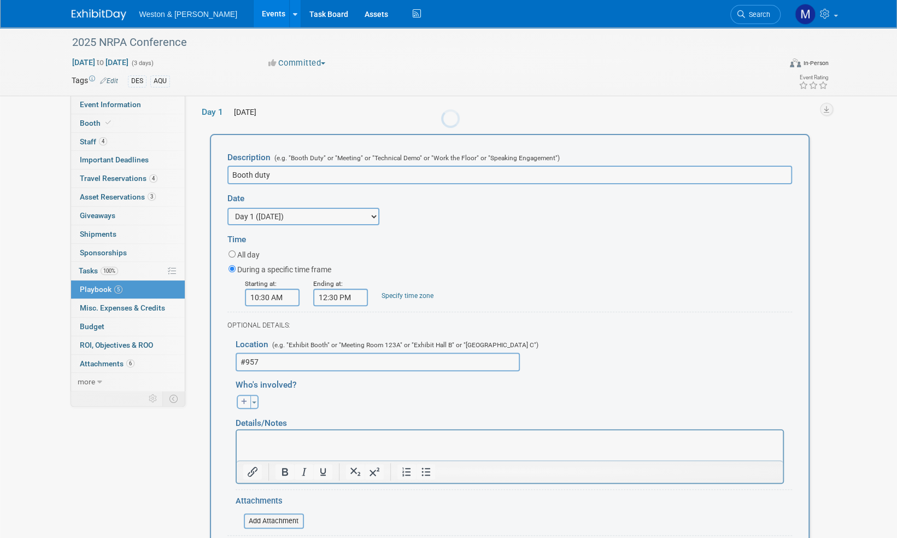
scroll to position [0, 0]
click at [87, 144] on span "Staff 4" at bounding box center [93, 141] width 27 height 9
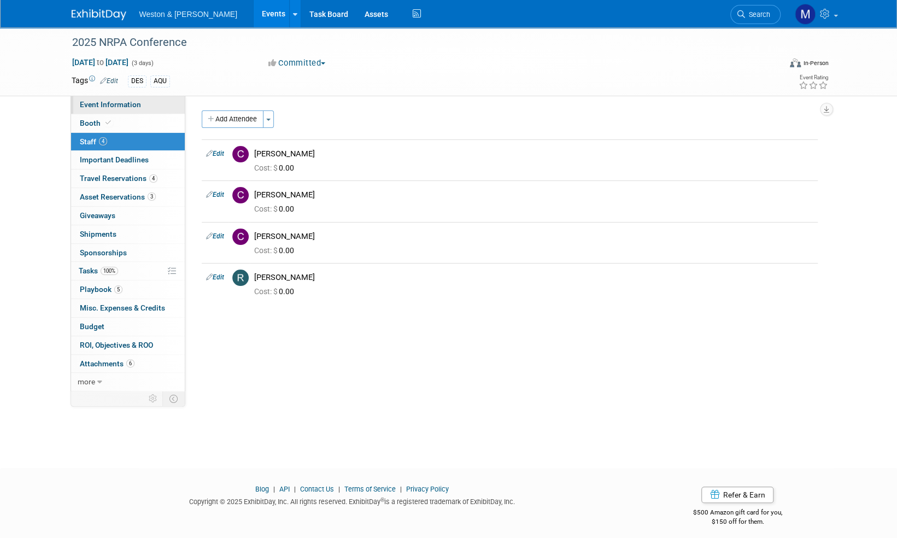
click at [107, 100] on span "Event Information" at bounding box center [110, 104] width 61 height 9
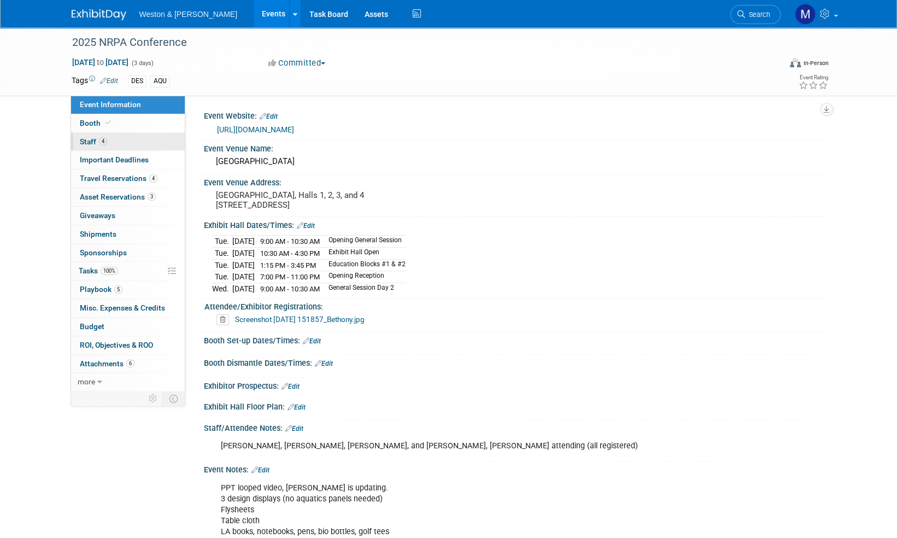
click at [93, 141] on span "Staff 4" at bounding box center [93, 141] width 27 height 9
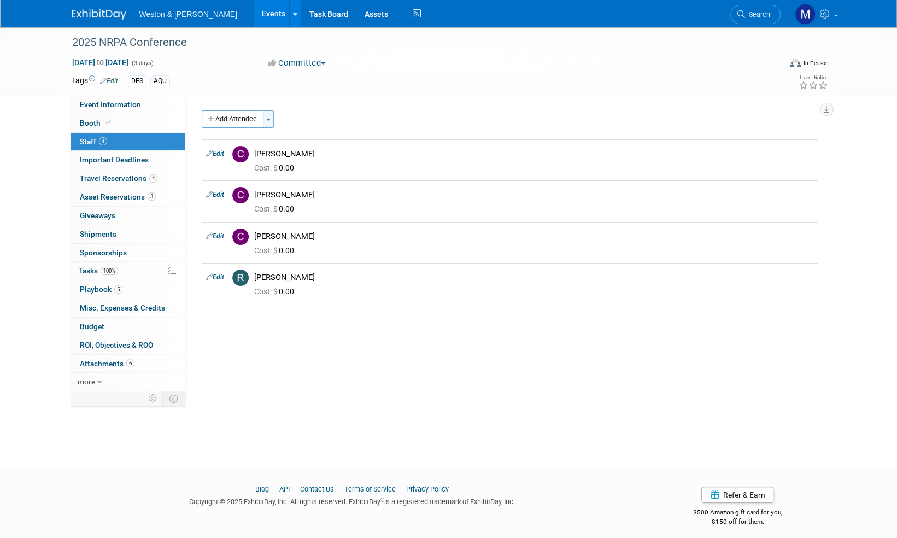
click at [270, 120] on button "Toggle Dropdown" at bounding box center [268, 118] width 11 height 17
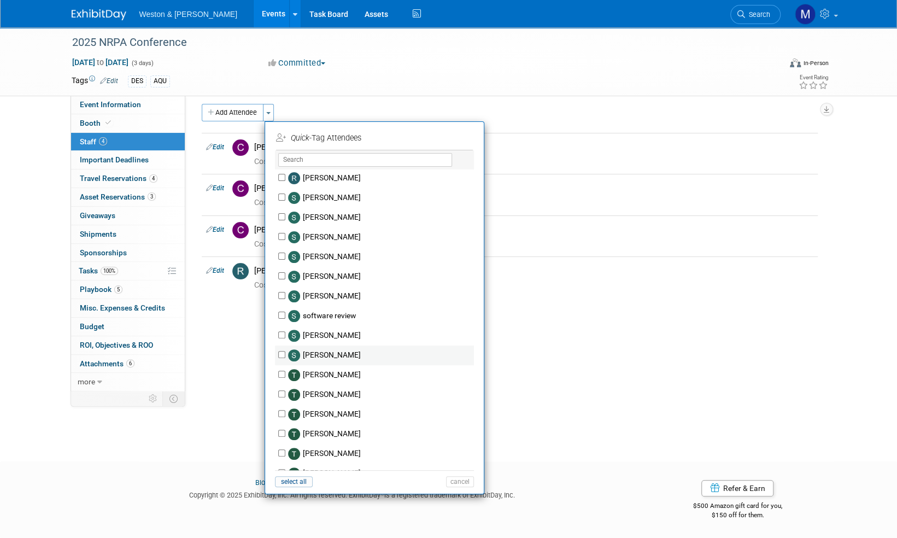
scroll to position [1835, 0]
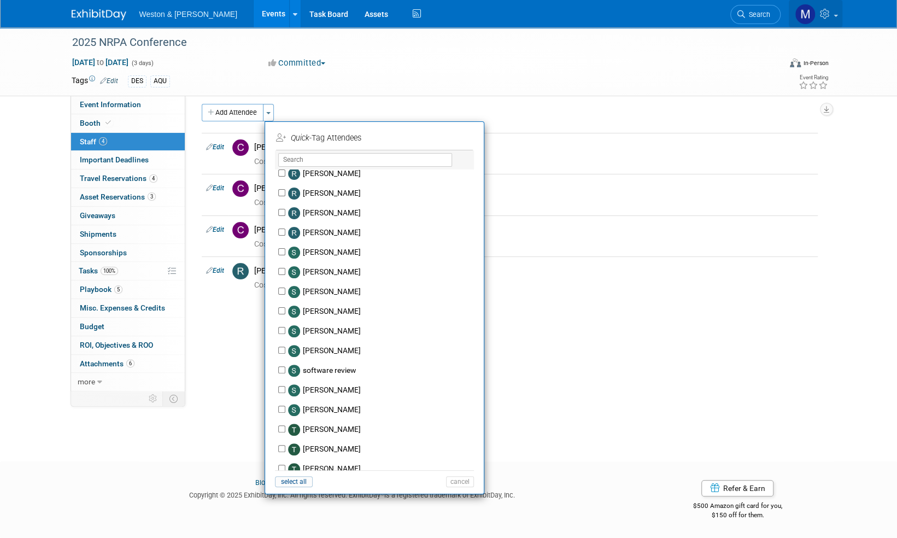
click at [834, 17] on link at bounding box center [816, 13] width 54 height 27
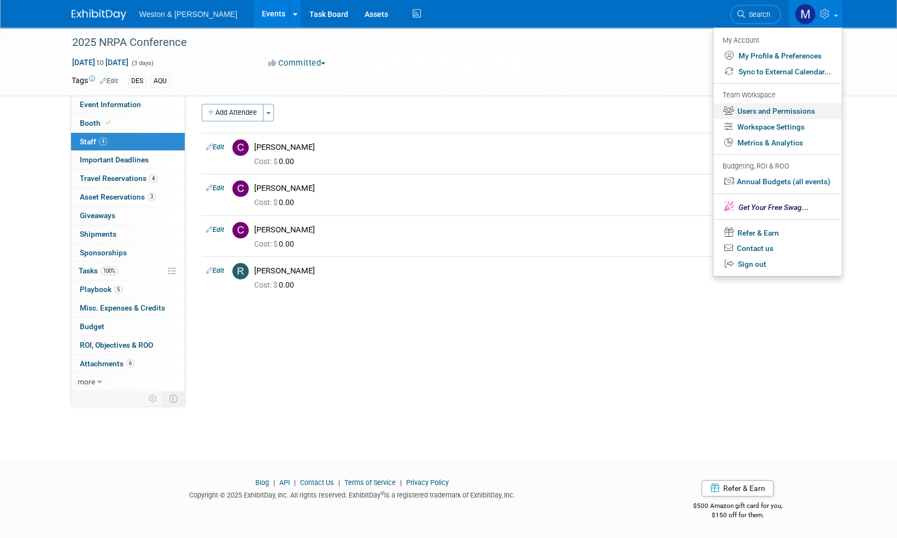
click at [779, 111] on link "Users and Permissions" at bounding box center [777, 111] width 128 height 16
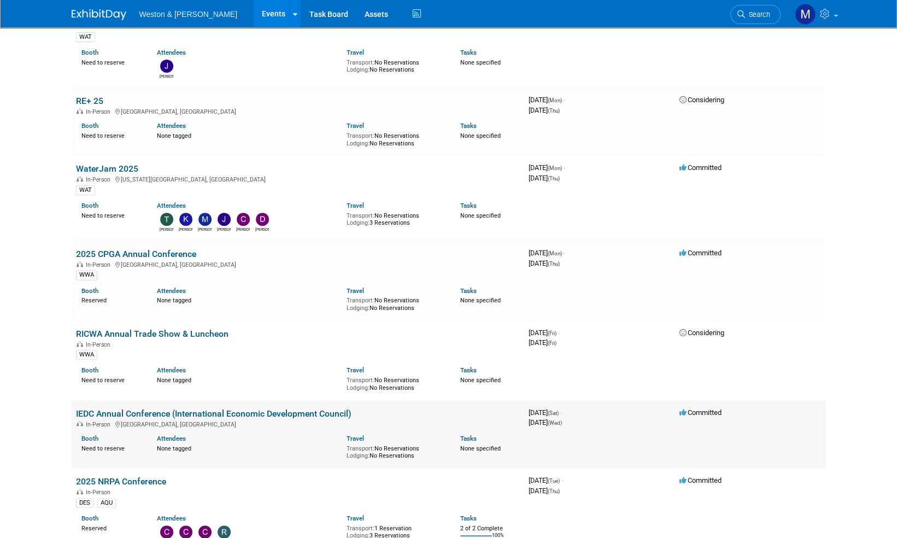
scroll to position [219, 0]
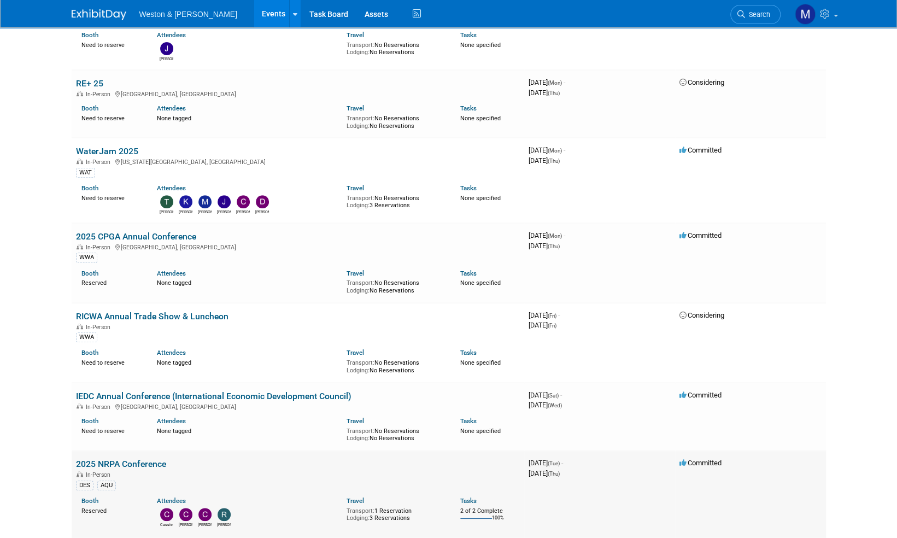
click at [137, 464] on link "2025 NRPA Conference" at bounding box center [121, 464] width 90 height 10
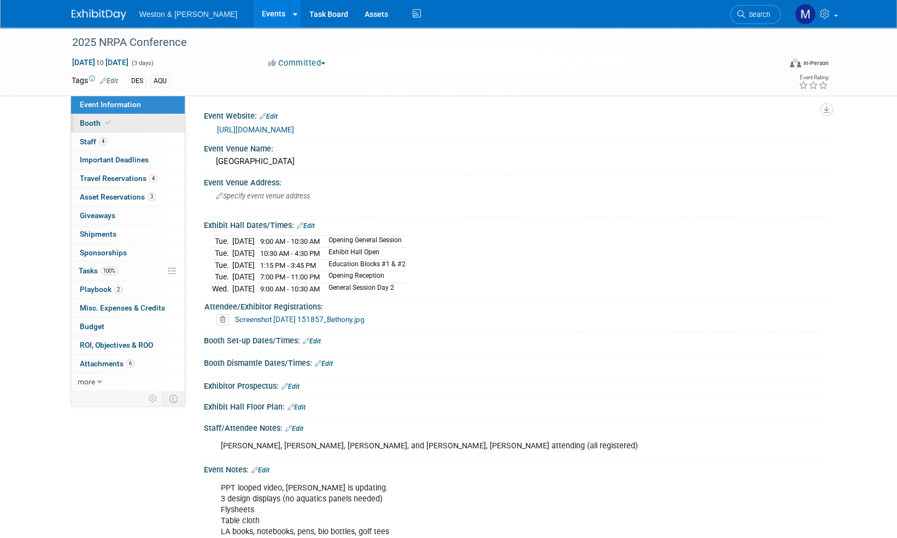
click at [92, 122] on span "Booth" at bounding box center [96, 123] width 33 height 9
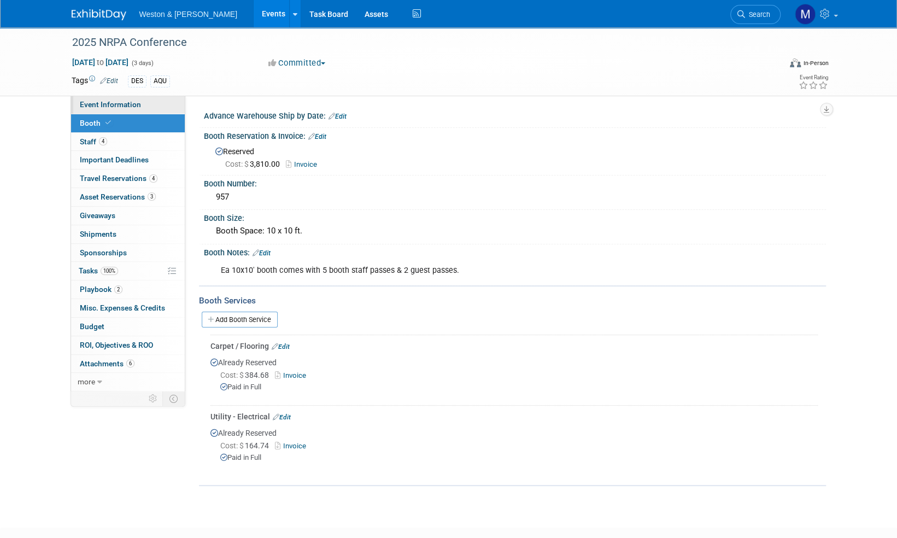
click at [113, 106] on span "Event Information" at bounding box center [110, 104] width 61 height 9
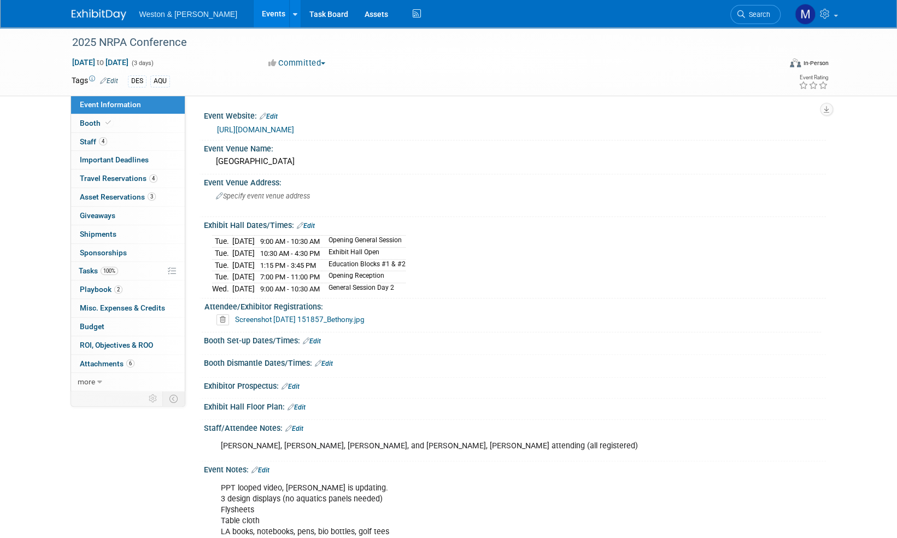
click at [294, 129] on link "[URL][DOMAIN_NAME]" at bounding box center [255, 129] width 77 height 9
click at [292, 198] on span "Specify event venue address" at bounding box center [263, 196] width 94 height 8
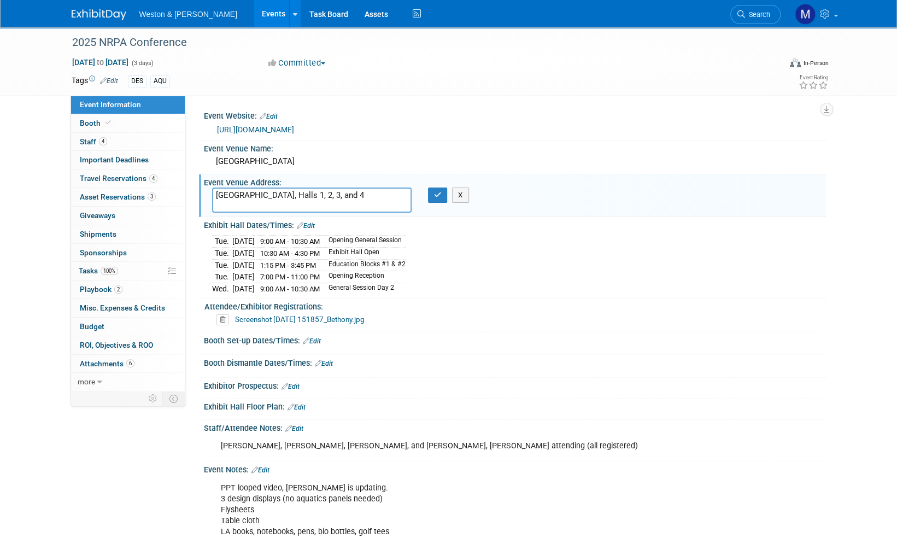
paste textarea "[STREET_ADDRESS]"
type textarea "[GEOGRAPHIC_DATA], Halls 1, 2, 3, and 4 [STREET_ADDRESS]"
click at [443, 193] on button "button" at bounding box center [438, 194] width 20 height 15
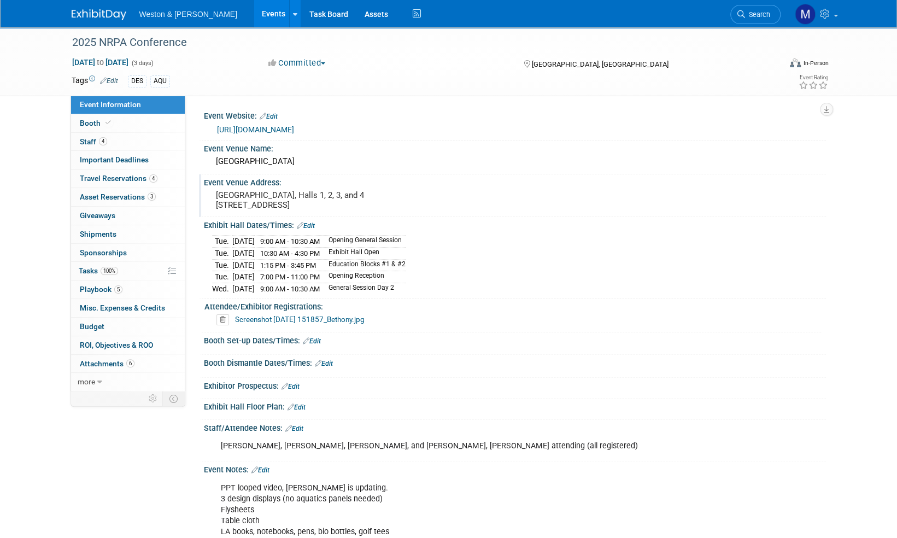
click at [95, 15] on img at bounding box center [99, 14] width 55 height 11
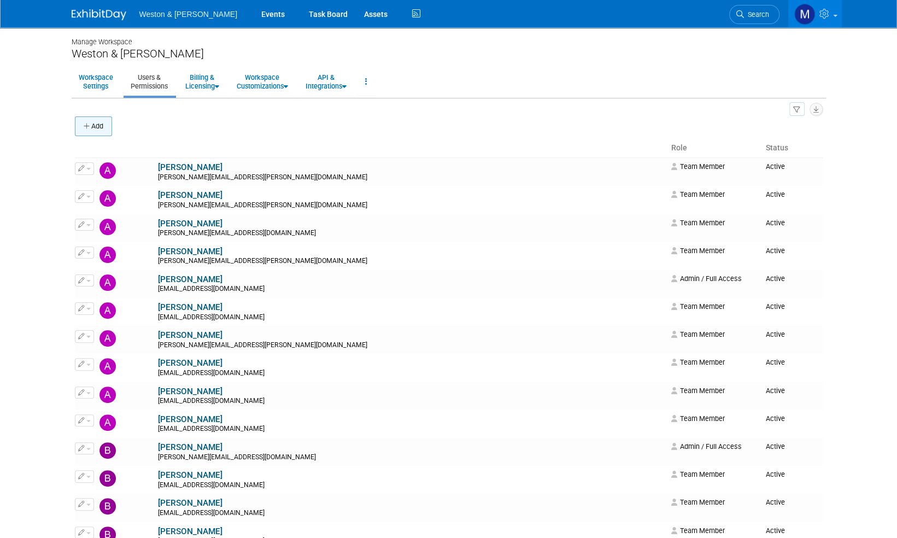
click at [98, 127] on button "Add" at bounding box center [93, 126] width 37 height 20
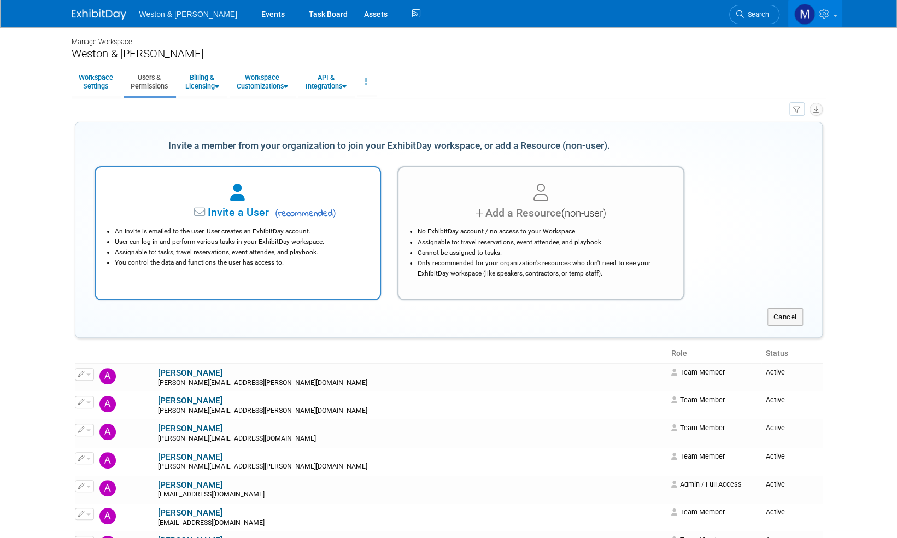
click at [236, 207] on span "Invite a User" at bounding box center [204, 212] width 130 height 13
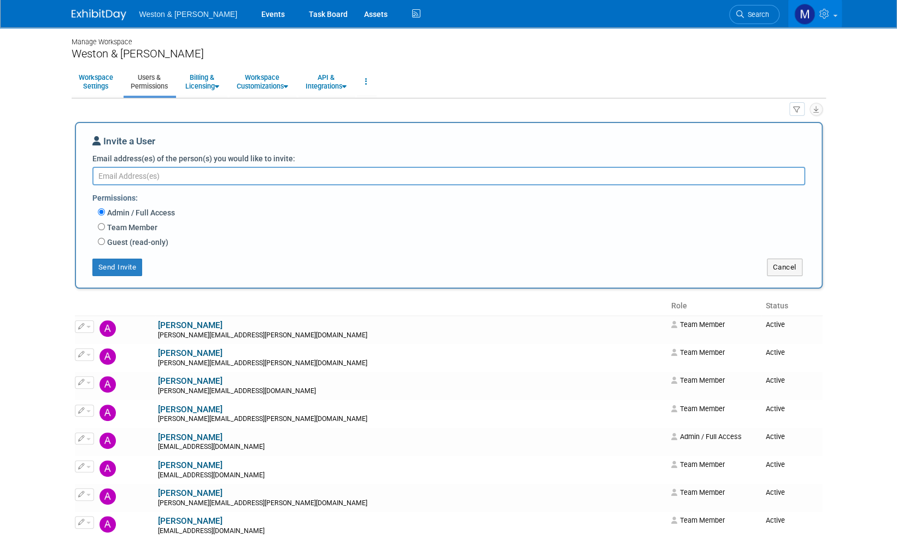
paste textarea "Sheehan.Timothy@wseinc.com"
type textarea "Sheehan.Timothy@wseinc.com"
click at [101, 225] on input "Team Member" at bounding box center [101, 226] width 7 height 7
radio input "true"
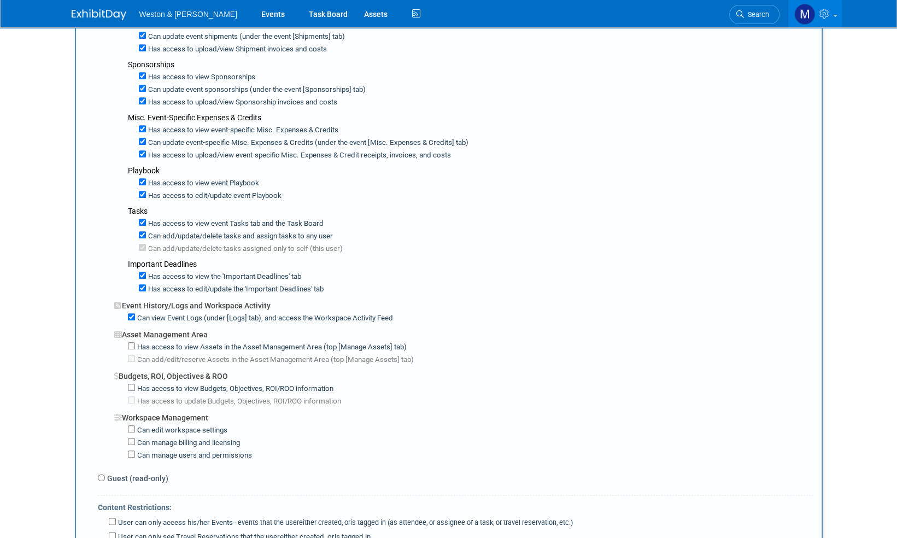
scroll to position [601, 0]
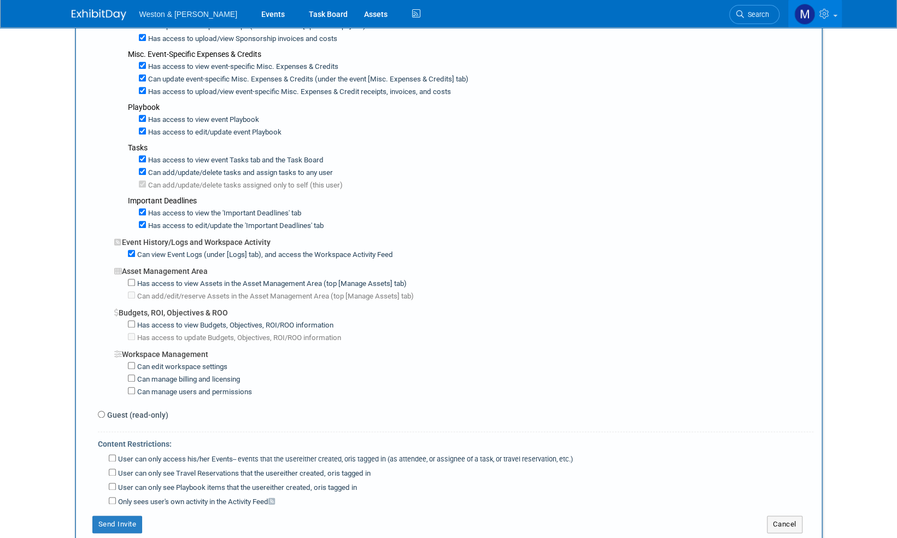
click at [135, 279] on label "Has access to view Assets in the Asset Management Area (top [Manage Assets] tab)" at bounding box center [271, 284] width 272 height 10
click at [134, 279] on input "Has access to view Assets in the Asset Management Area (top [Manage Assets] tab)" at bounding box center [131, 282] width 7 height 7
checkbox input "true"
click at [122, 515] on button "Send Invite" at bounding box center [117, 523] width 50 height 17
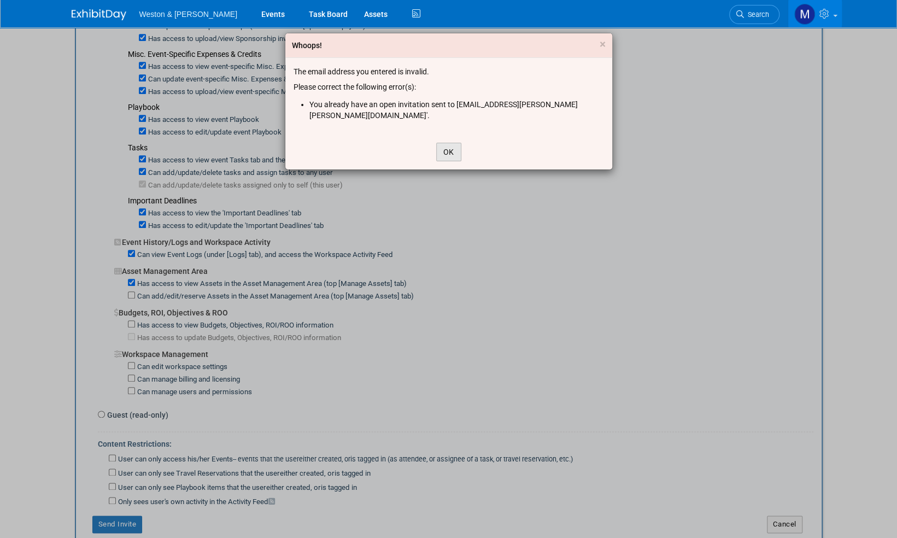
click at [454, 143] on button "OK" at bounding box center [448, 152] width 25 height 19
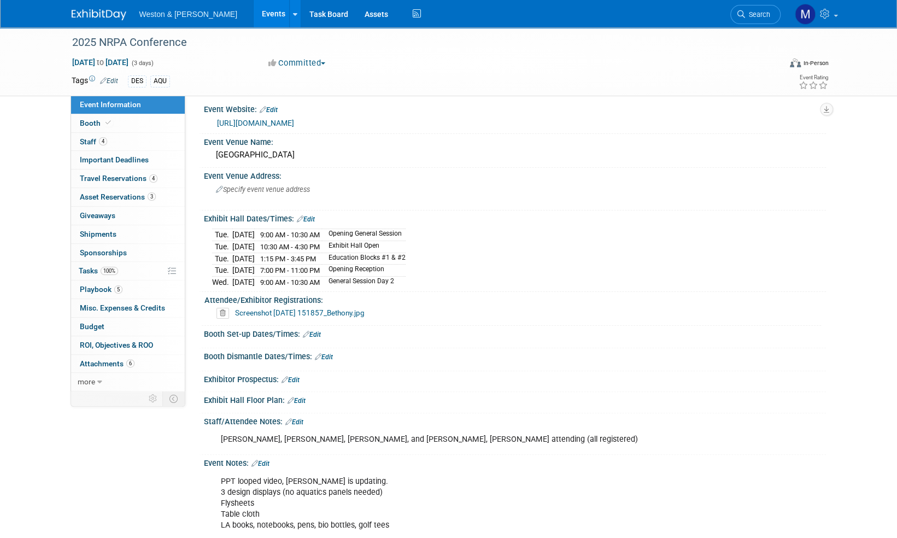
click at [104, 17] on img at bounding box center [99, 14] width 55 height 11
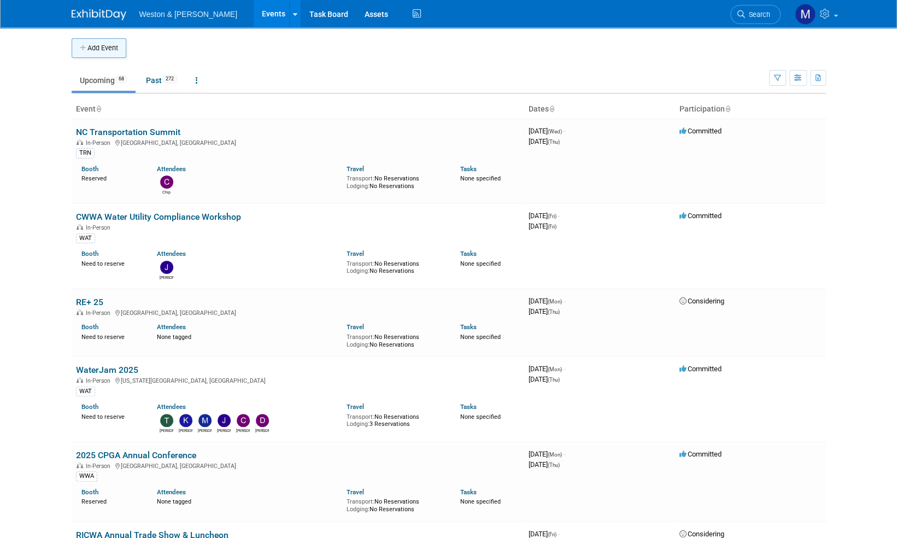
click at [108, 46] on button "Add Event" at bounding box center [99, 48] width 55 height 20
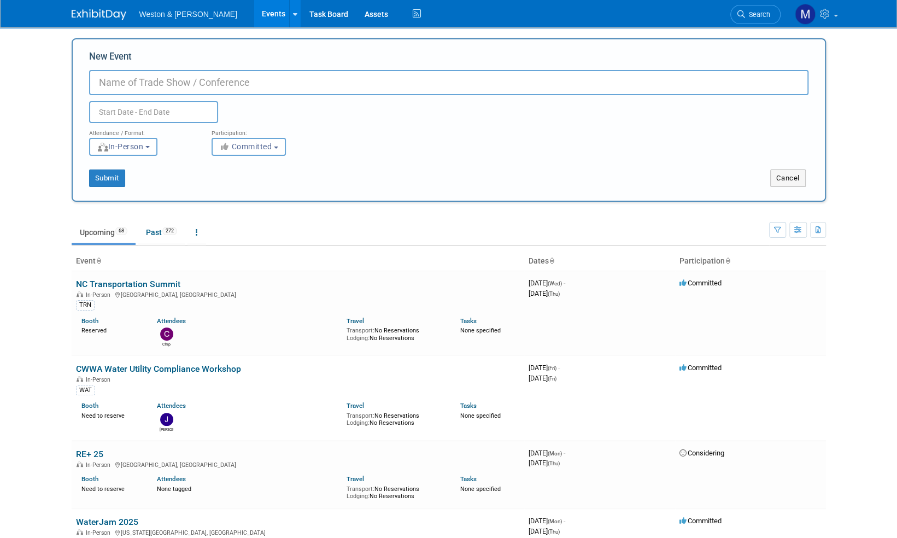
drag, startPoint x: 121, startPoint y: 81, endPoint x: 110, endPoint y: 78, distance: 11.4
click at [110, 78] on input "New Event" at bounding box center [448, 82] width 719 height 25
paste input "ANNUAL FALL GOLF CLASSIC & OUTING"
drag, startPoint x: 180, startPoint y: 84, endPoint x: 149, endPoint y: 84, distance: 30.6
click at [150, 84] on input "CTAWWA ANNUAL FALL GOLF CLASSIC & OUTING" at bounding box center [448, 82] width 719 height 25
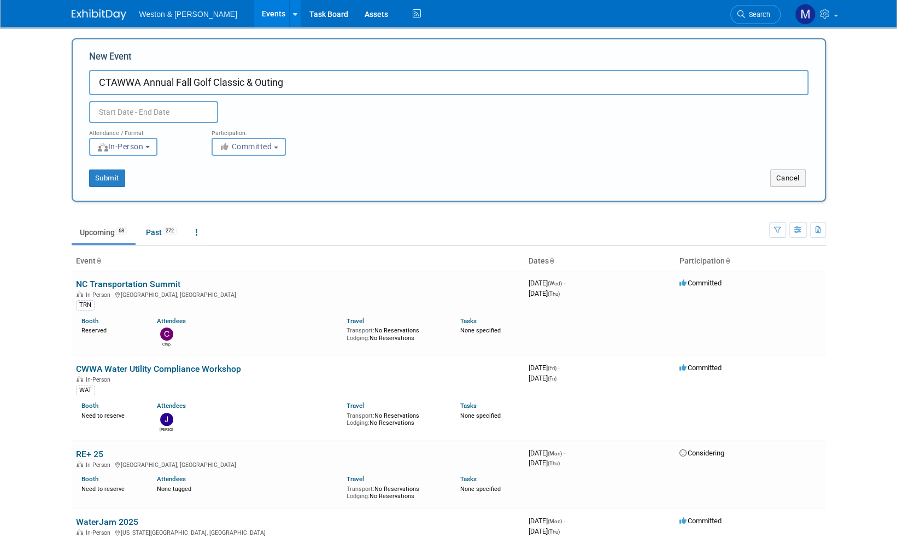
type input "CTAWWA Annual Fall Golf Classic & Outing"
click at [140, 110] on input "text" at bounding box center [153, 112] width 129 height 22
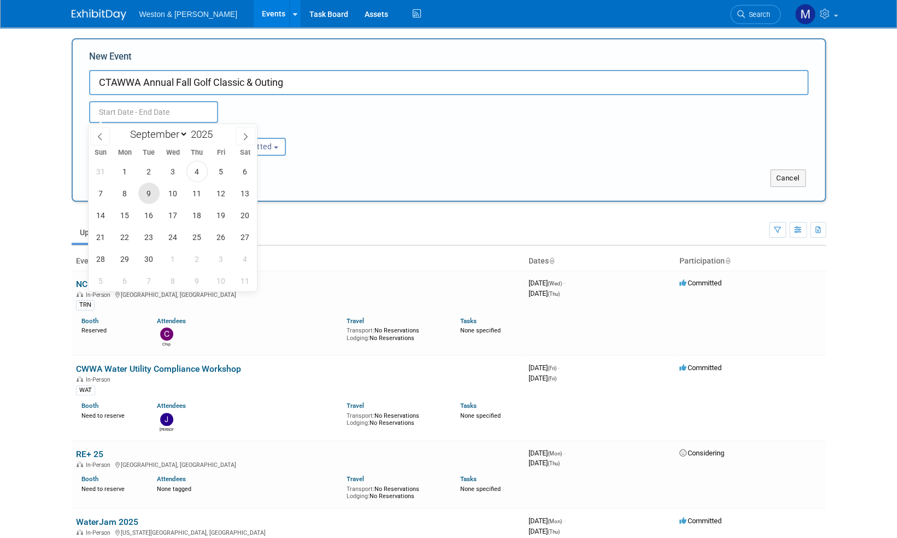
click at [154, 190] on span "9" at bounding box center [148, 193] width 21 height 21
click at [151, 191] on span "9" at bounding box center [148, 193] width 21 height 21
type input "[DATE] to [DATE]"
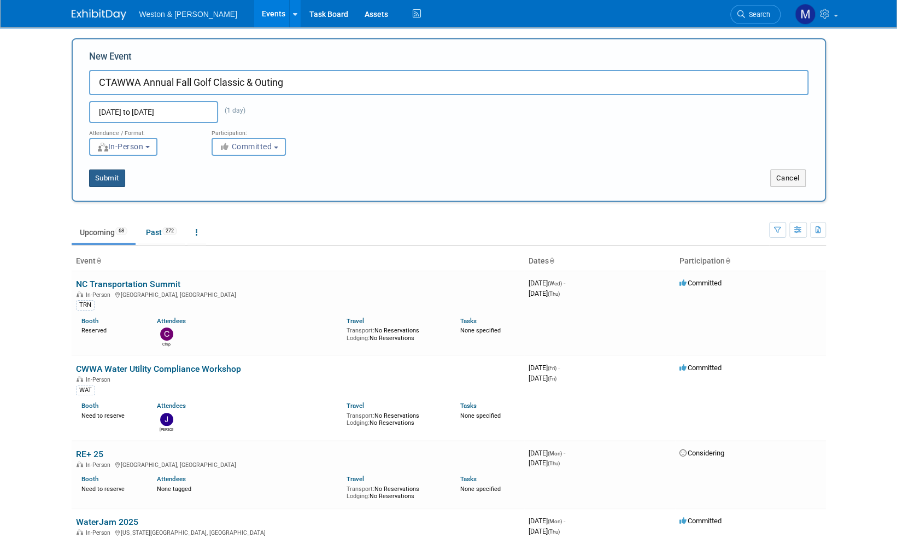
click at [108, 183] on button "Submit" at bounding box center [107, 177] width 36 height 17
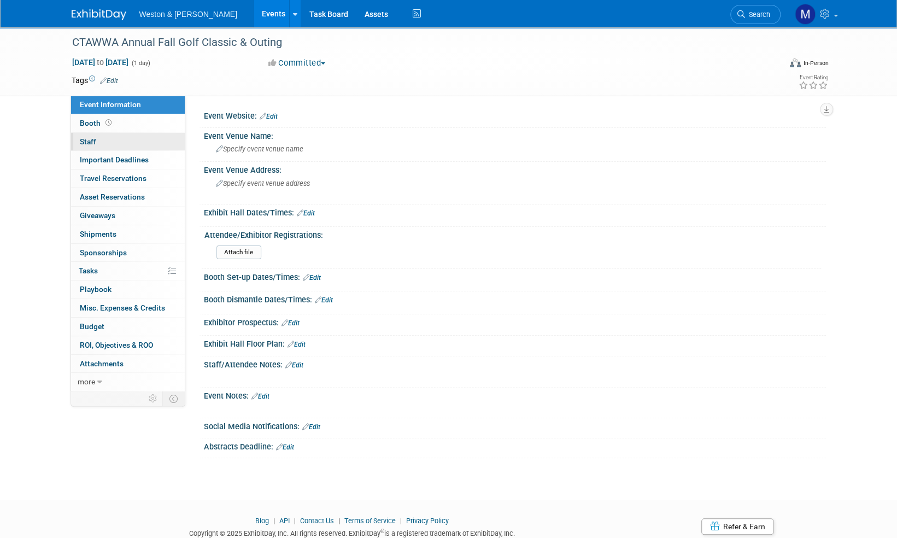
click at [85, 140] on span "Staff 0" at bounding box center [88, 141] width 16 height 9
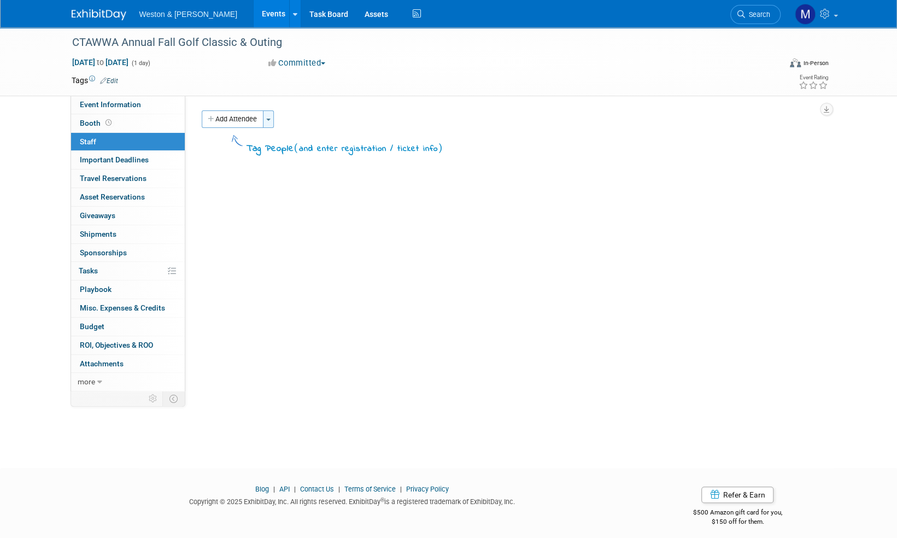
click at [272, 117] on button "Toggle Dropdown" at bounding box center [268, 118] width 11 height 17
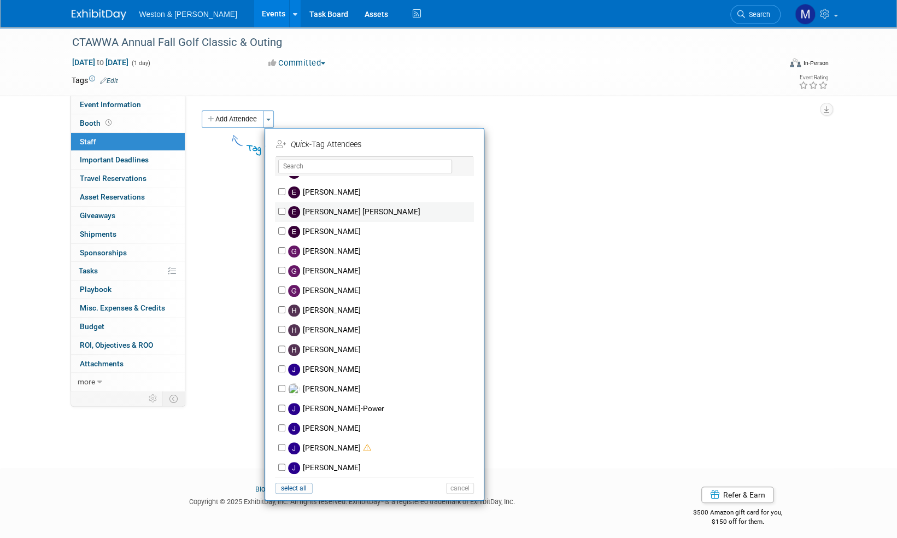
scroll to position [875, 0]
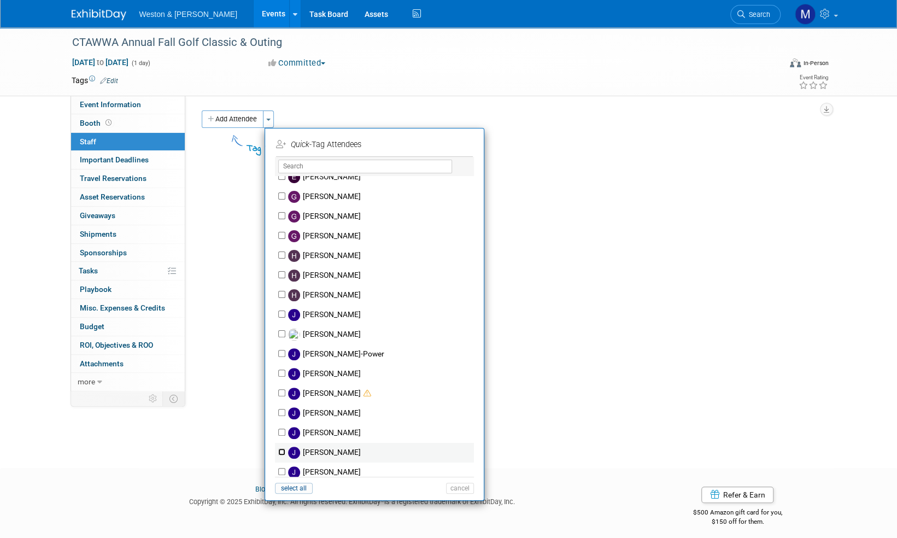
click at [280, 453] on input "[PERSON_NAME]" at bounding box center [281, 451] width 7 height 7
checkbox input "true"
click at [458, 148] on button "Apply" at bounding box center [455, 145] width 33 height 16
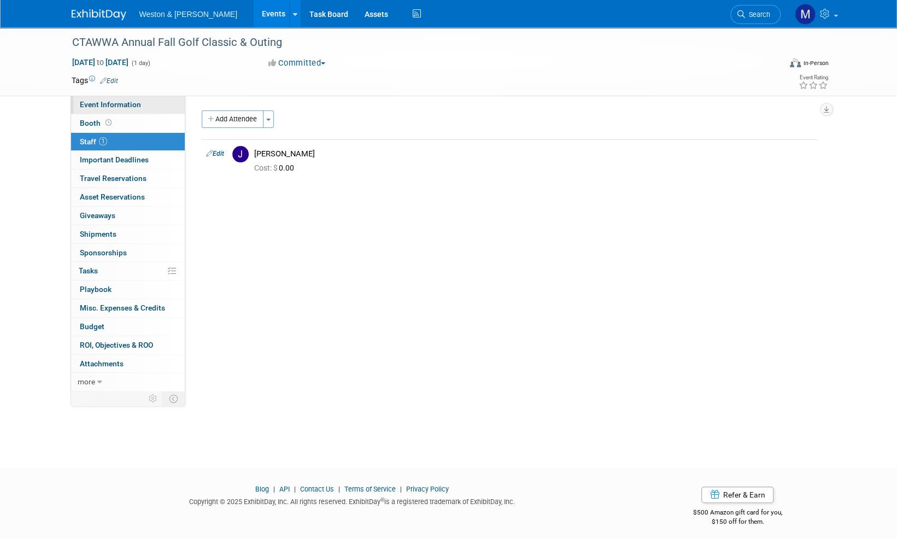
click at [112, 102] on span "Event Information" at bounding box center [110, 104] width 61 height 9
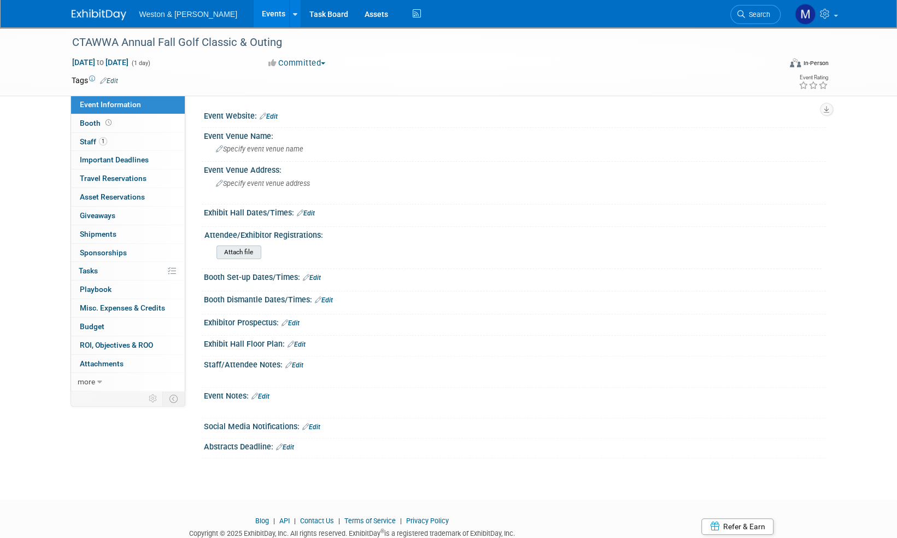
click at [243, 250] on input "file" at bounding box center [186, 252] width 149 height 13
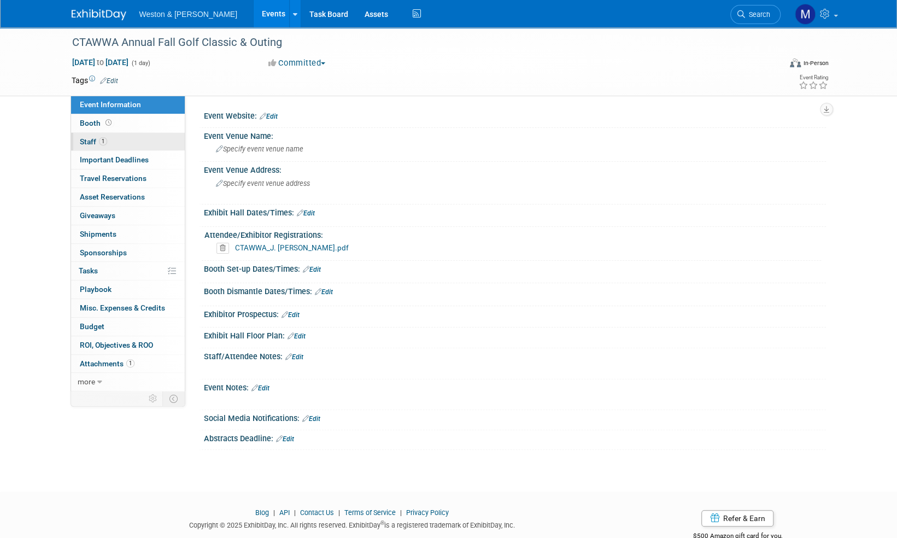
click at [85, 140] on span "Staff 1" at bounding box center [93, 141] width 27 height 9
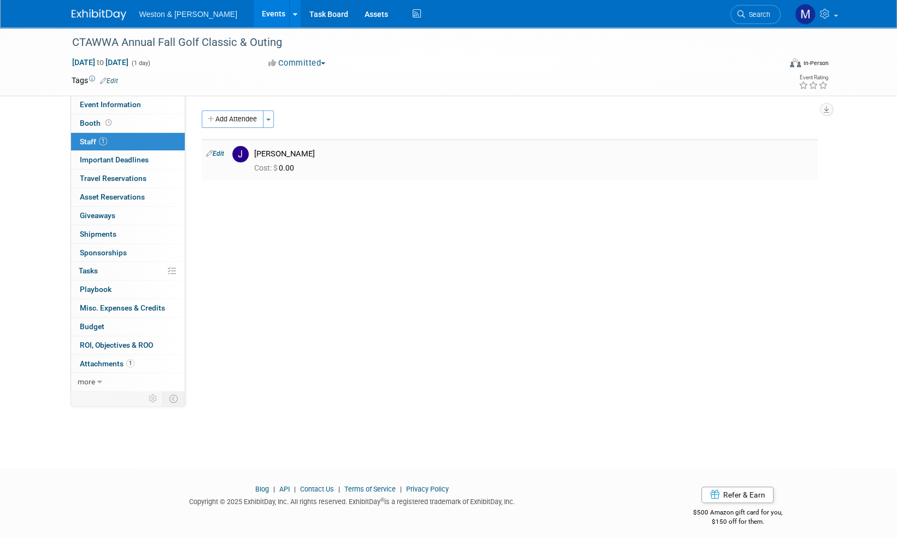
click at [223, 151] on link "Edit" at bounding box center [215, 154] width 18 height 8
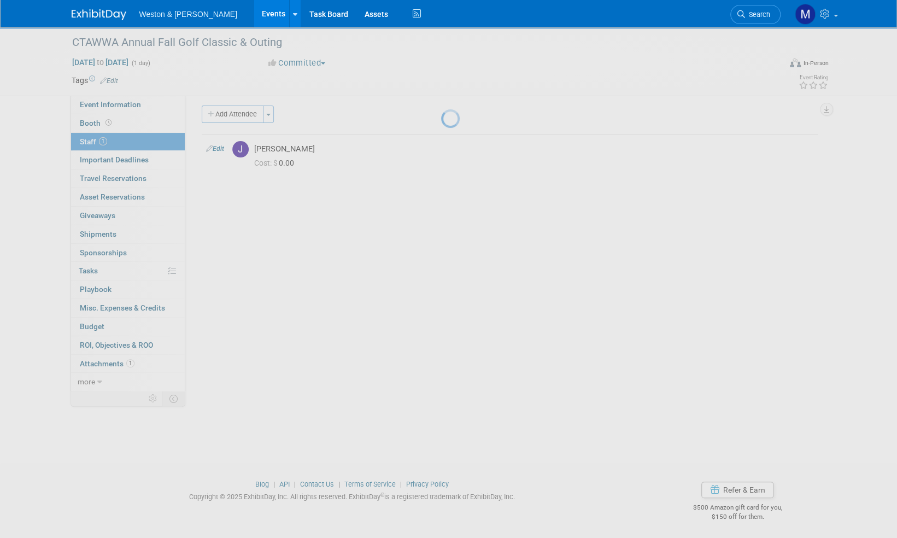
select select "f204e823-4f35-4464-bf27-7883ea5d1ffd"
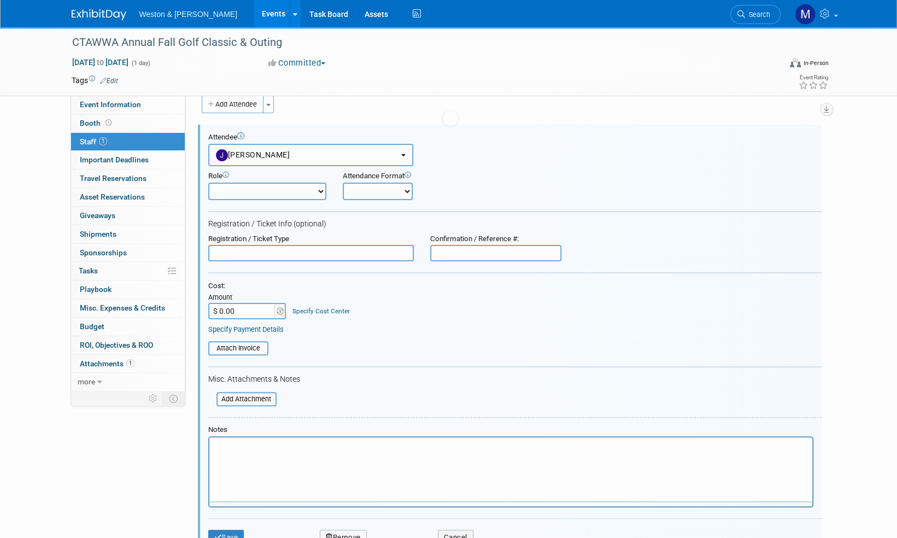
scroll to position [0, 0]
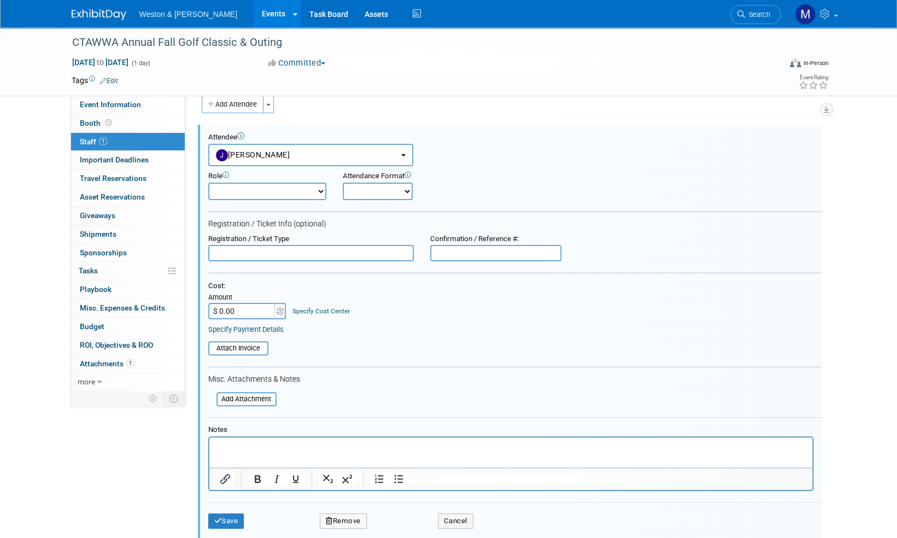
click at [238, 312] on input "$ 0.00" at bounding box center [242, 311] width 68 height 16
type input "$ 65.00"
click at [116, 83] on link "Edit" at bounding box center [109, 81] width 18 height 8
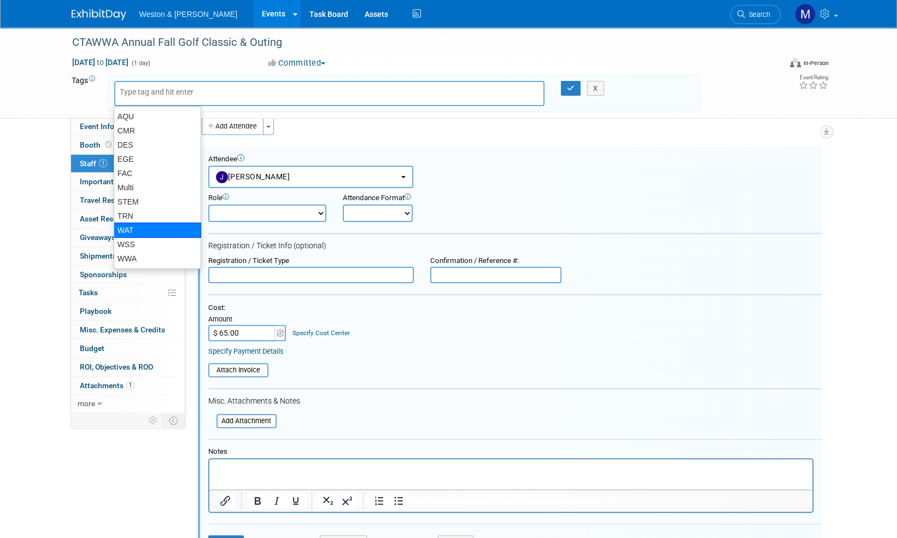
click at [155, 227] on div "WAT" at bounding box center [157, 229] width 87 height 15
type input "WAT"
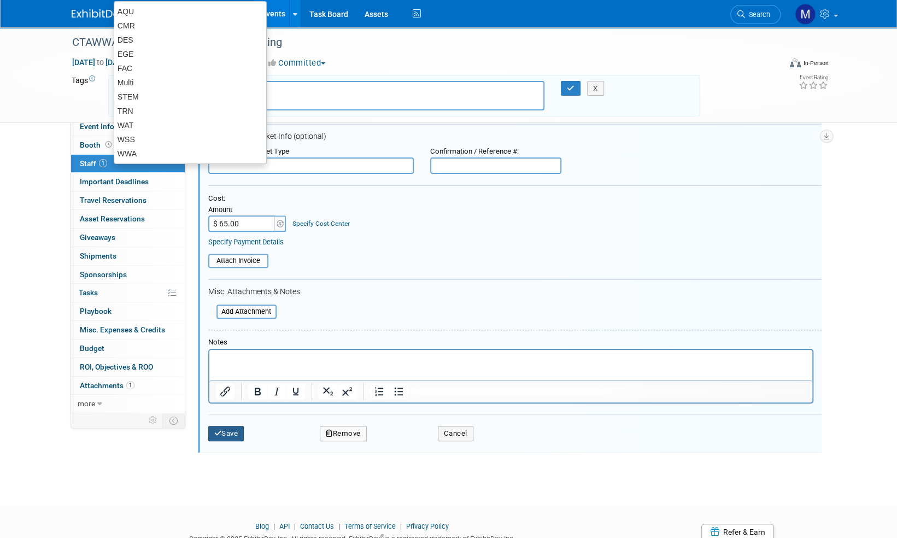
click at [230, 431] on button "Save" at bounding box center [226, 433] width 36 height 15
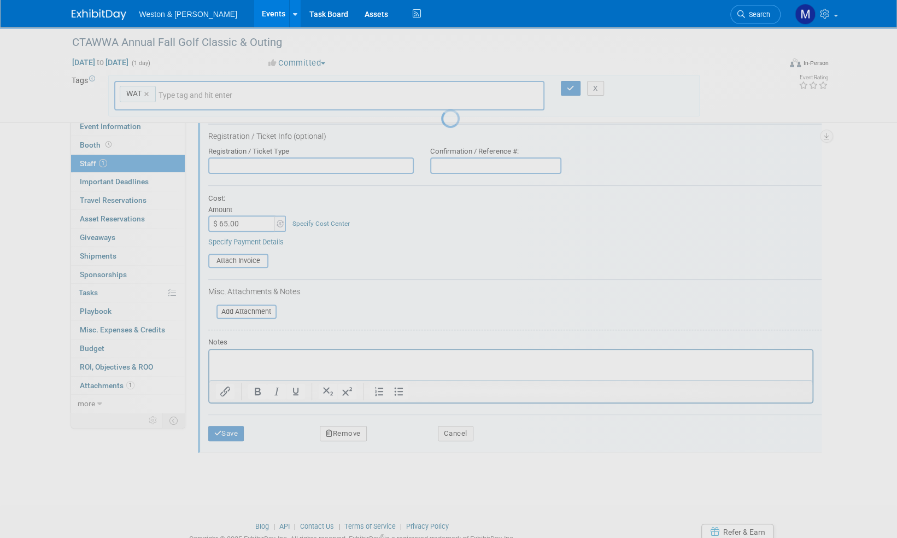
scroll to position [7, 0]
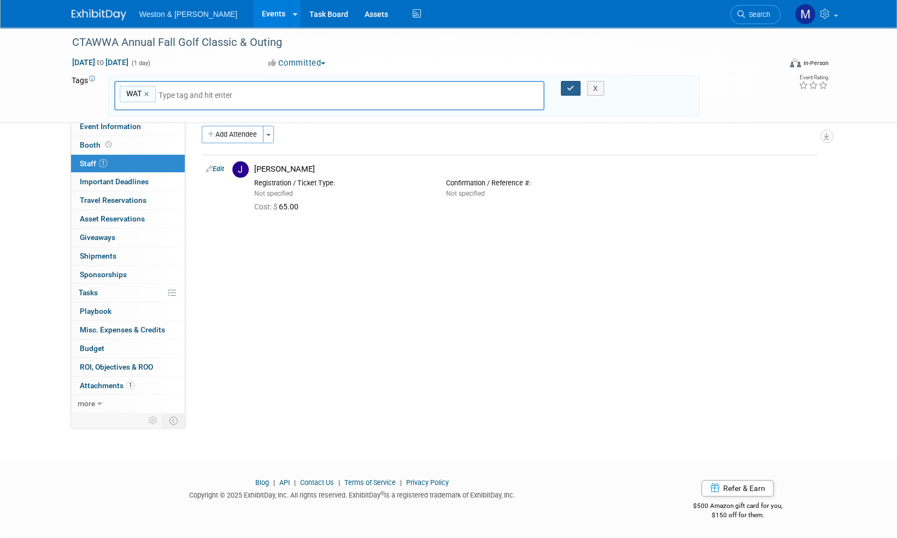
click at [571, 89] on icon "button" at bounding box center [571, 88] width 8 height 7
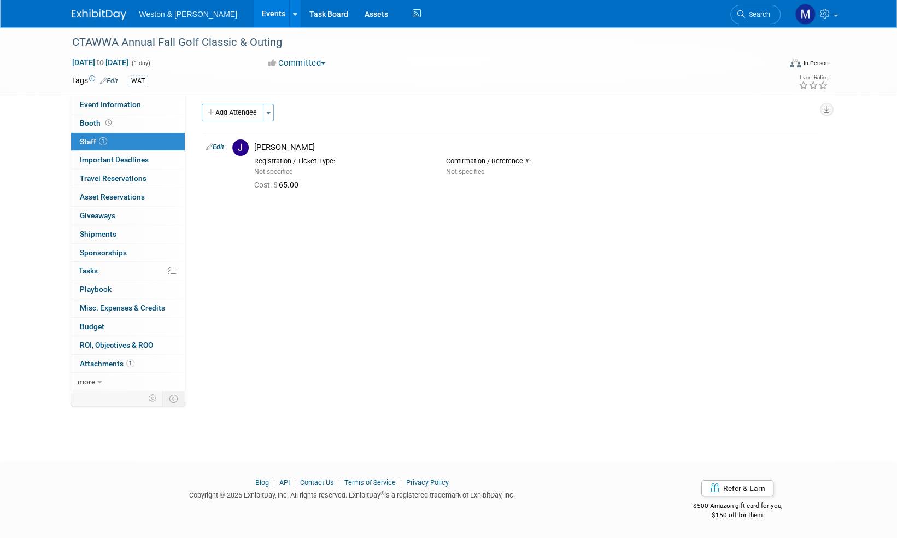
click at [94, 12] on img at bounding box center [99, 14] width 55 height 11
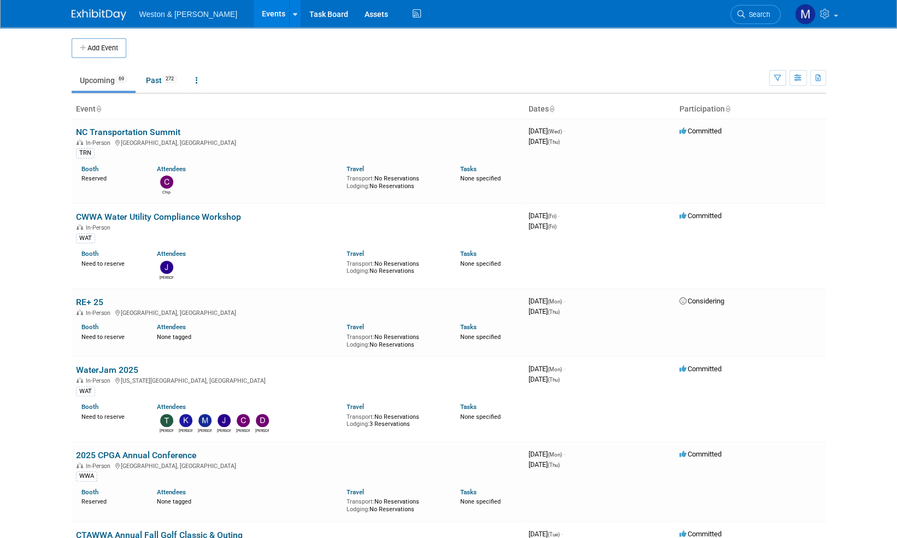
click at [89, 15] on img at bounding box center [99, 14] width 55 height 11
click at [764, 15] on span "Search" at bounding box center [757, 14] width 25 height 8
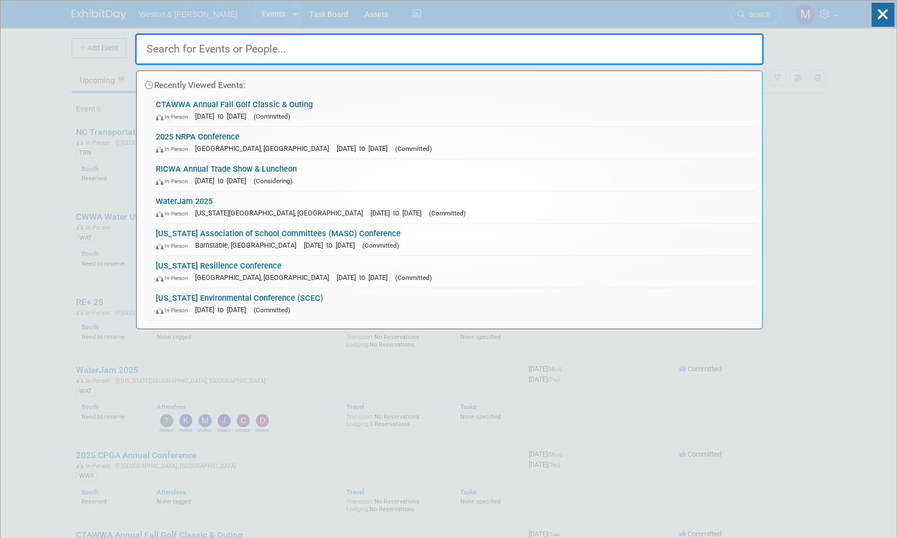
paste input "CTAWWA Sustainability Symposium"
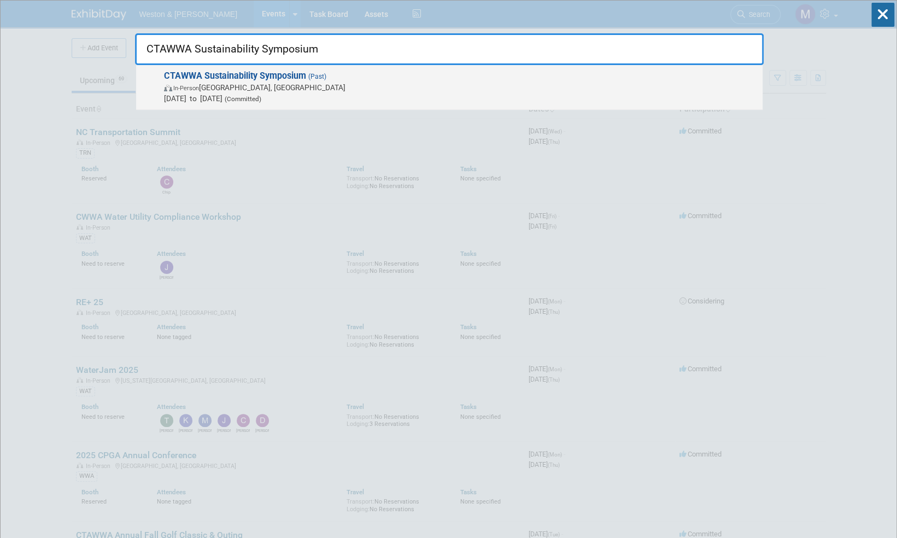
type input "CTAWWA Sustainability Symposium"
click at [282, 78] on strong "CTAWWA Sustainability Symposium" at bounding box center [235, 76] width 142 height 10
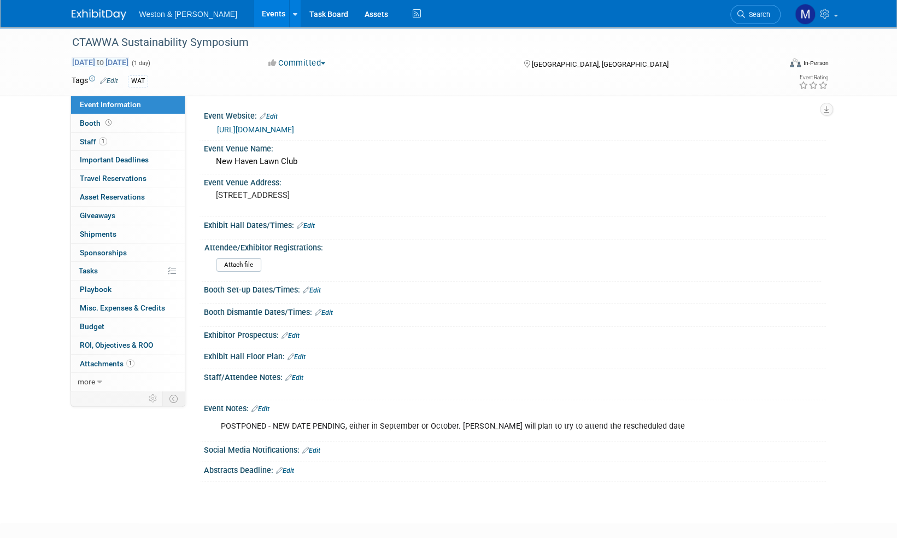
click at [99, 61] on span "[DATE] to [DATE]" at bounding box center [100, 62] width 57 height 10
type input "[DATE]"
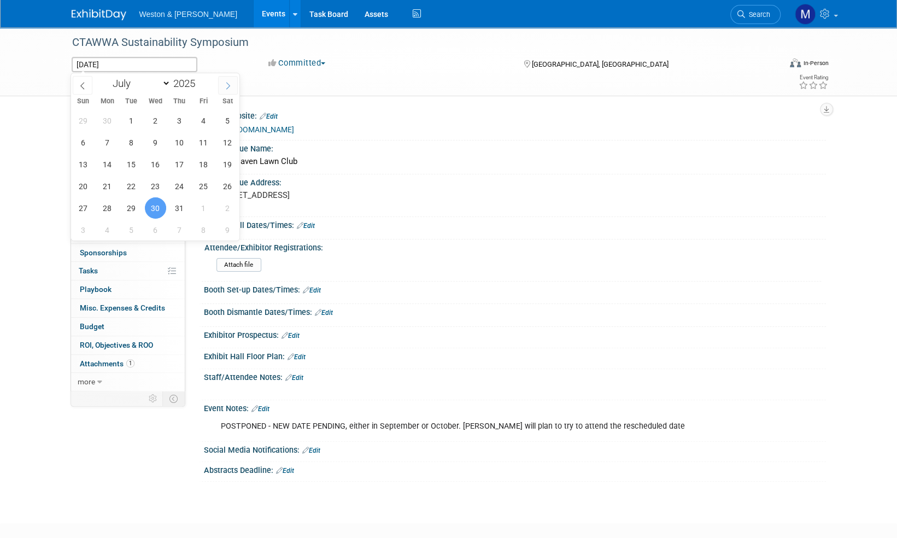
click at [231, 87] on icon at bounding box center [228, 86] width 8 height 8
select select "9"
click at [178, 119] on span "2" at bounding box center [179, 120] width 21 height 21
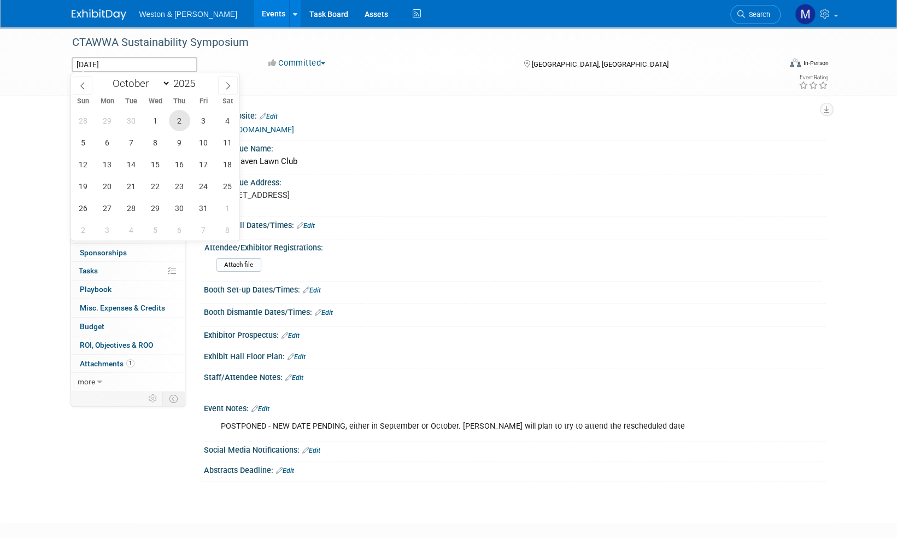
type input "[DATE]"
click at [178, 119] on span "2" at bounding box center [179, 120] width 21 height 21
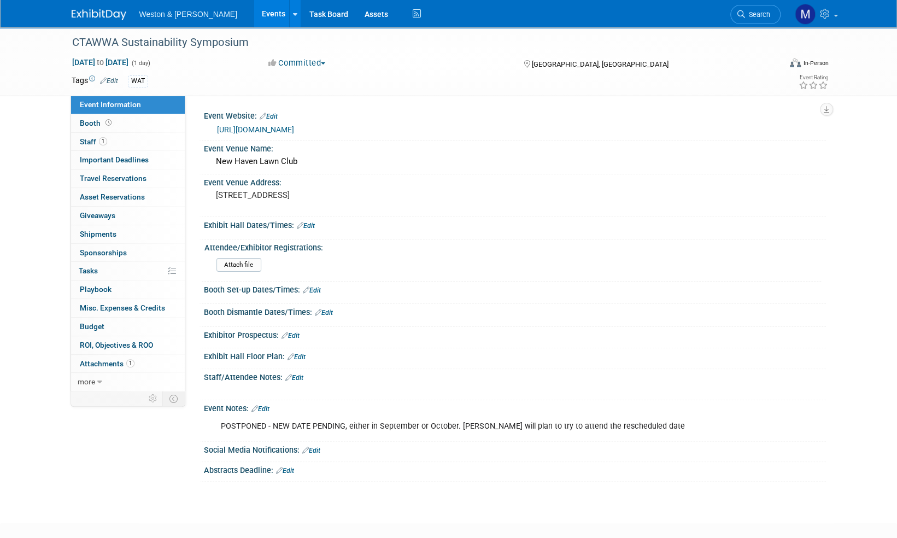
click at [28, 140] on div "CTAWWA Sustainability Symposium [DATE] to [DATE] (1 day) [DATE] Committed Commi…" at bounding box center [448, 265] width 897 height 476
click at [93, 141] on span "Staff 1" at bounding box center [93, 141] width 27 height 9
